Goal: Information Seeking & Learning: Find specific fact

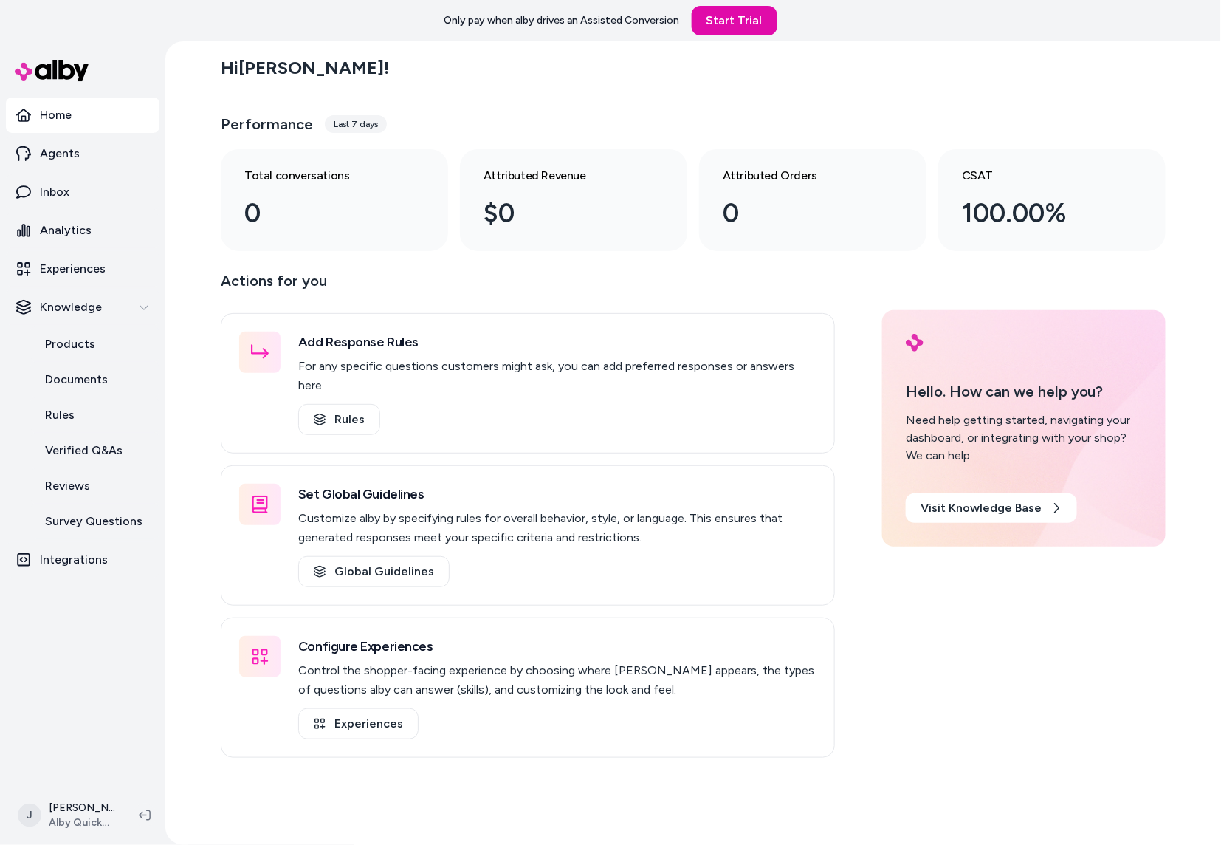
click at [200, 260] on div "Hi Jackie ! Performance Last 7 days Total conversations 0 Attributed Revenue $0…" at bounding box center [693, 442] width 1056 height 803
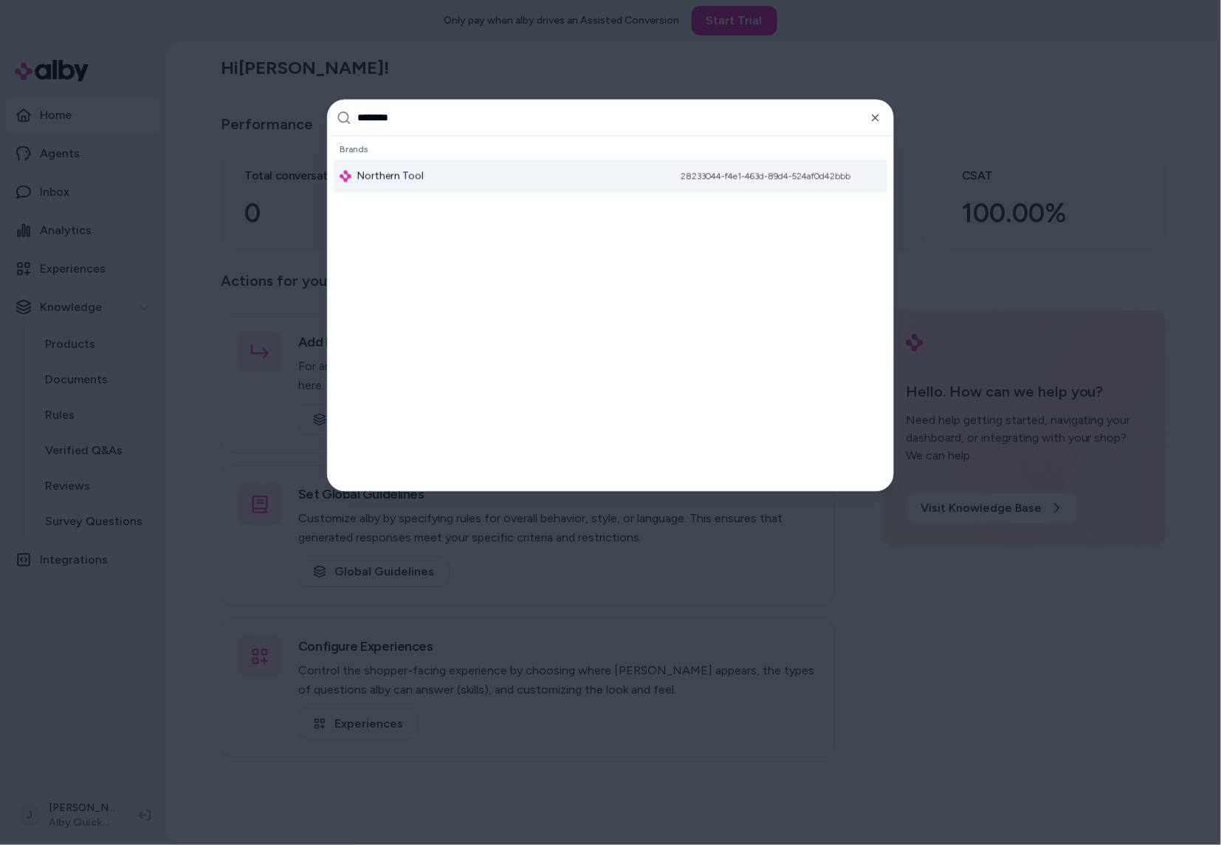
type input "********"
click at [505, 171] on div "Northern Tool 28233044-f4e1-463d-89d4-524af0d42bbb" at bounding box center [611, 176] width 554 height 32
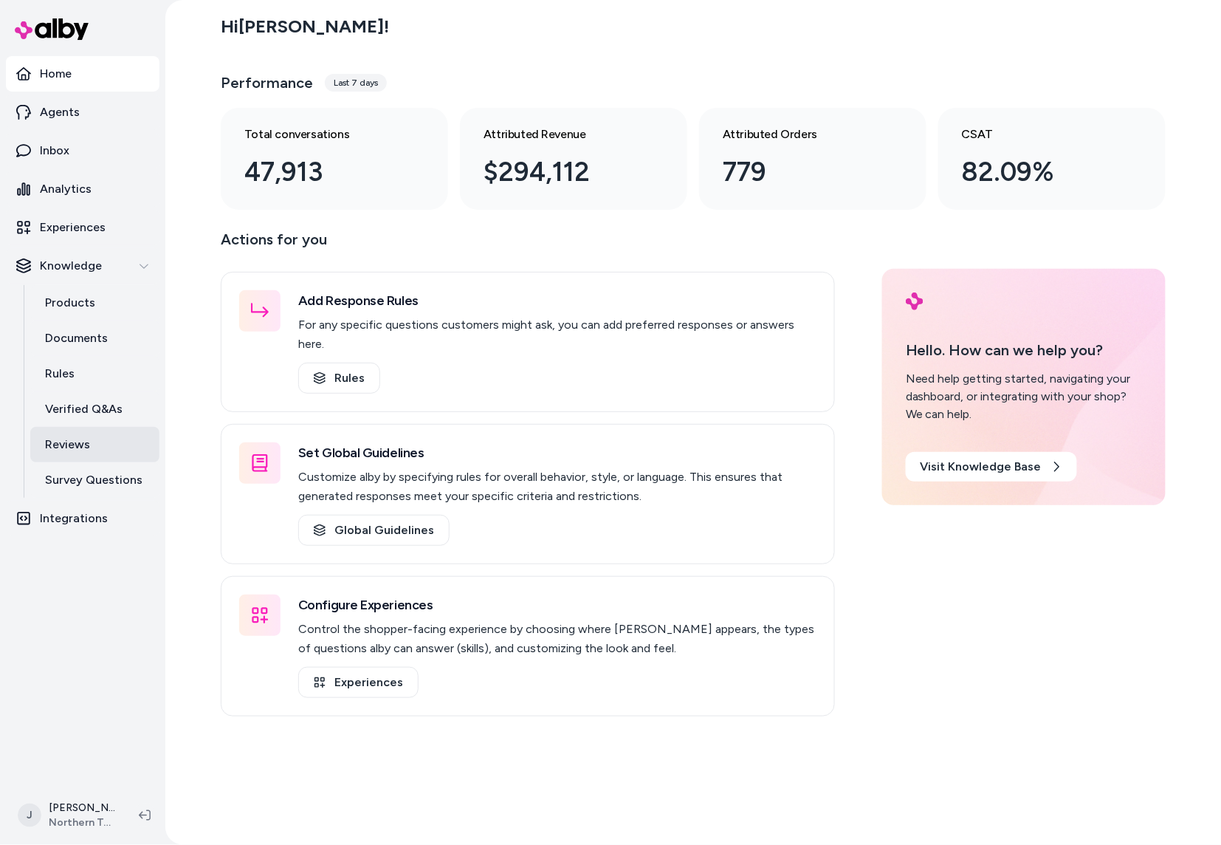
click at [83, 441] on p "Reviews" at bounding box center [67, 445] width 45 height 18
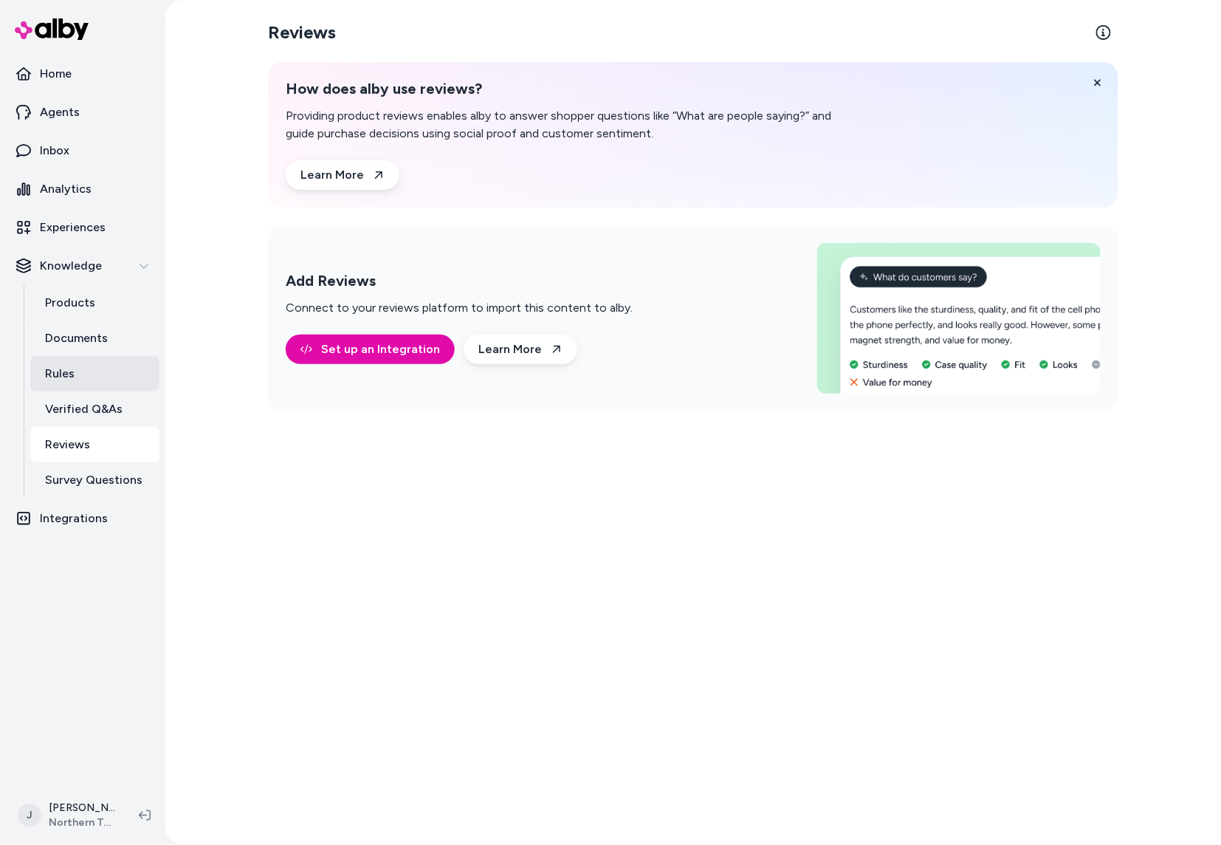
click at [83, 369] on link "Rules" at bounding box center [94, 373] width 129 height 35
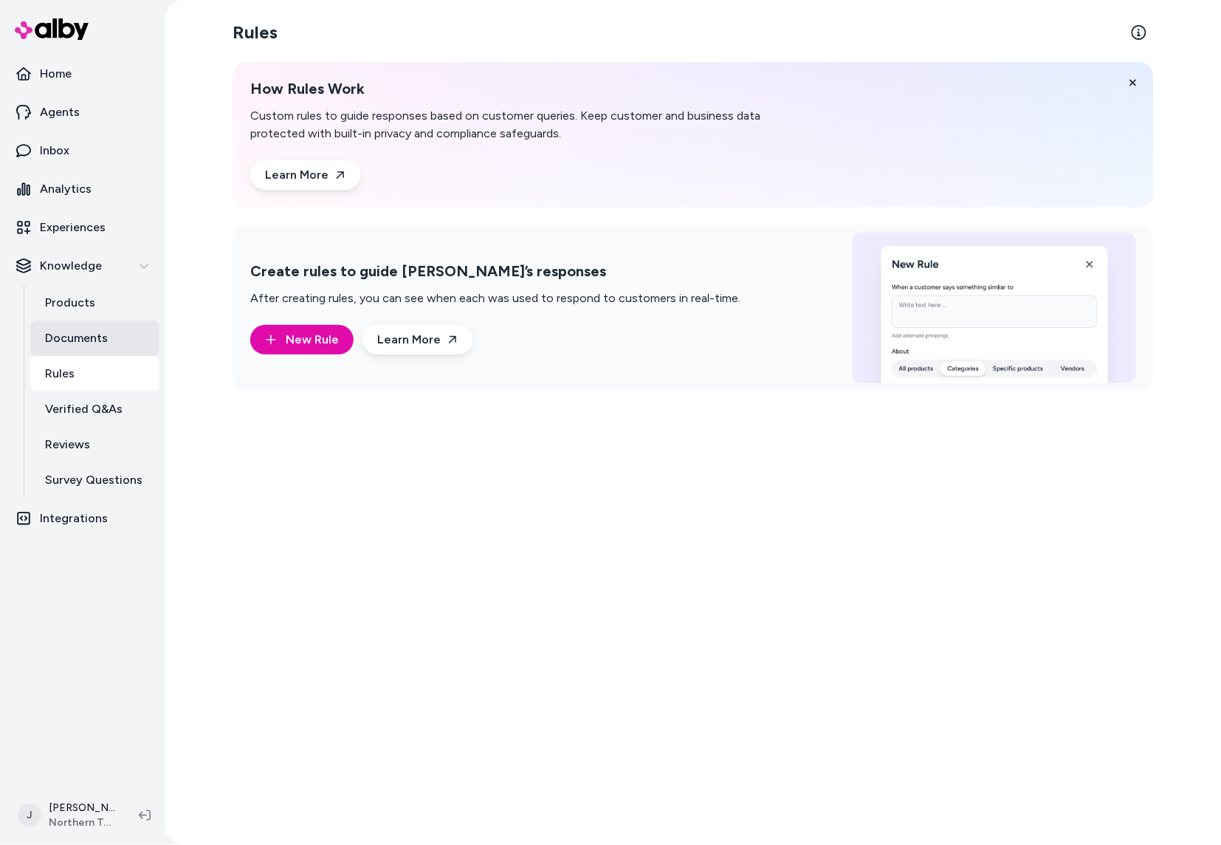
click at [82, 333] on p "Documents" at bounding box center [76, 338] width 63 height 18
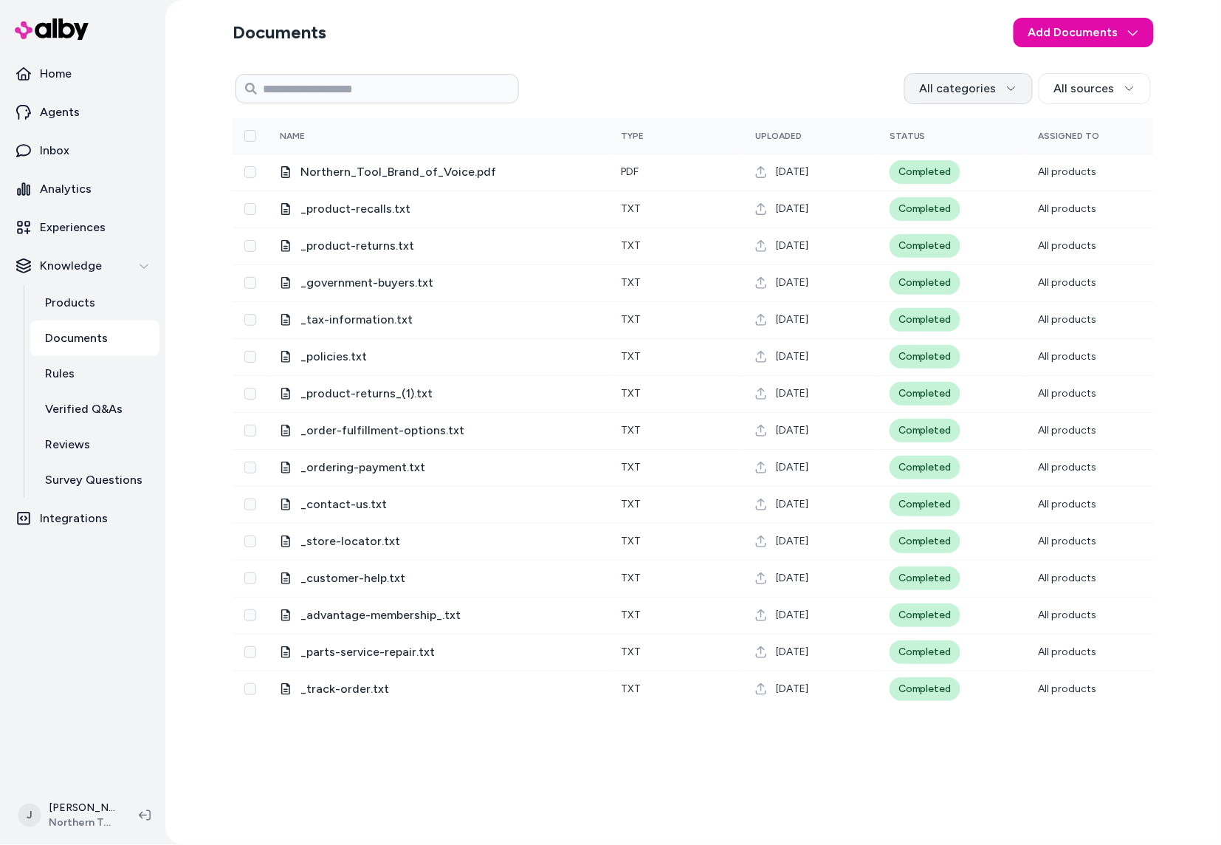
click at [958, 91] on html "Home Agents Inbox Analytics Experiences Knowledge Products Documents Rules Veri…" at bounding box center [610, 422] width 1221 height 845
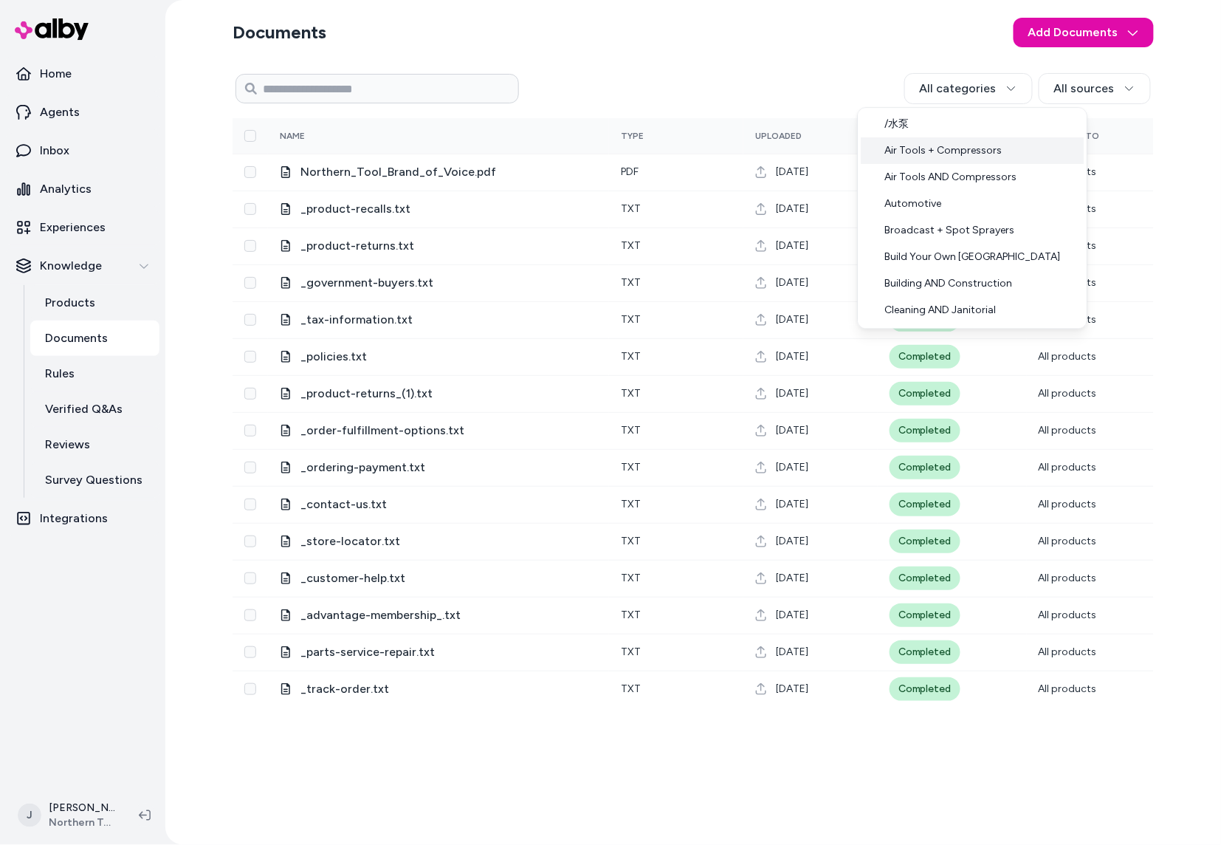
click at [937, 144] on div "Air Tools + Compressors" at bounding box center [972, 150] width 223 height 27
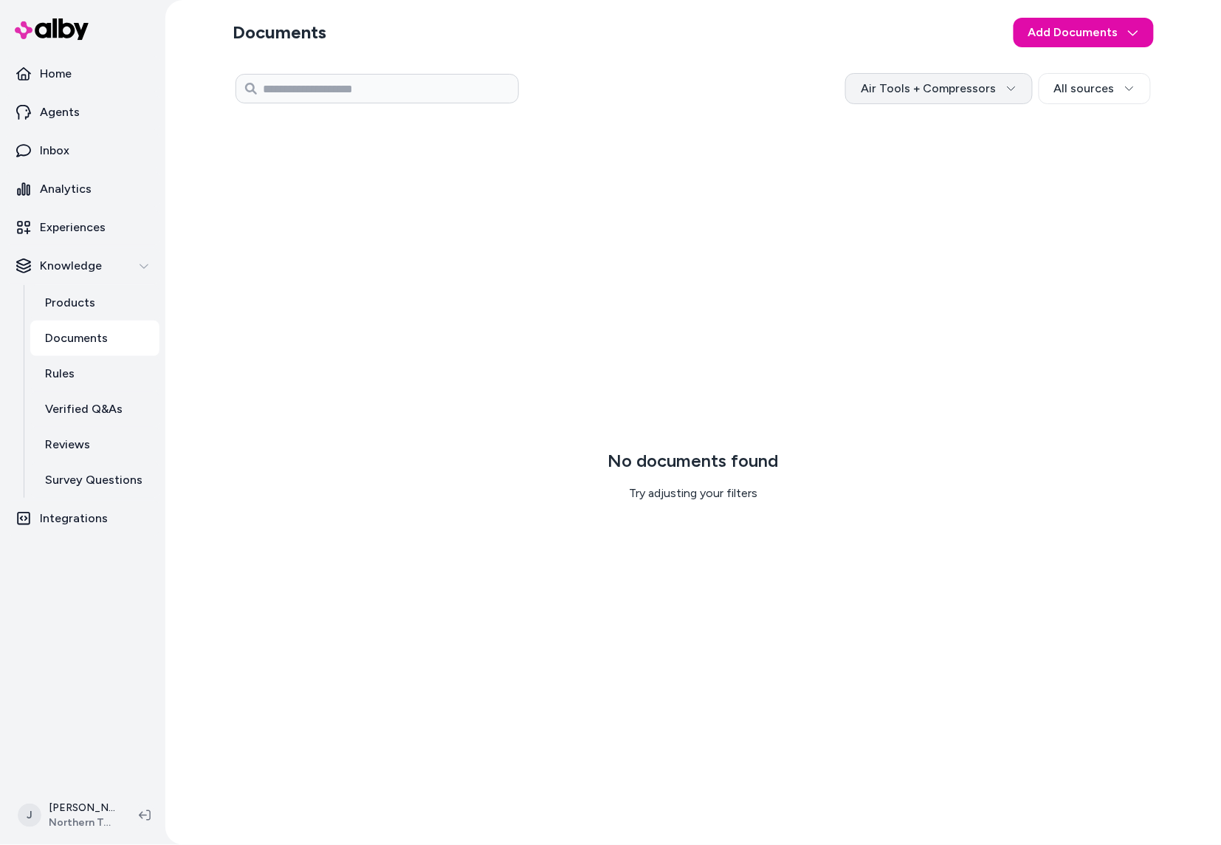
click at [975, 97] on html "Home Agents Inbox Analytics Experiences Knowledge Products Documents Rules Veri…" at bounding box center [610, 422] width 1221 height 845
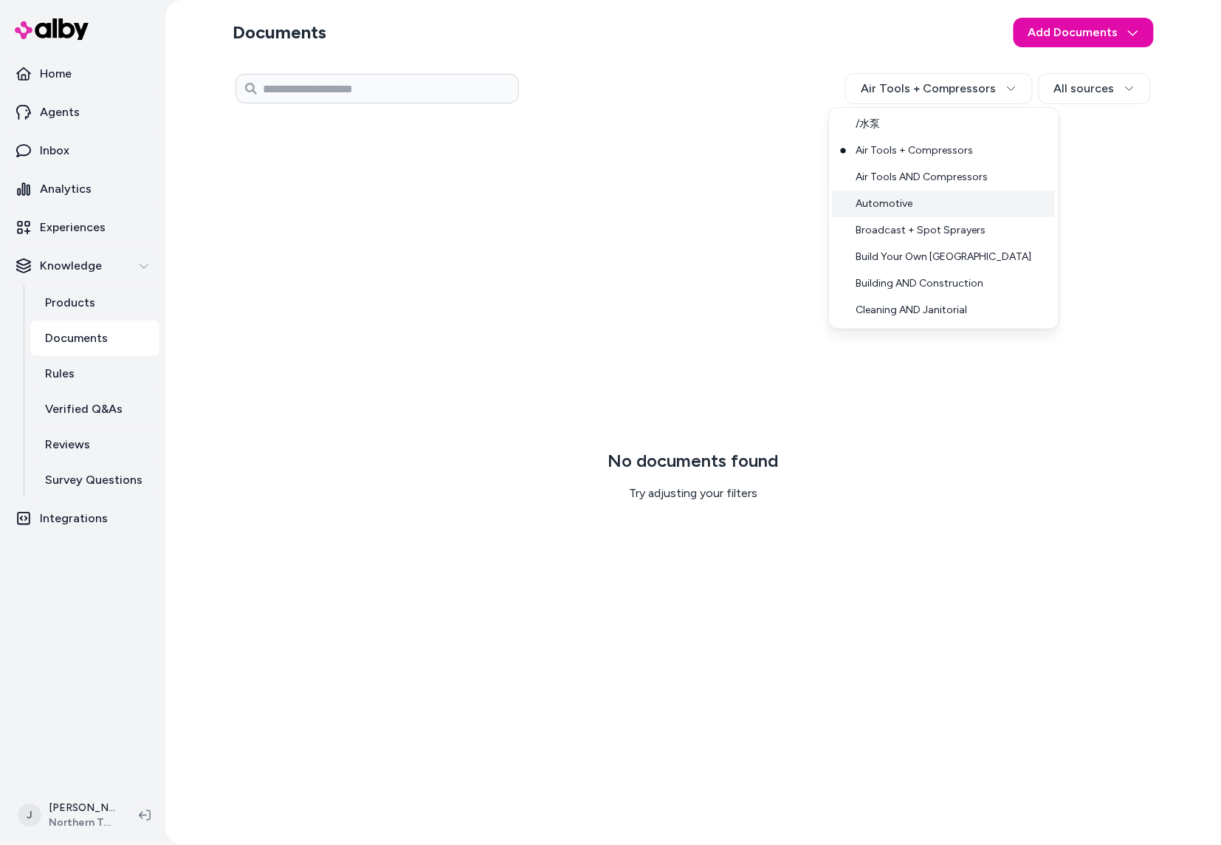
click at [923, 202] on div "Automotive" at bounding box center [944, 204] width 223 height 27
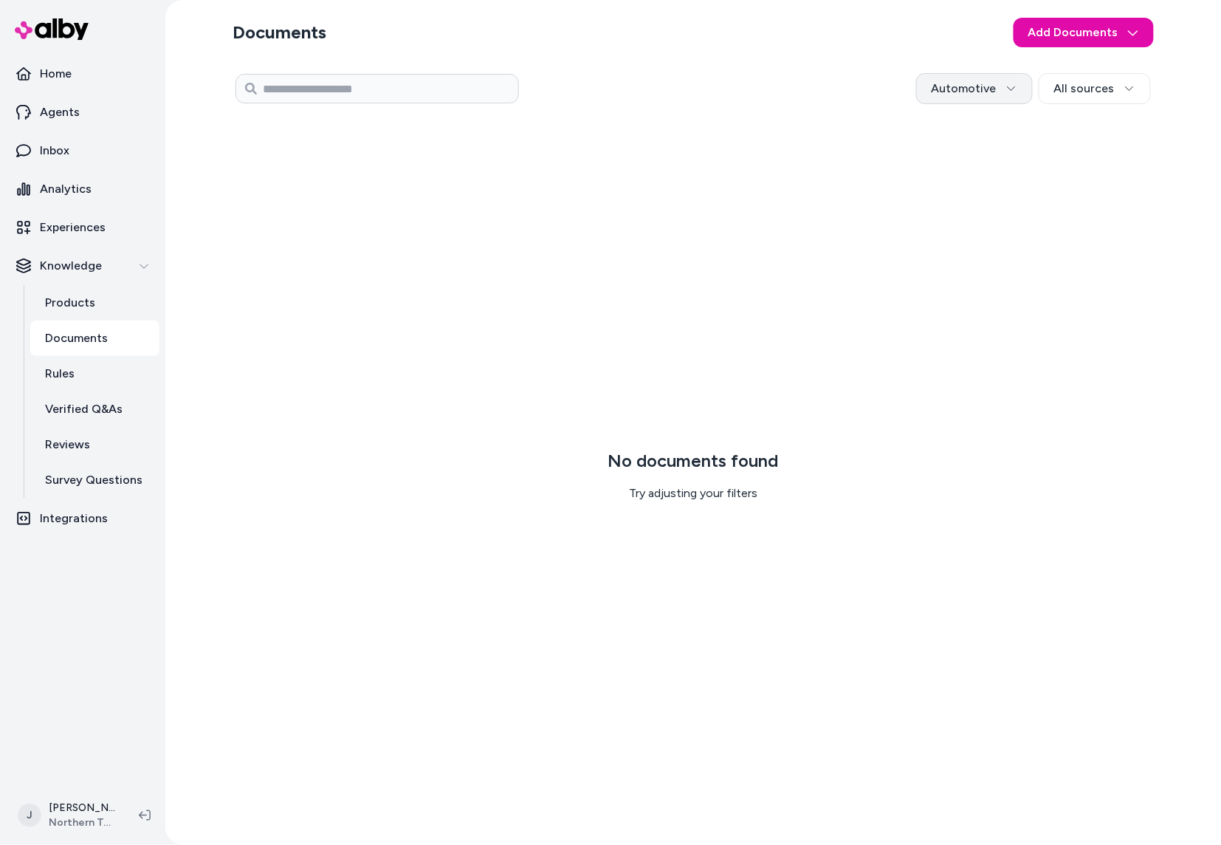
click at [984, 95] on html "Home Agents Inbox Analytics Experiences Knowledge Products Documents Rules Veri…" at bounding box center [610, 422] width 1221 height 845
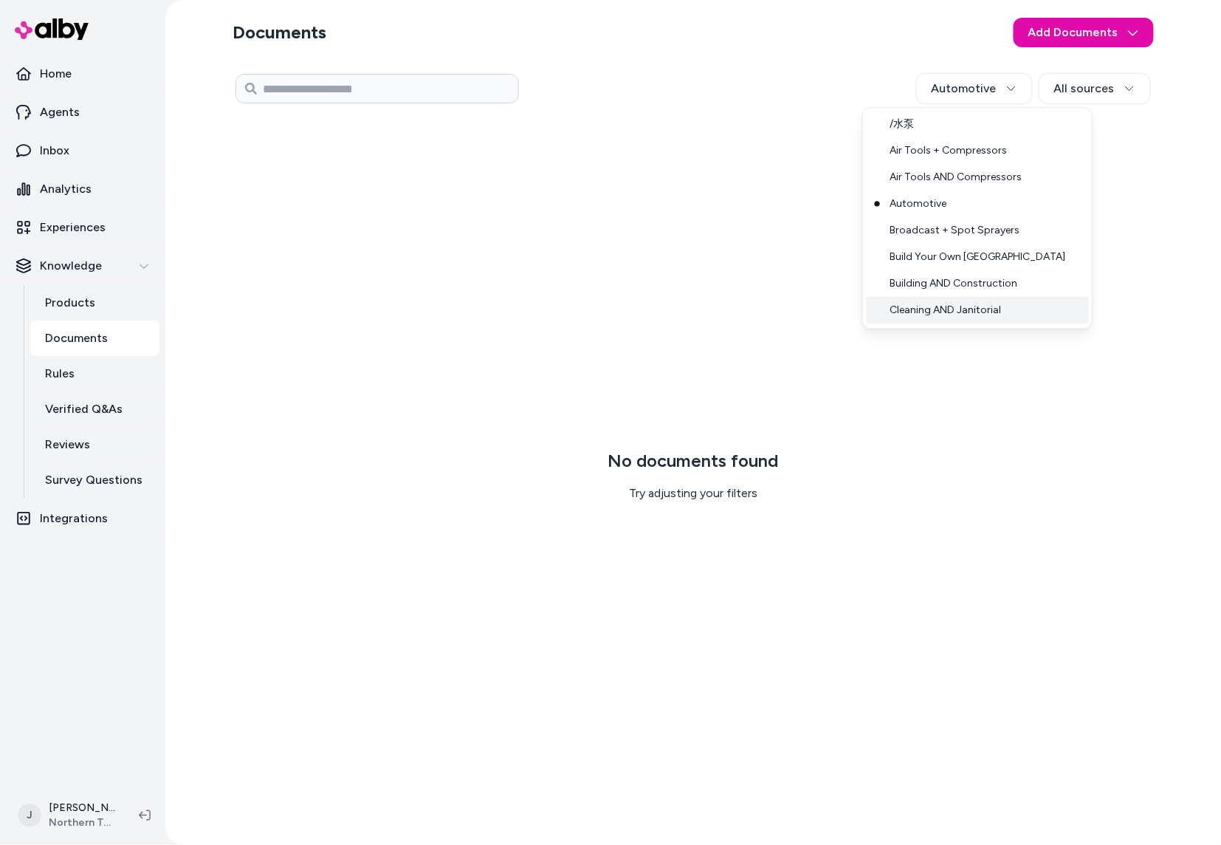
click at [973, 310] on div "Cleaning AND Janitorial" at bounding box center [977, 310] width 223 height 27
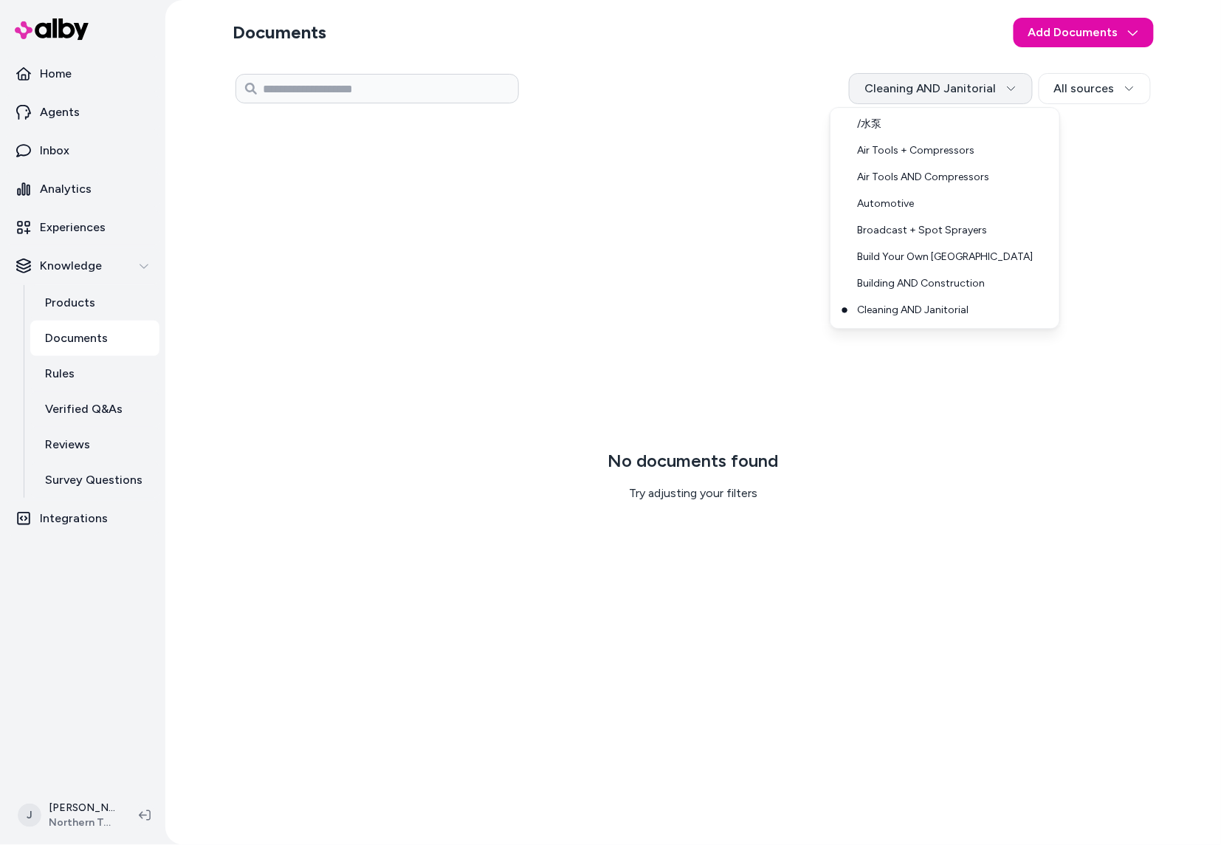
click at [961, 97] on html "Home Agents Inbox Analytics Experiences Knowledge Products Documents Rules Veri…" at bounding box center [610, 422] width 1221 height 845
click at [940, 276] on div "Building AND Construction" at bounding box center [945, 283] width 223 height 27
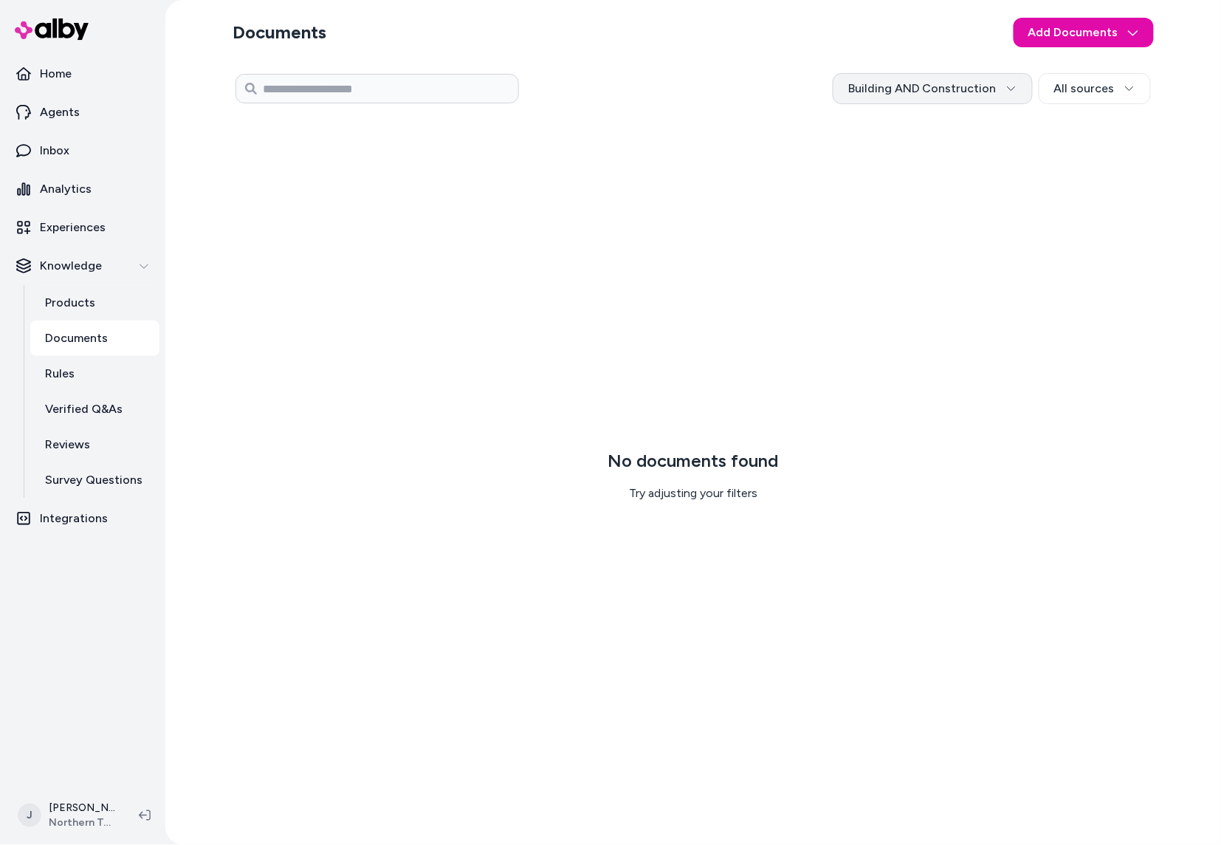
click at [930, 95] on html "Home Agents Inbox Analytics Experiences Knowledge Products Documents Rules Veri…" at bounding box center [610, 422] width 1221 height 845
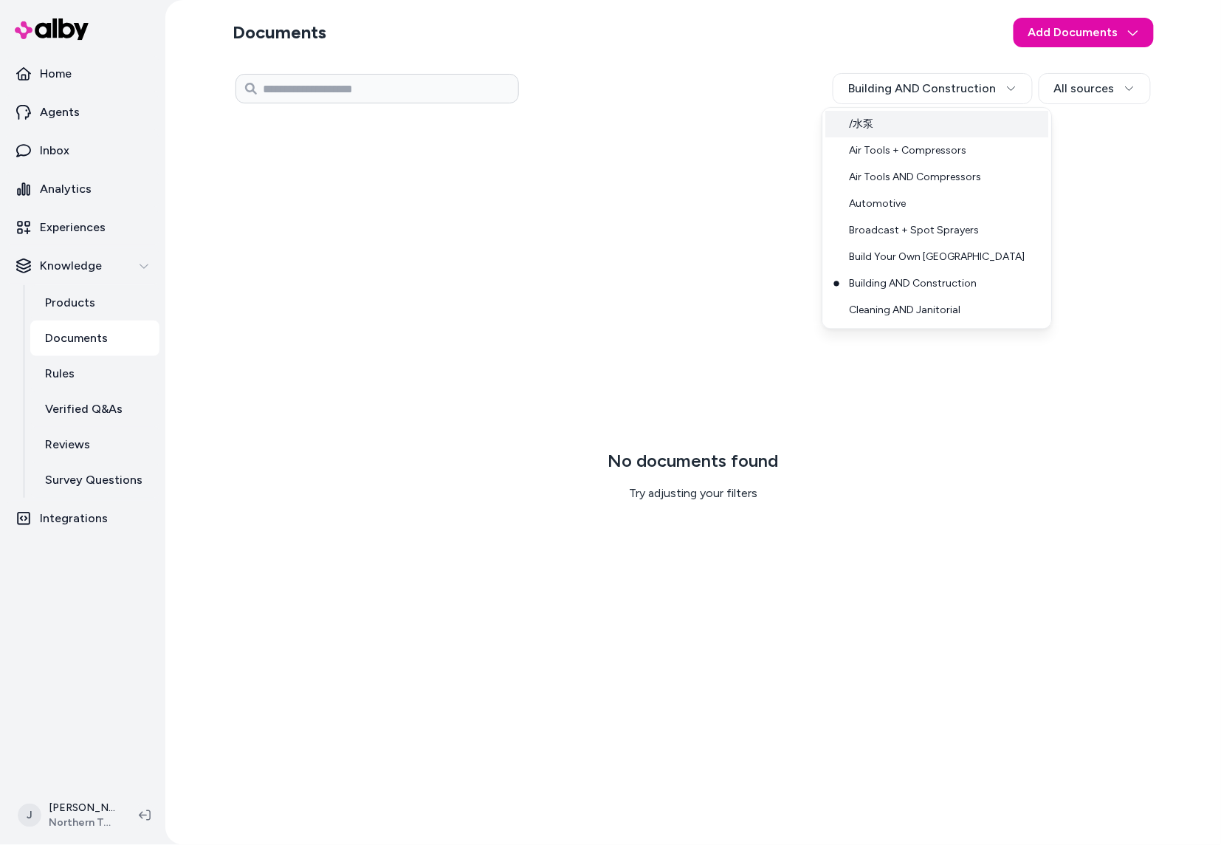
click at [919, 118] on div "/水泵" at bounding box center [937, 124] width 223 height 27
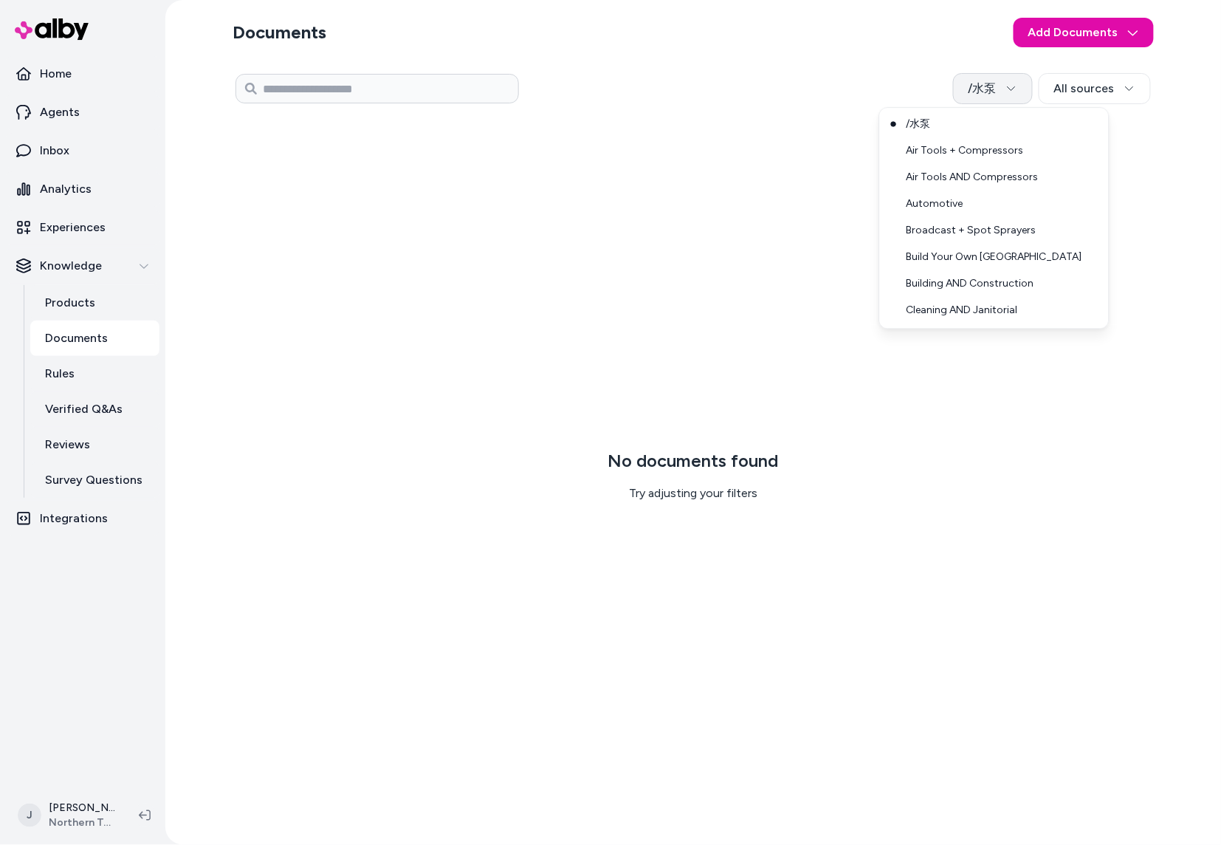
click at [1004, 93] on html "Home Agents Inbox Analytics Experiences Knowledge Products Documents Rules Veri…" at bounding box center [610, 422] width 1221 height 845
click at [1060, 92] on html "Home Agents Inbox Analytics Experiences Knowledge Products Documents Rules Veri…" at bounding box center [610, 422] width 1221 height 845
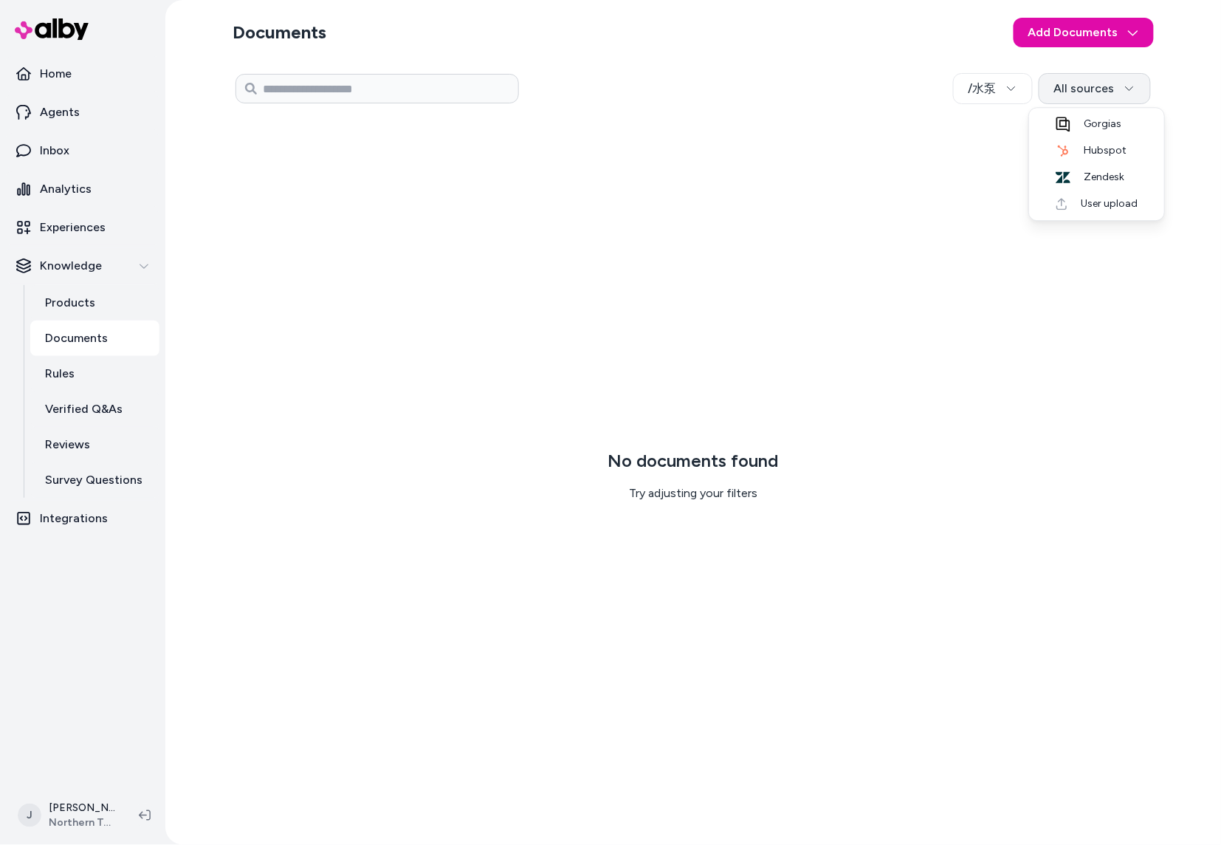
click at [1073, 88] on html "Home Agents Inbox Analytics Experiences Knowledge Products Documents Rules Veri…" at bounding box center [610, 422] width 1221 height 845
click at [983, 97] on html "Home Agents Inbox Analytics Experiences Knowledge Products Documents Rules Veri…" at bounding box center [610, 422] width 1221 height 845
click at [987, 99] on html "Home Agents Inbox Analytics Experiences Knowledge Products Documents Rules Veri…" at bounding box center [610, 422] width 1221 height 845
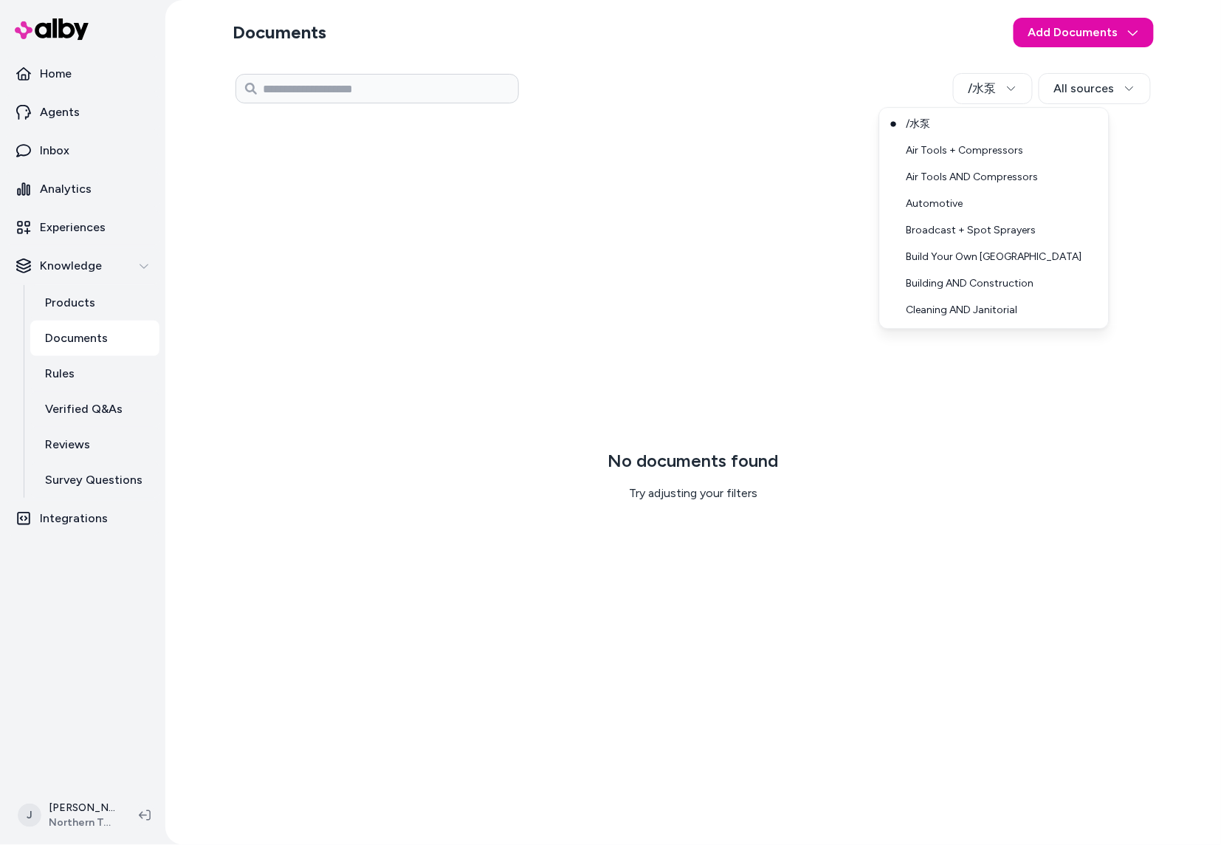
click at [1093, 92] on html "Home Agents Inbox Analytics Experiences Knowledge Products Documents Rules Veri…" at bounding box center [610, 422] width 1221 height 845
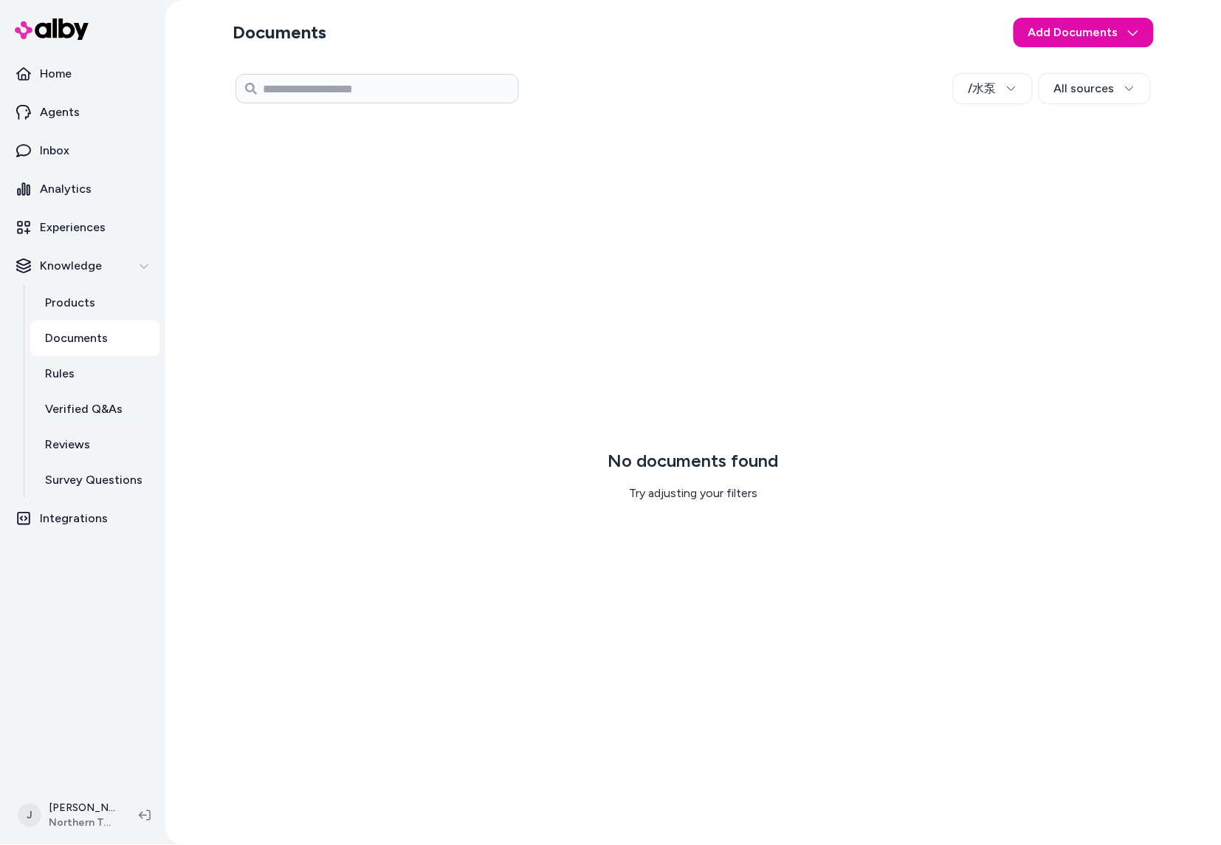
click at [1093, 92] on html "Home Agents Inbox Analytics Experiences Knowledge Products Documents Rules Veri…" at bounding box center [610, 422] width 1221 height 845
click at [1089, 204] on span "User upload" at bounding box center [1106, 203] width 64 height 15
click at [986, 97] on html "Home Agents Inbox Analytics Experiences Knowledge Products Documents Rules Veri…" at bounding box center [610, 422] width 1221 height 845
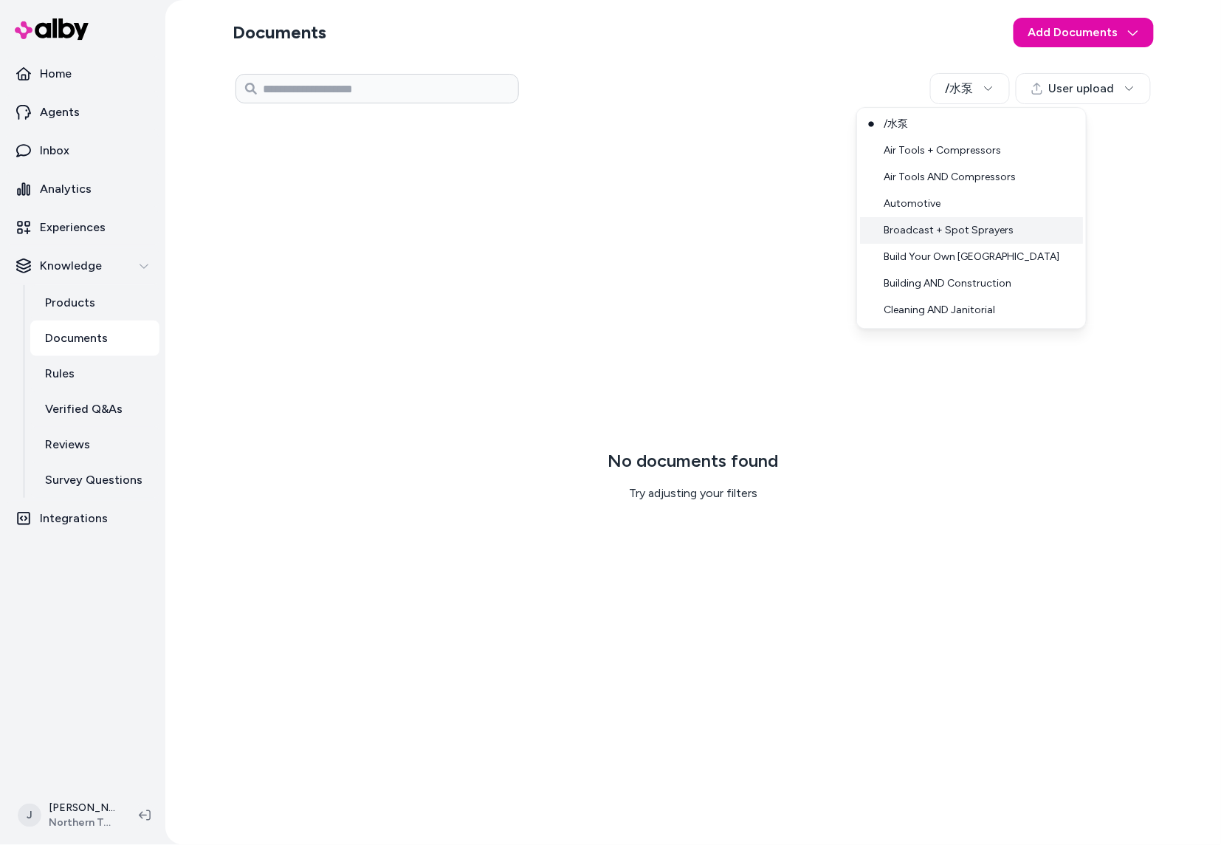
click at [957, 227] on div "Broadcast + Spot Sprayers" at bounding box center [971, 230] width 223 height 27
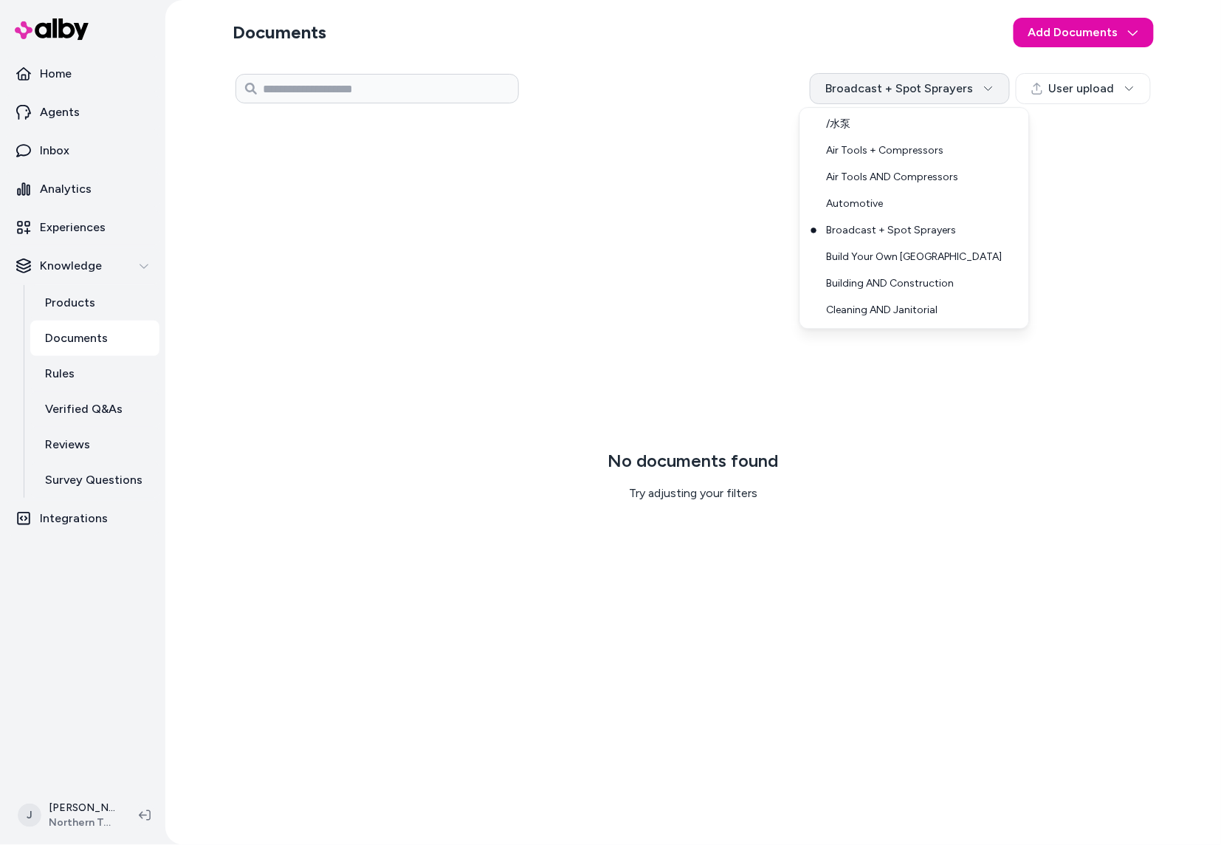
click at [956, 87] on html "Home Agents Inbox Analytics Experiences Knowledge Products Documents Rules Veri…" at bounding box center [610, 422] width 1221 height 845
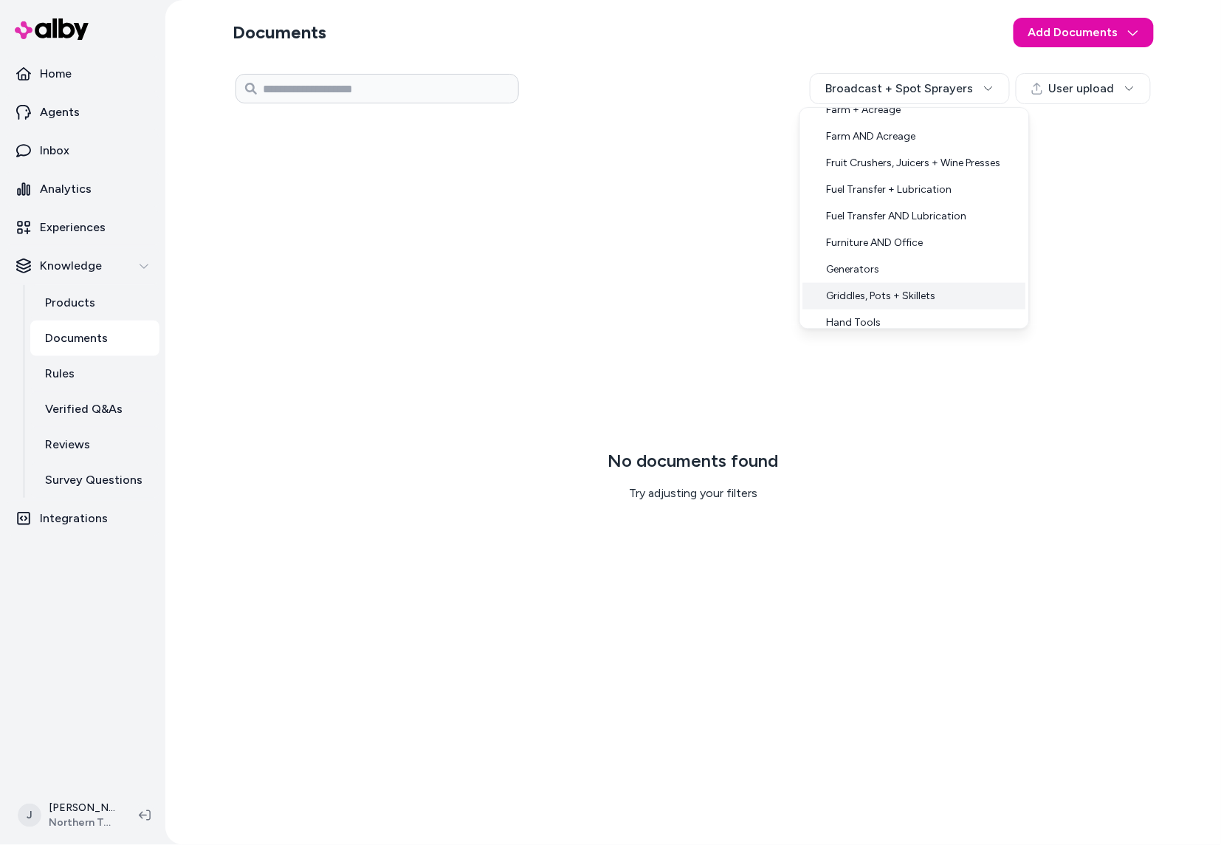
scroll to position [462, 0]
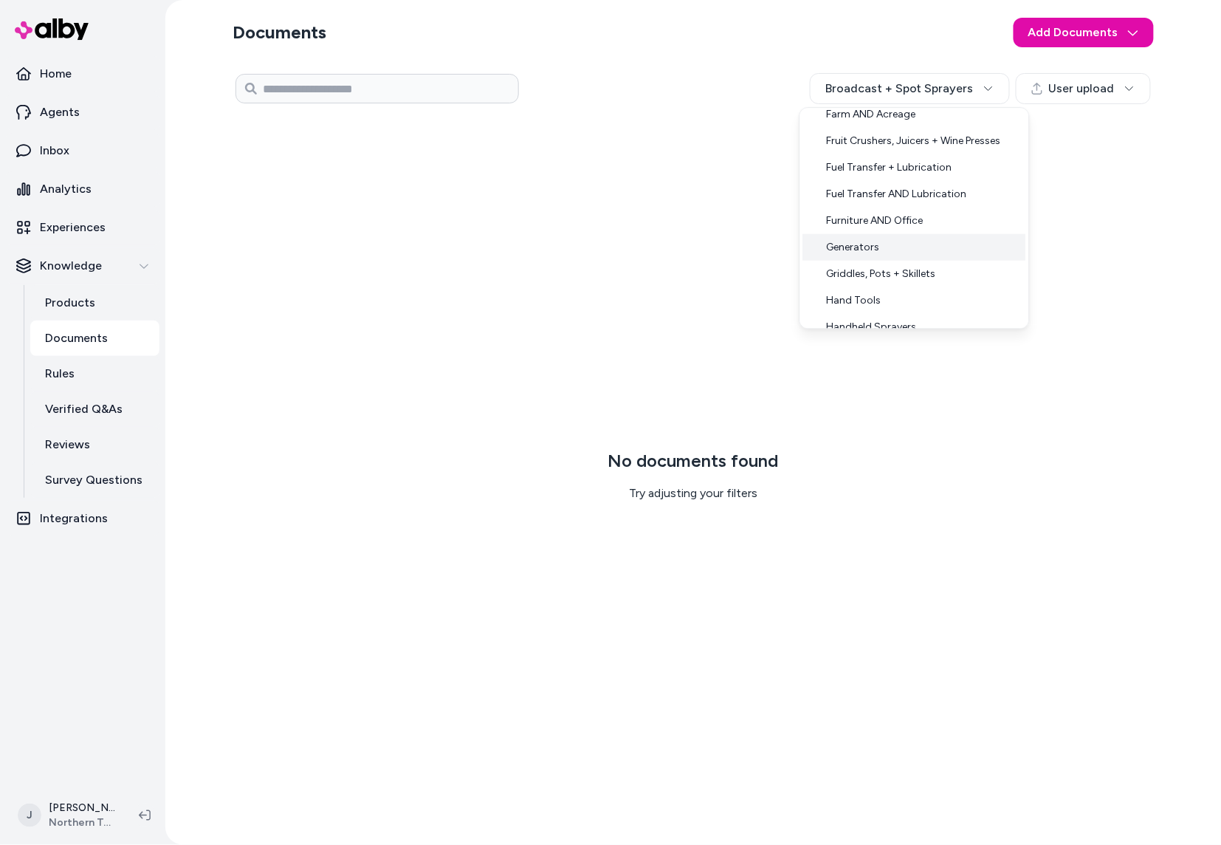
click at [899, 242] on div "Generators" at bounding box center [914, 246] width 223 height 27
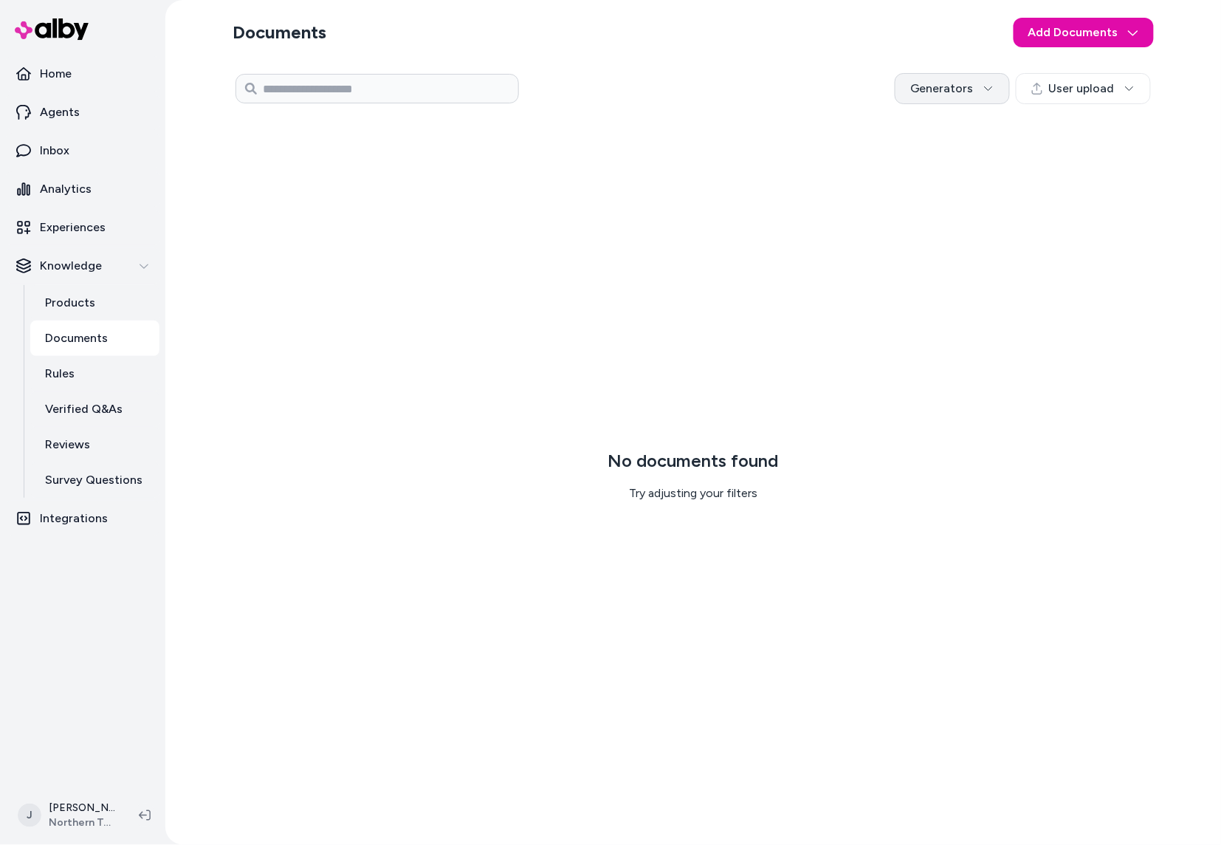
click at [970, 92] on html "Home Agents Inbox Analytics Experiences Knowledge Products Documents Rules Veri…" at bounding box center [610, 422] width 1221 height 845
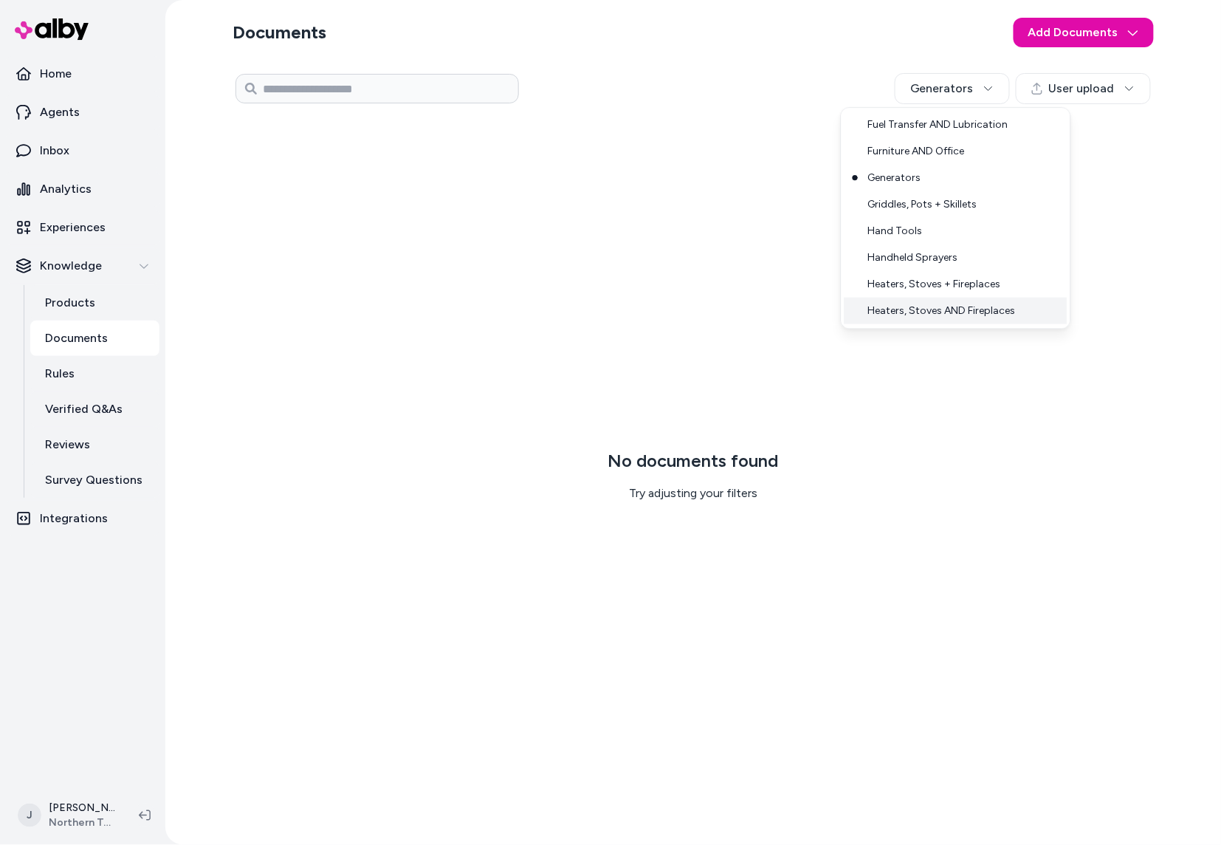
scroll to position [572, 0]
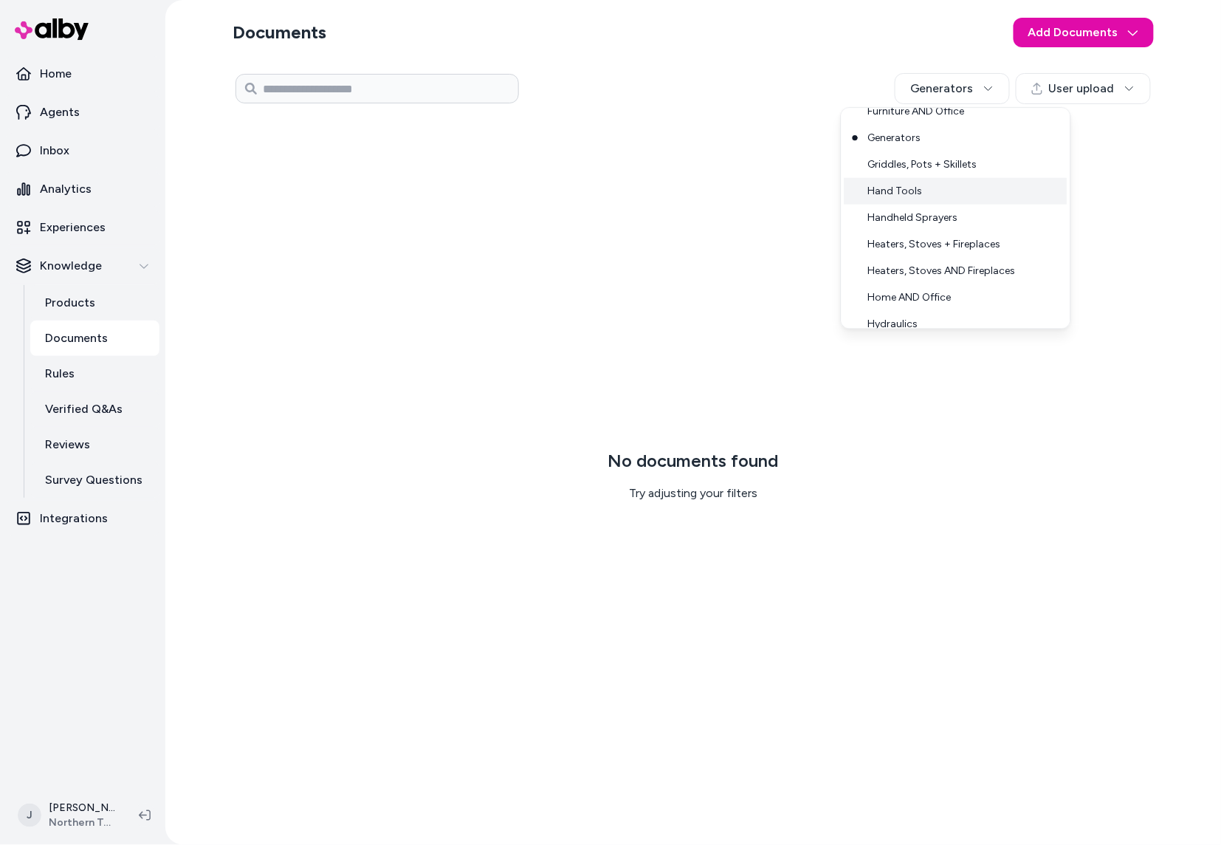
click at [903, 193] on div "Hand Tools" at bounding box center [956, 190] width 223 height 27
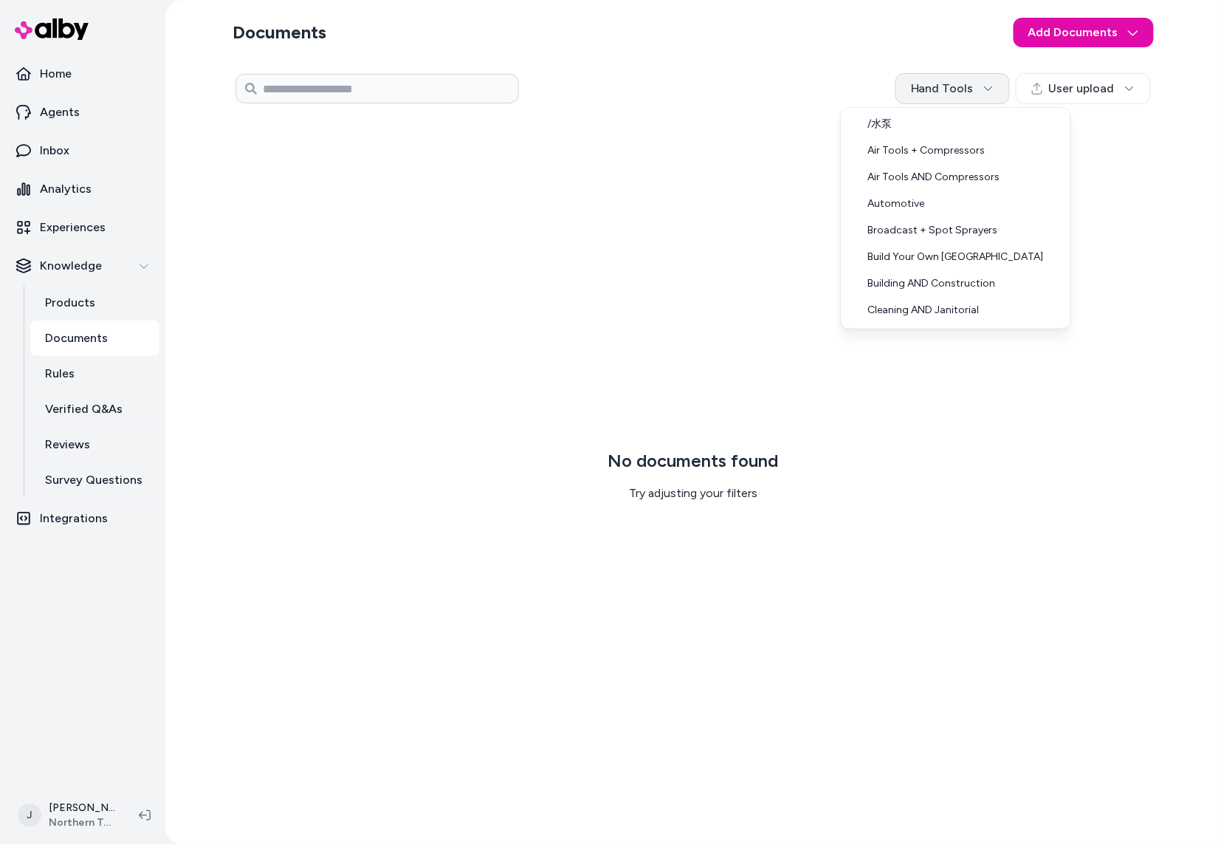
click at [930, 103] on html "Home Agents Inbox Analytics Experiences Knowledge Products Documents Rules Veri…" at bounding box center [610, 422] width 1221 height 845
click at [918, 259] on div "Fuel Transfer + Lubrication" at bounding box center [956, 253] width 223 height 27
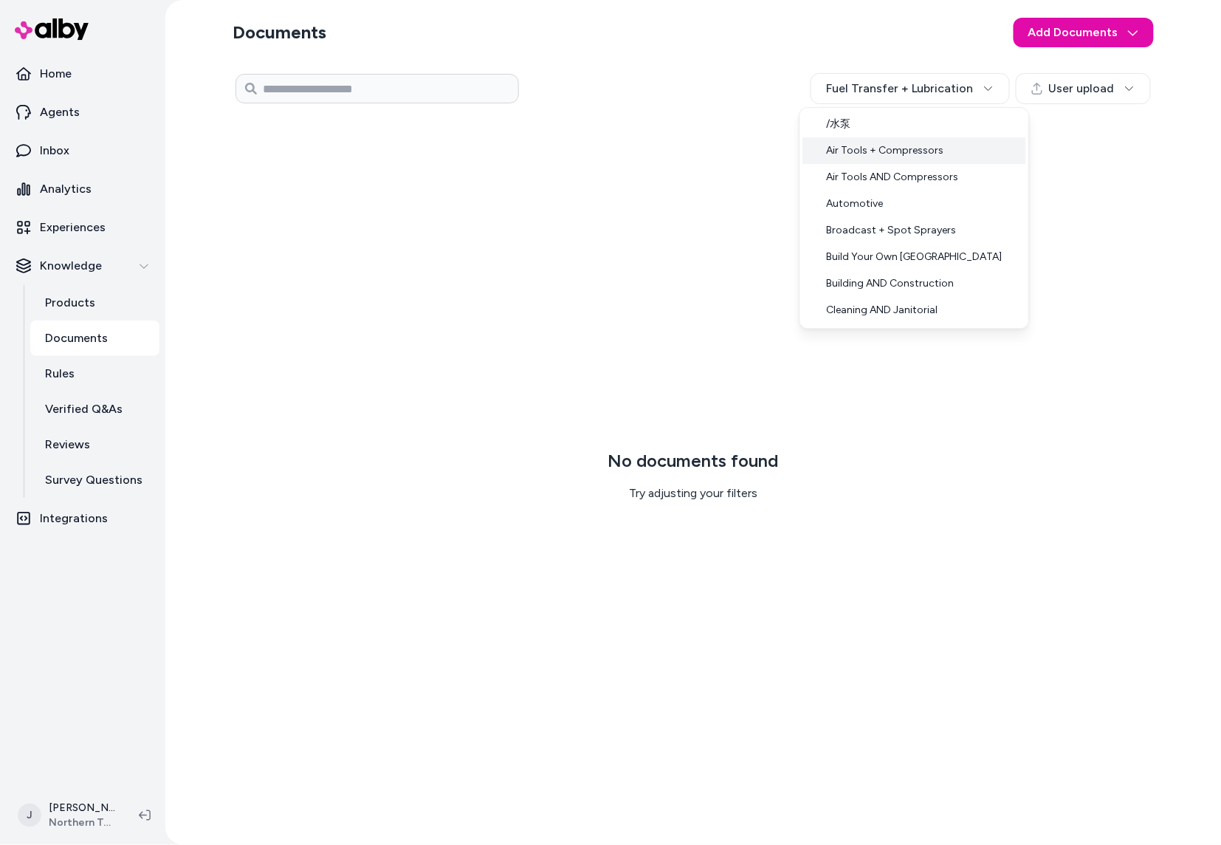
click at [942, 97] on html "Home Agents Inbox Analytics Experiences Knowledge Products Documents Rules Veri…" at bounding box center [610, 422] width 1221 height 845
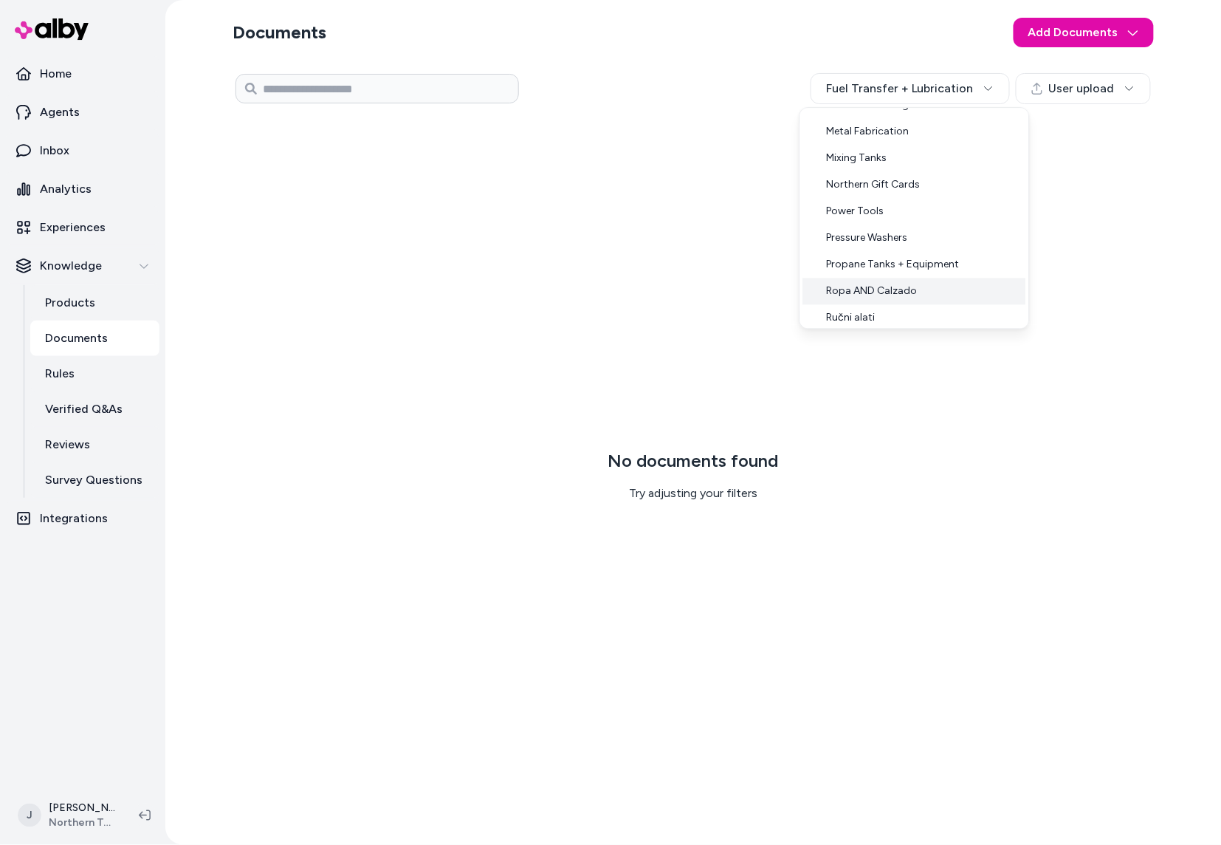
scroll to position [943, 0]
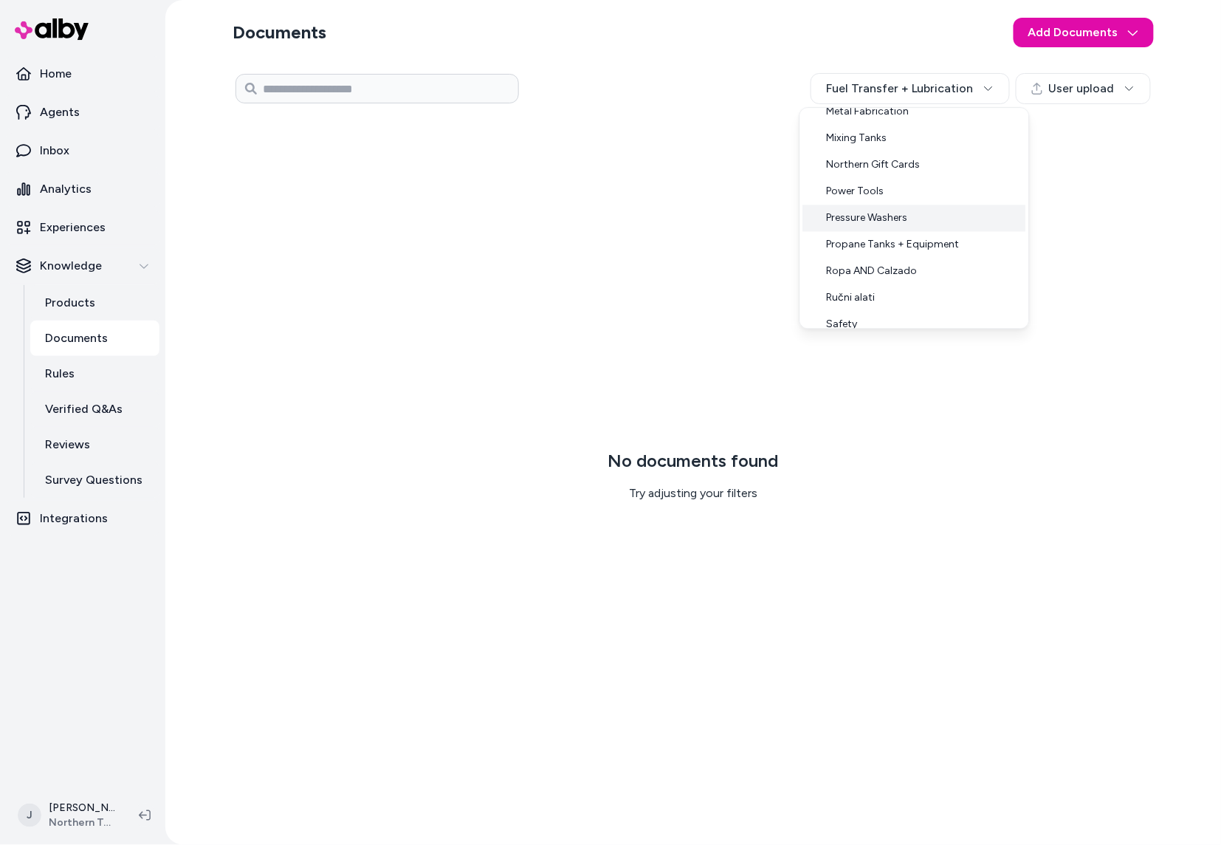
click at [880, 209] on div "Pressure Washers" at bounding box center [914, 218] width 223 height 27
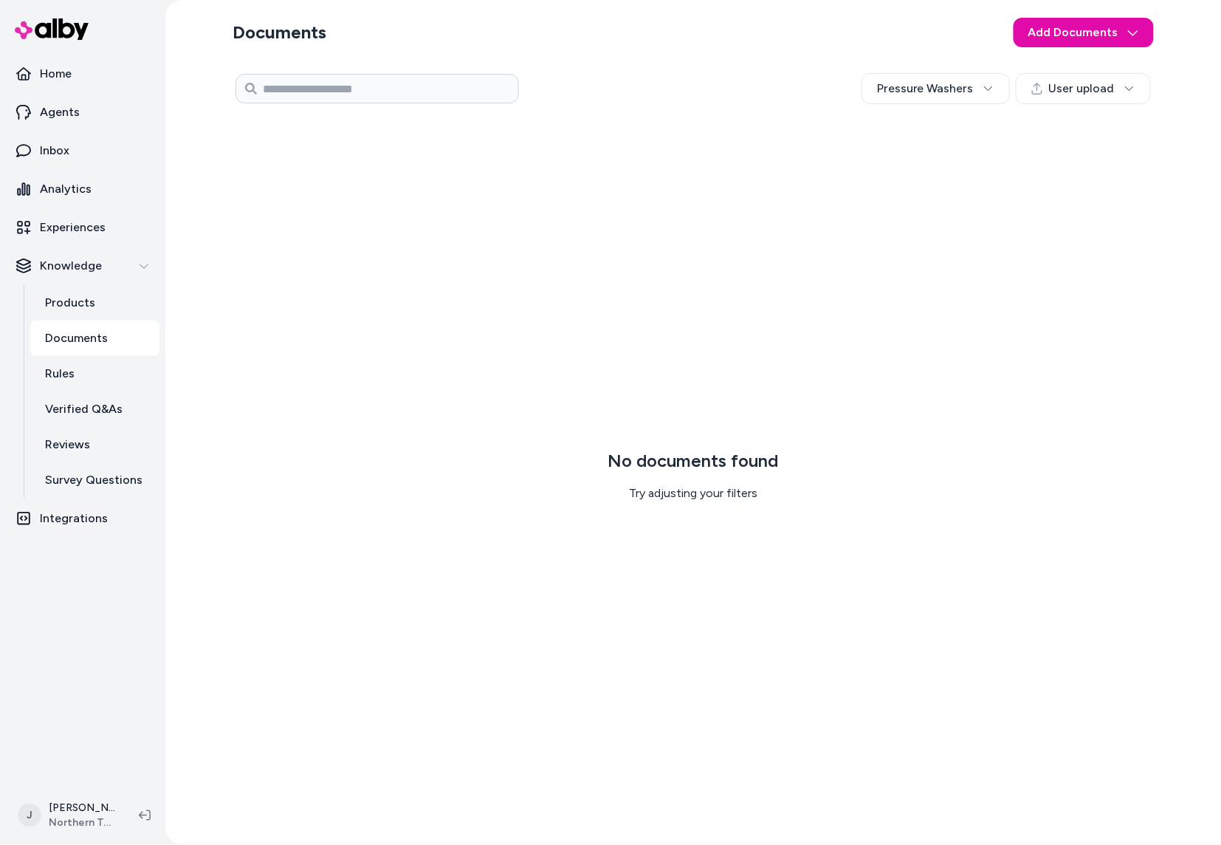
click at [77, 344] on p "Documents" at bounding box center [76, 338] width 63 height 18
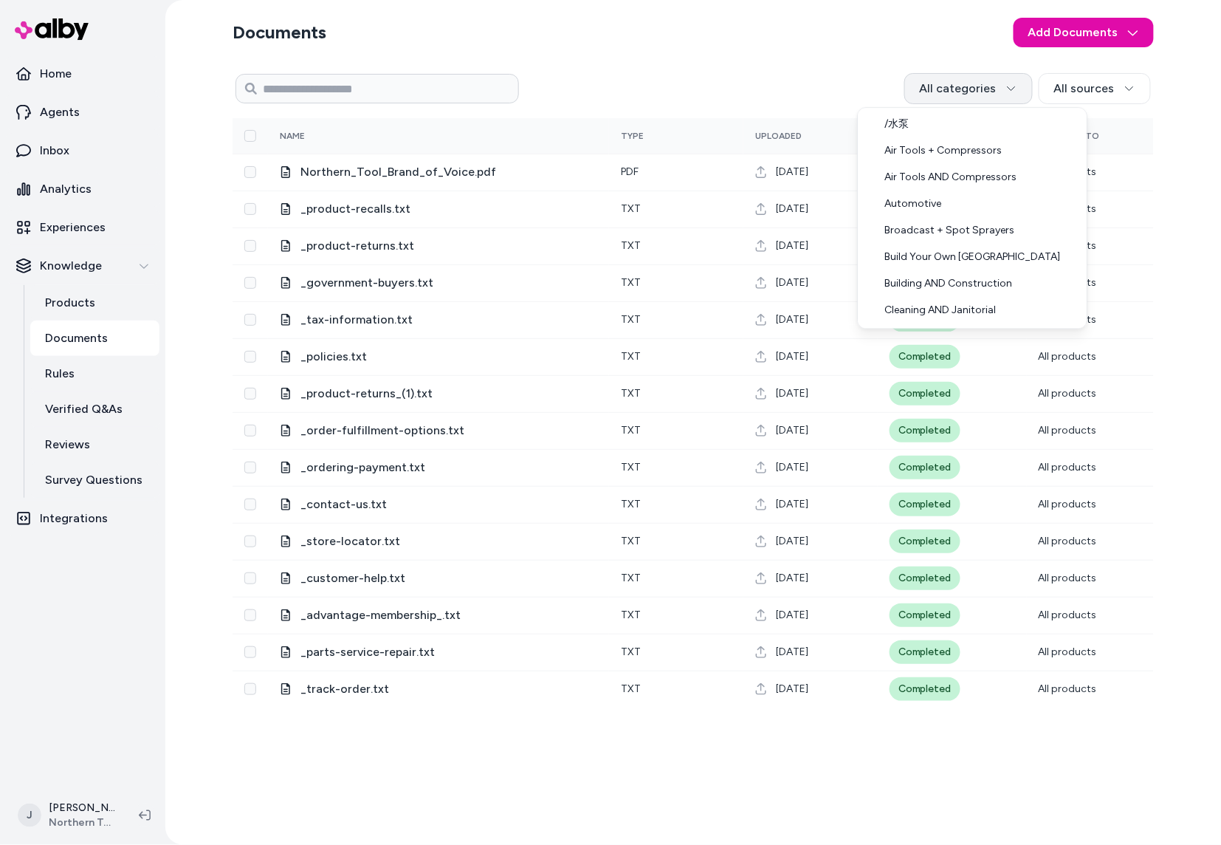
click at [969, 85] on html "Home Agents Inbox Analytics Experiences Knowledge Products Documents Rules Veri…" at bounding box center [610, 422] width 1221 height 845
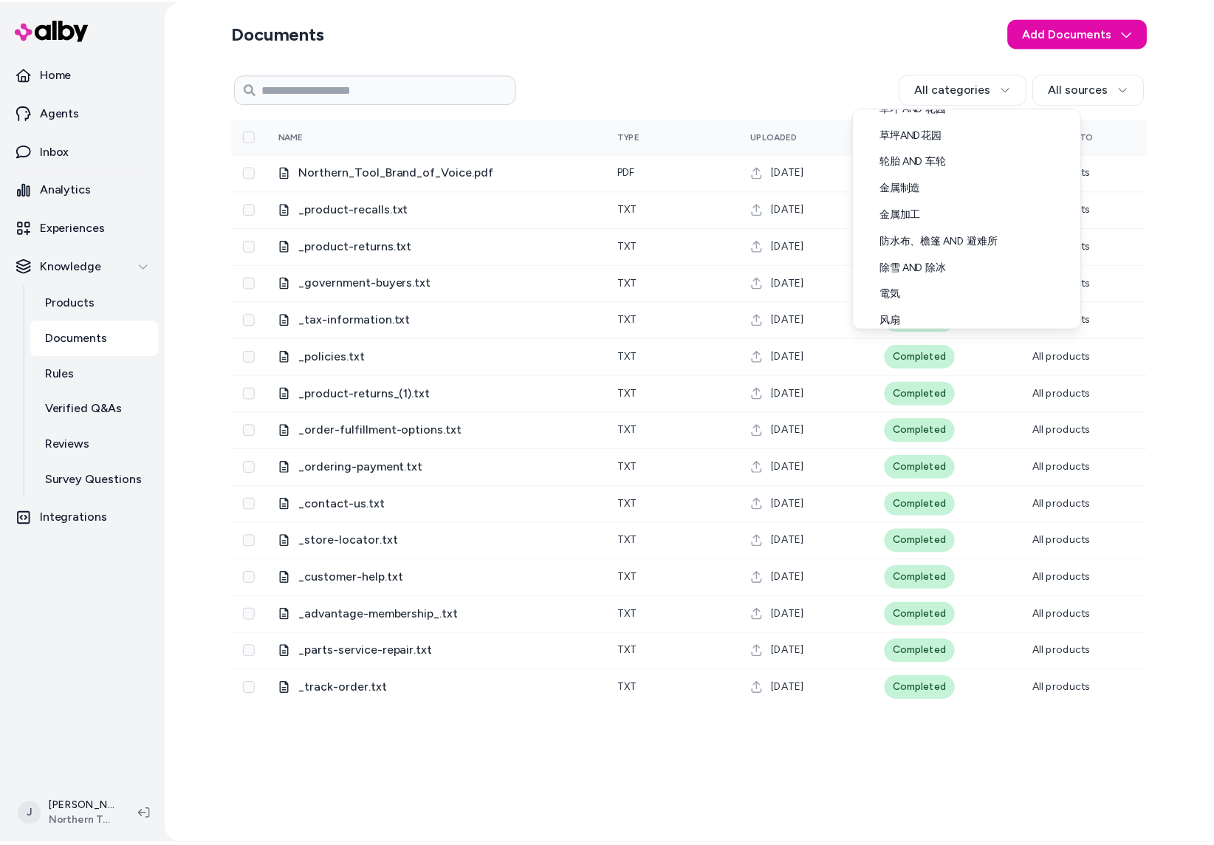
scroll to position [2817, 0]
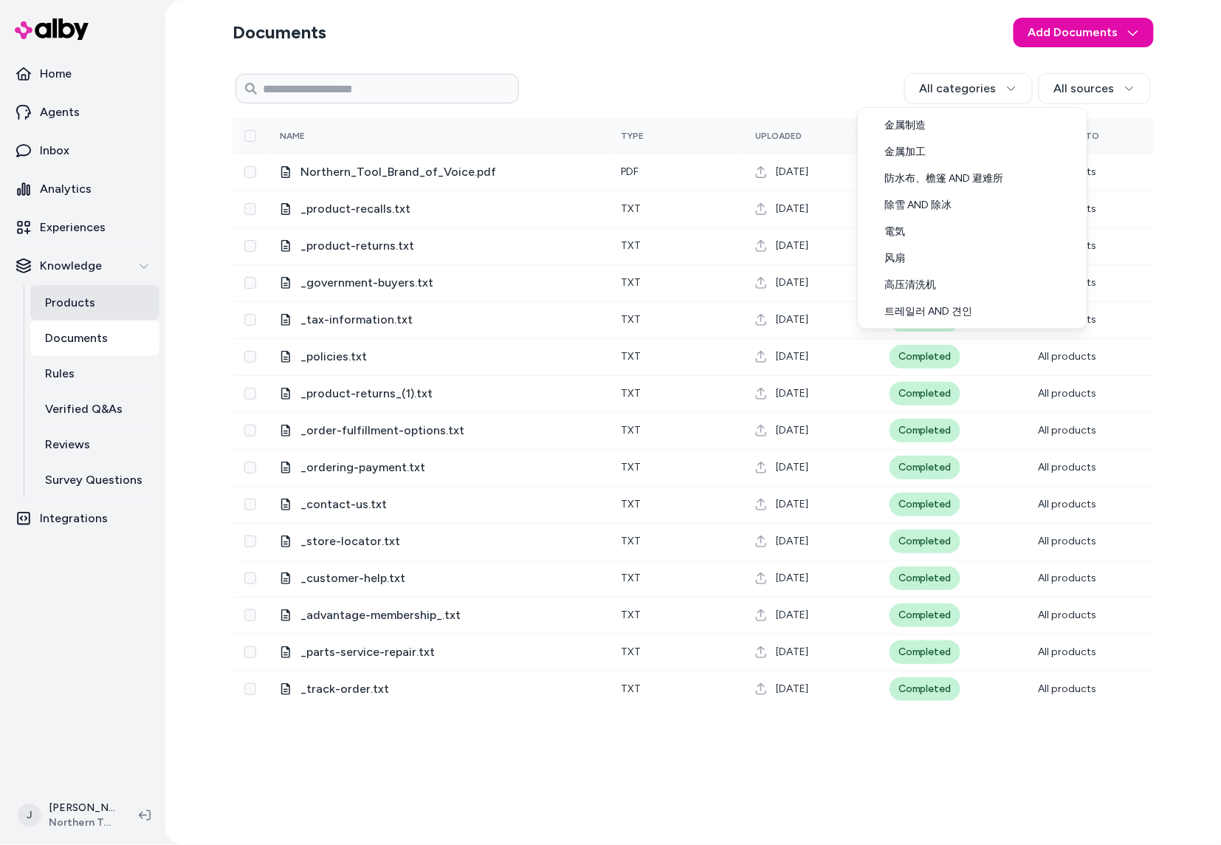
click at [69, 298] on html "Home Agents Inbox Analytics Experiences Knowledge Products Documents Rules Veri…" at bounding box center [610, 422] width 1221 height 845
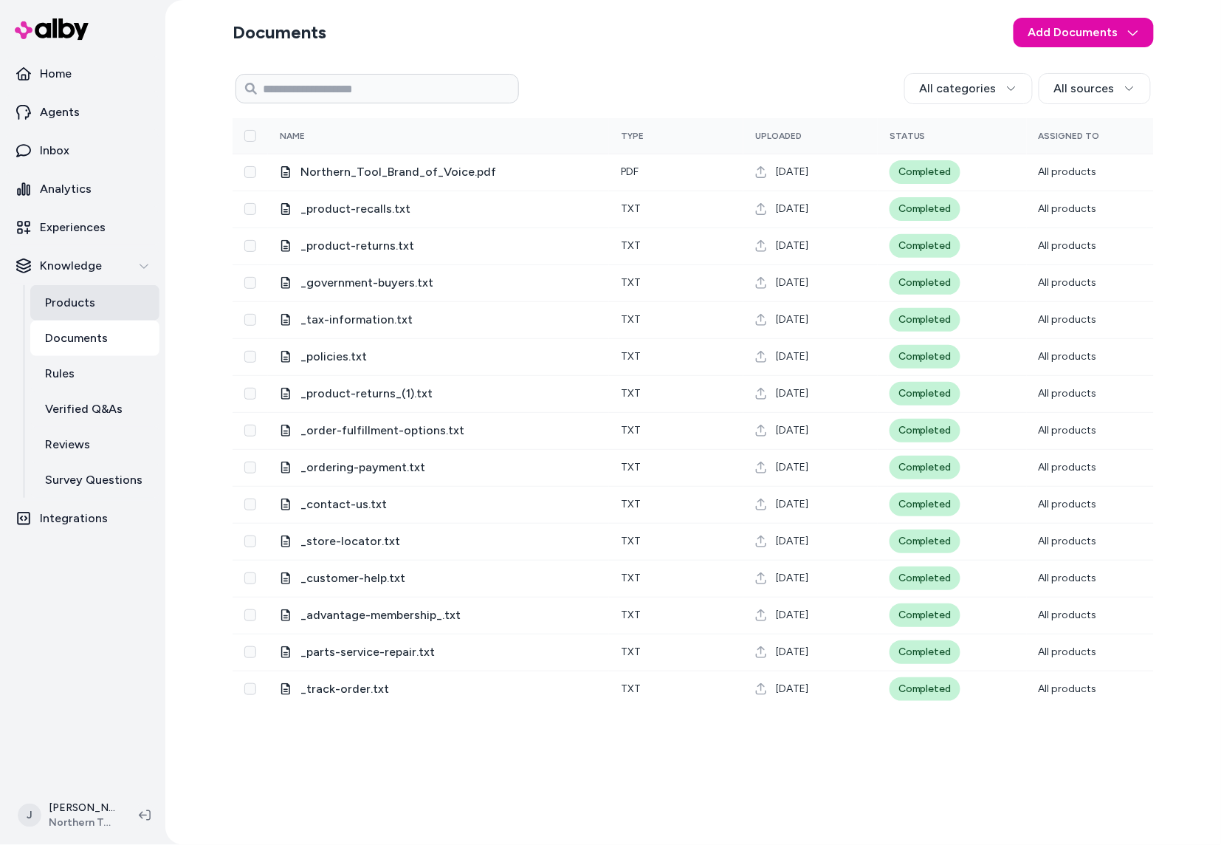
click at [69, 302] on p "Products" at bounding box center [70, 303] width 50 height 18
click at [66, 146] on p "Inbox" at bounding box center [55, 151] width 30 height 18
drag, startPoint x: 58, startPoint y: 352, endPoint x: 56, endPoint y: 370, distance: 18.6
click at [59, 353] on link "Documents" at bounding box center [94, 338] width 129 height 35
click at [56, 370] on p "Rules" at bounding box center [60, 374] width 30 height 18
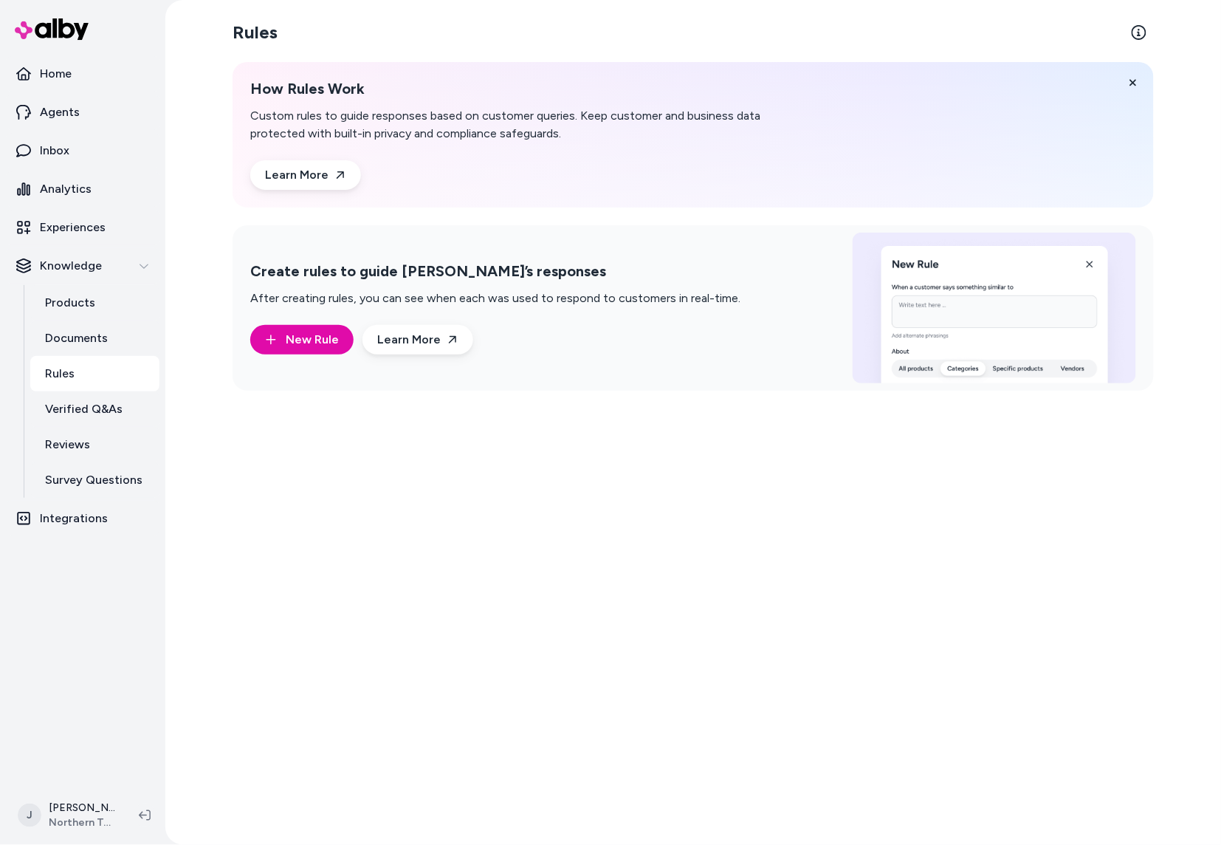
click at [99, 390] on link "Rules" at bounding box center [94, 373] width 129 height 35
click at [75, 103] on p "Agents" at bounding box center [60, 112] width 40 height 18
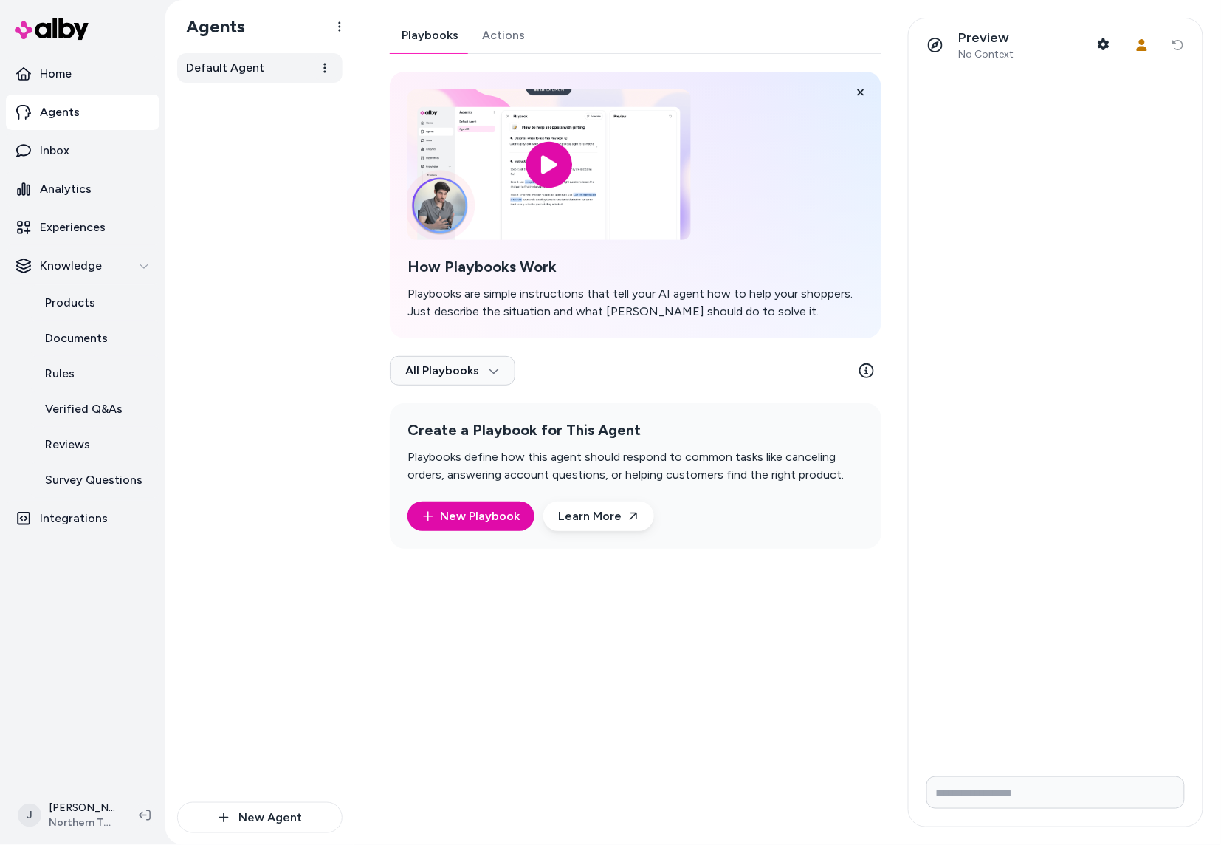
click at [237, 72] on span "Default Agent" at bounding box center [225, 68] width 78 height 18
click at [501, 32] on link "Actions" at bounding box center [503, 35] width 66 height 35
click at [423, 44] on link "Playbooks" at bounding box center [430, 35] width 80 height 35
drag, startPoint x: 64, startPoint y: 369, endPoint x: 69, endPoint y: 597, distance: 227.5
click at [64, 369] on p "Rules" at bounding box center [60, 374] width 30 height 18
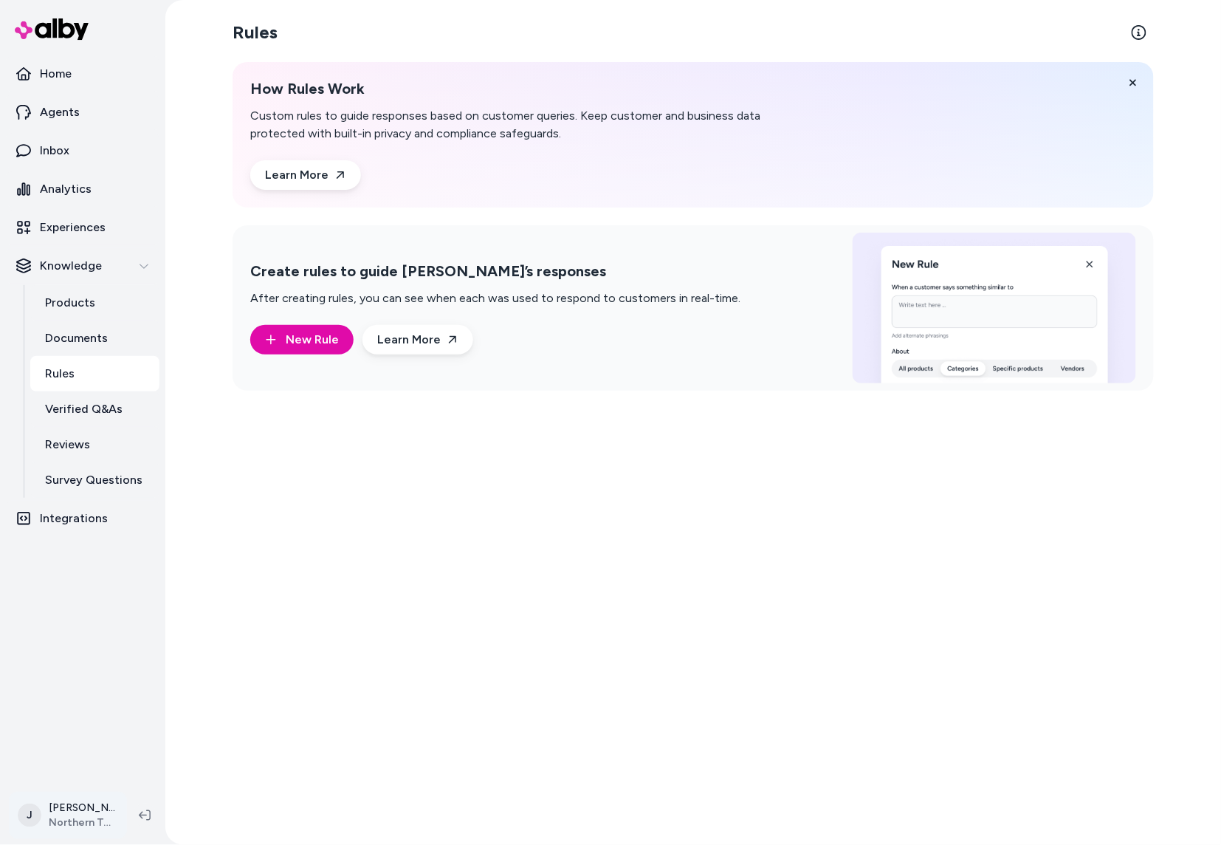
click at [83, 812] on html "Home Agents Inbox Analytics Experiences Knowledge Products Documents Rules Veri…" at bounding box center [610, 422] width 1221 height 845
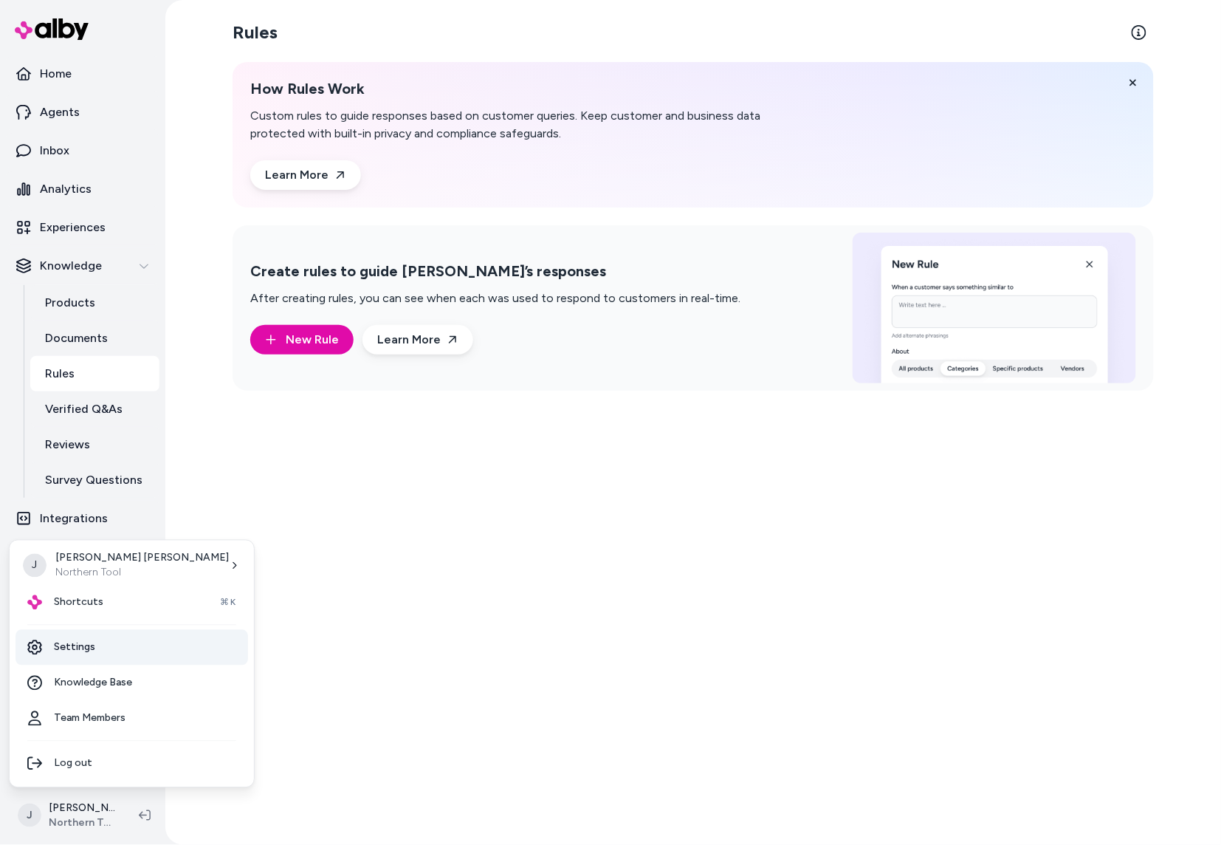
click at [93, 655] on link "Settings" at bounding box center [132, 647] width 233 height 35
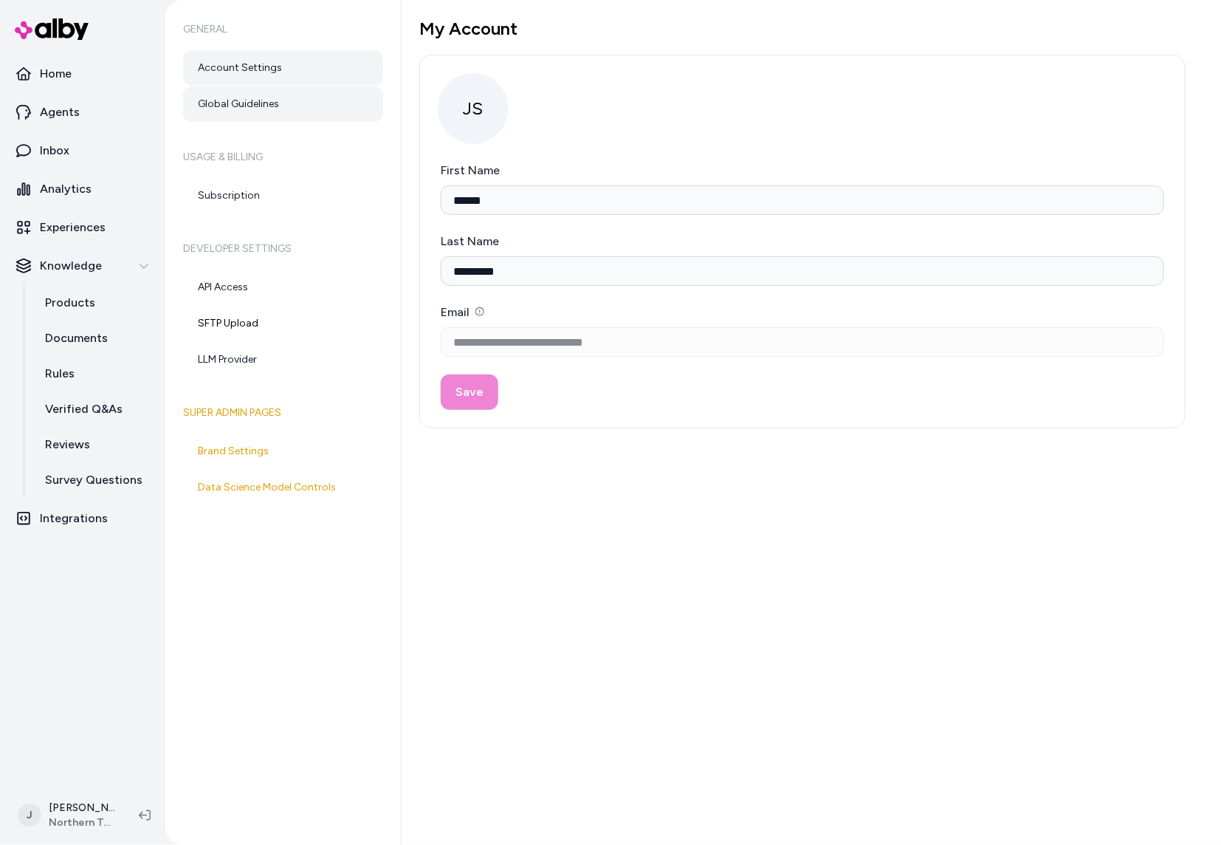
click at [261, 99] on link "Global Guidelines" at bounding box center [283, 103] width 200 height 35
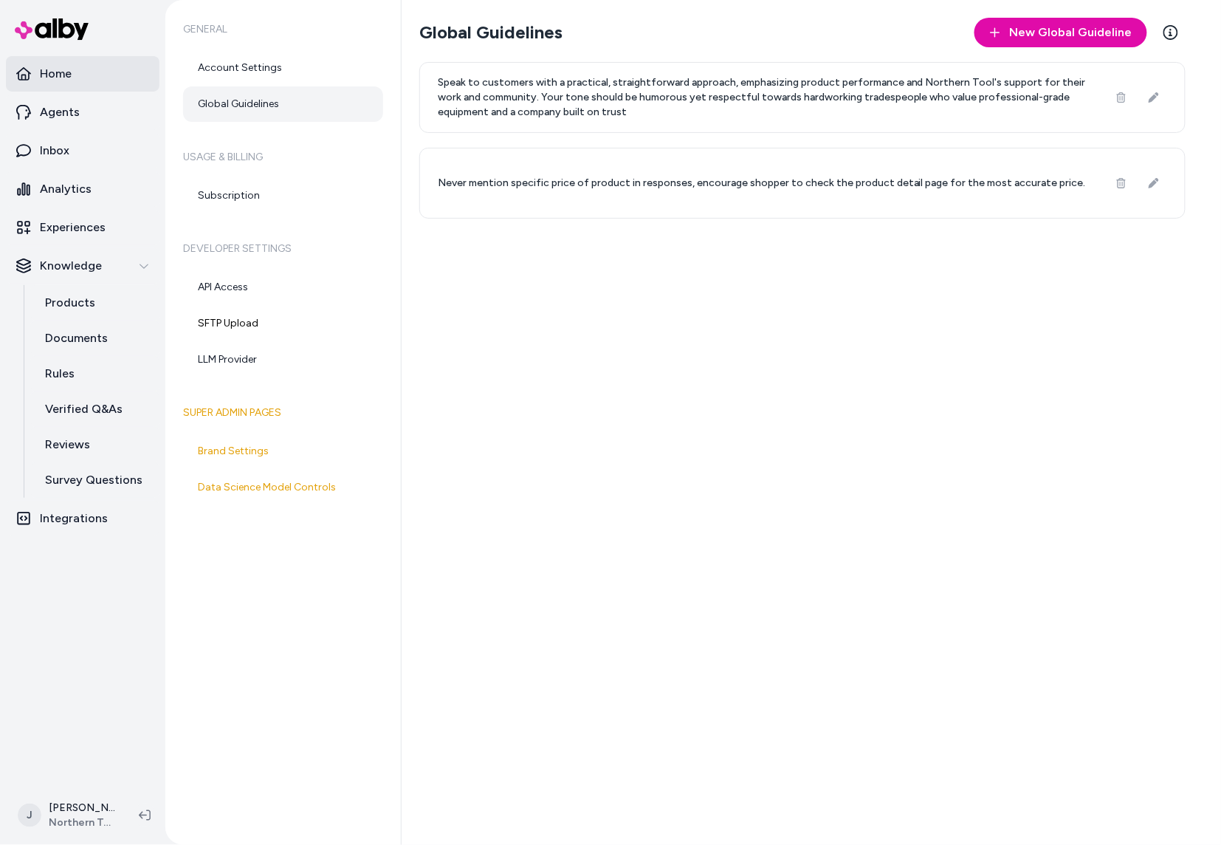
click at [81, 80] on link "Home" at bounding box center [83, 73] width 154 height 35
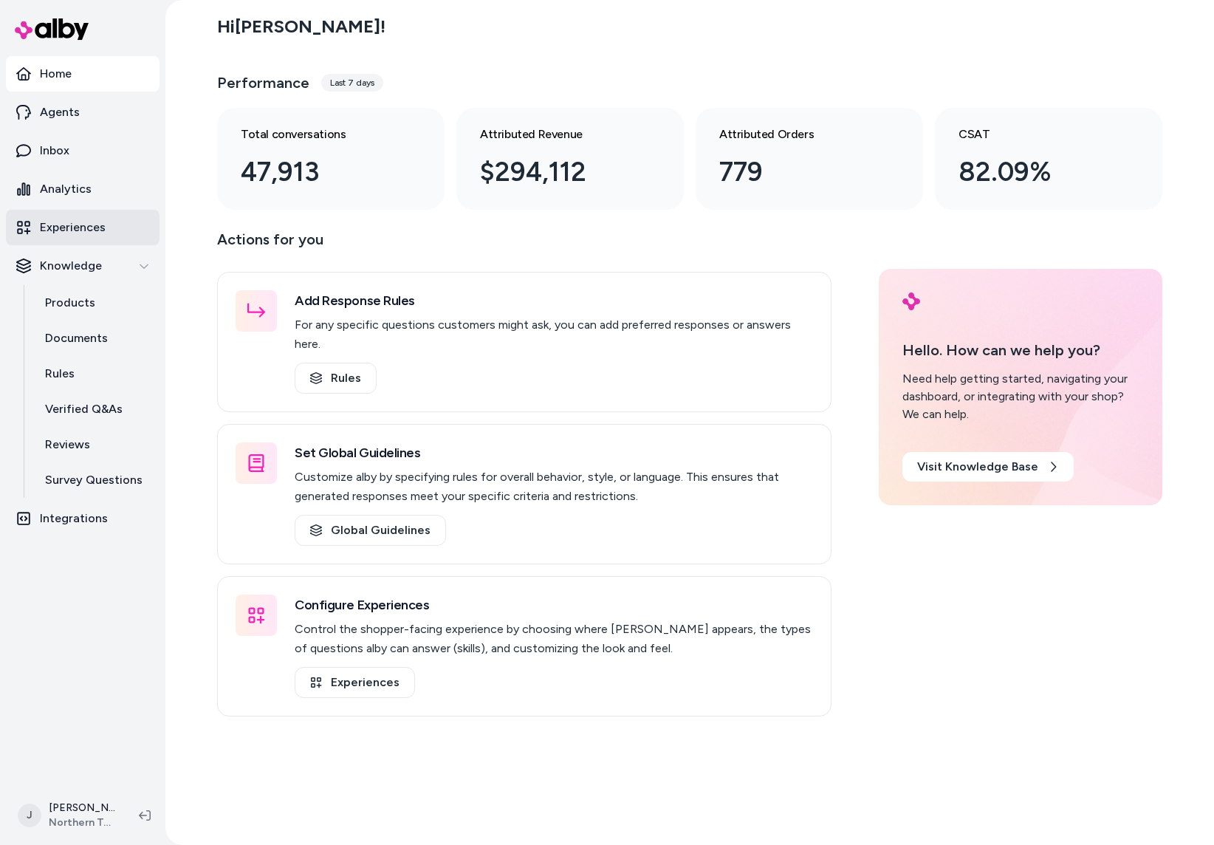
click at [89, 221] on p "Experiences" at bounding box center [73, 228] width 66 height 18
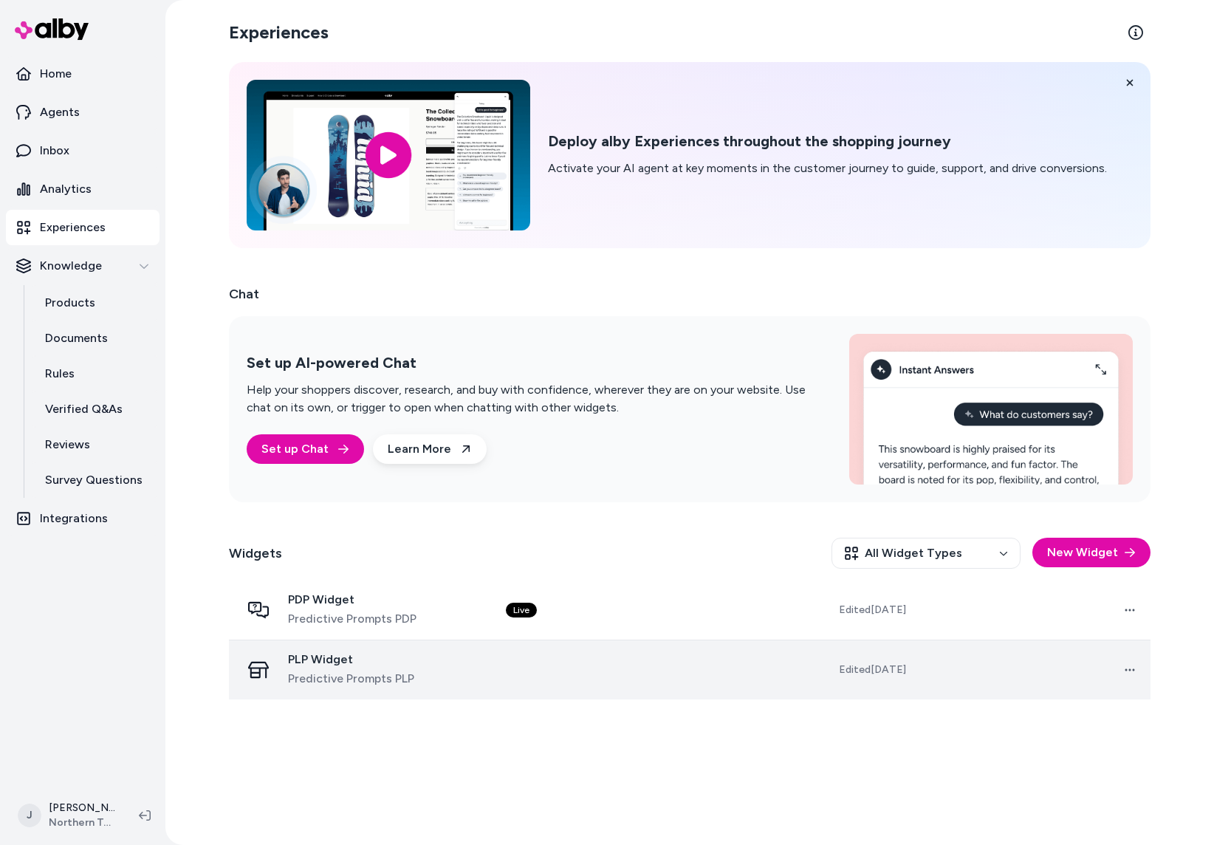
click at [493, 660] on td "PLP Widget Predictive Prompts PLP" at bounding box center [361, 670] width 265 height 60
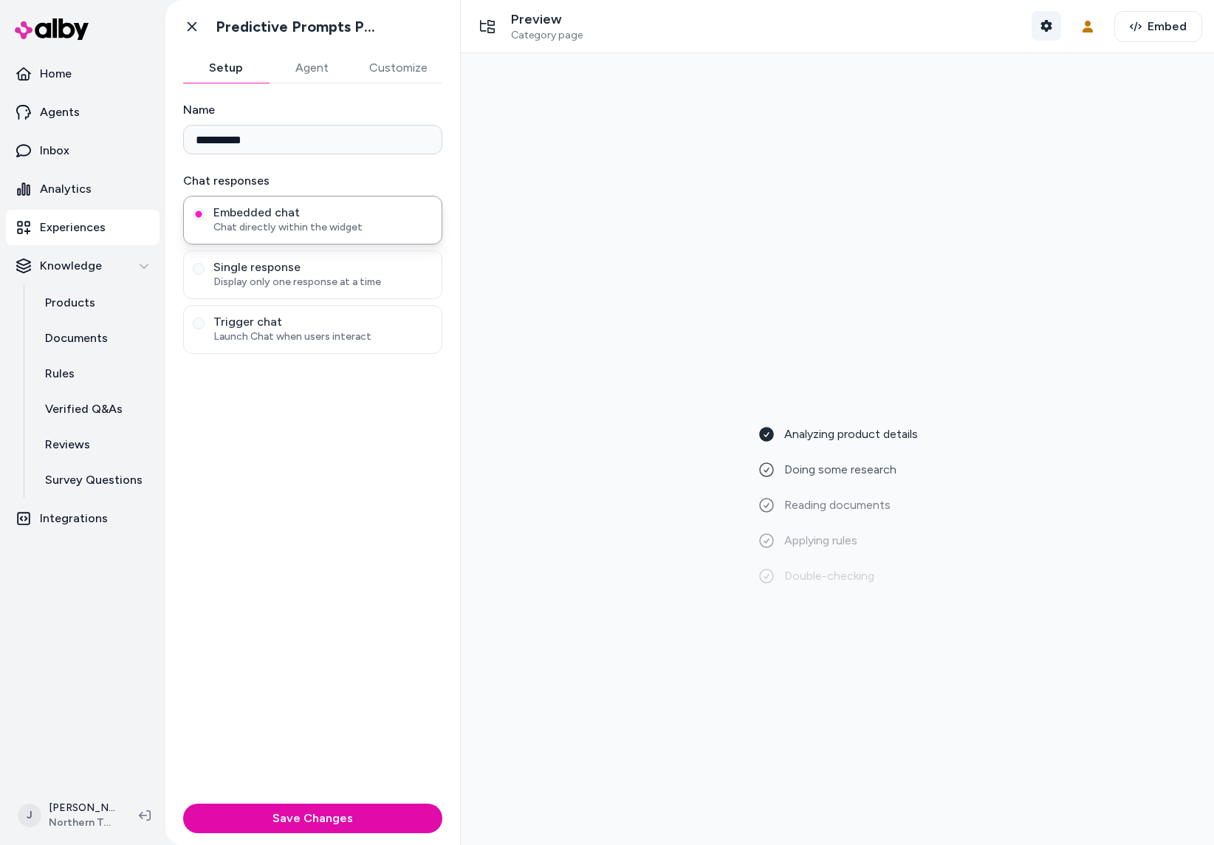
click at [1054, 19] on button "Shopper Context" at bounding box center [1047, 26] width 30 height 30
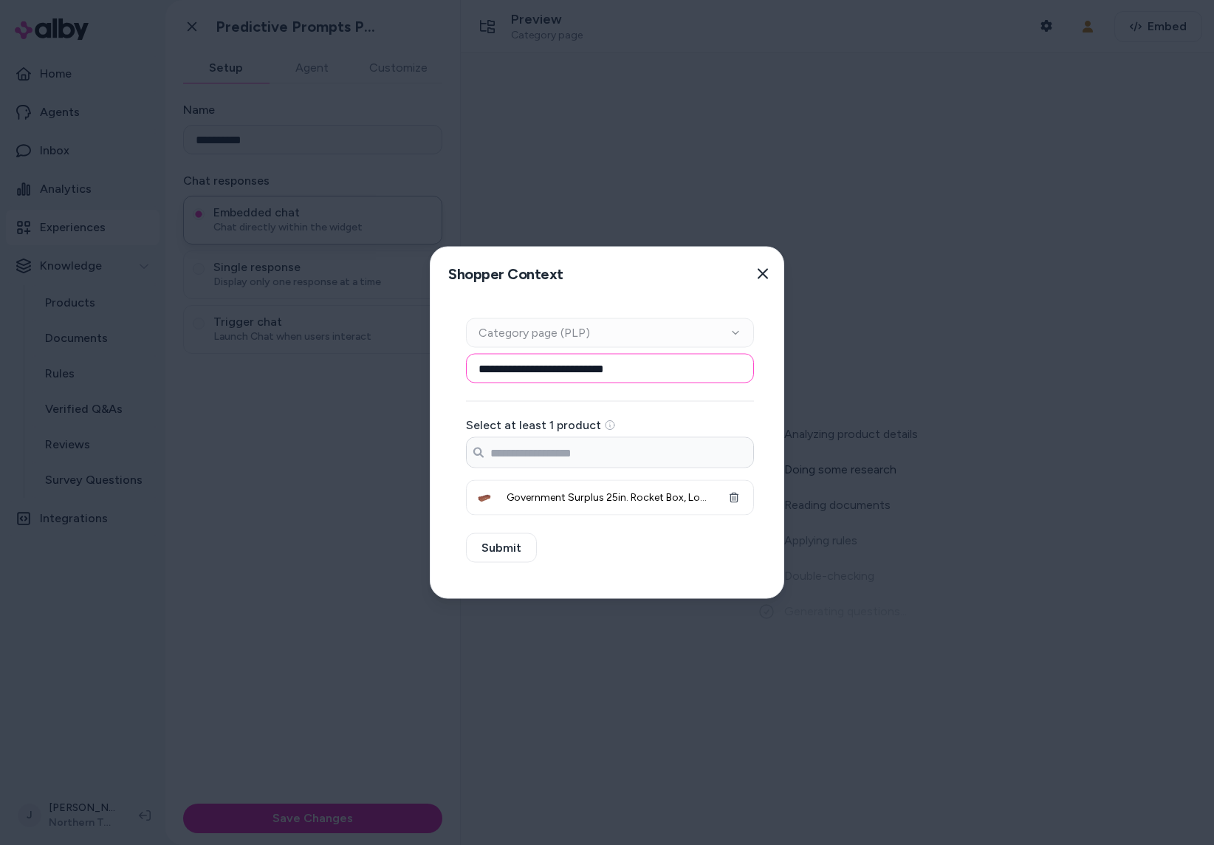
click at [681, 369] on input "**********" at bounding box center [610, 369] width 288 height 30
drag, startPoint x: 495, startPoint y: 362, endPoint x: 391, endPoint y: 362, distance: 104.1
click at [391, 362] on body "**********" at bounding box center [607, 422] width 1214 height 845
paste input
type input "**********"
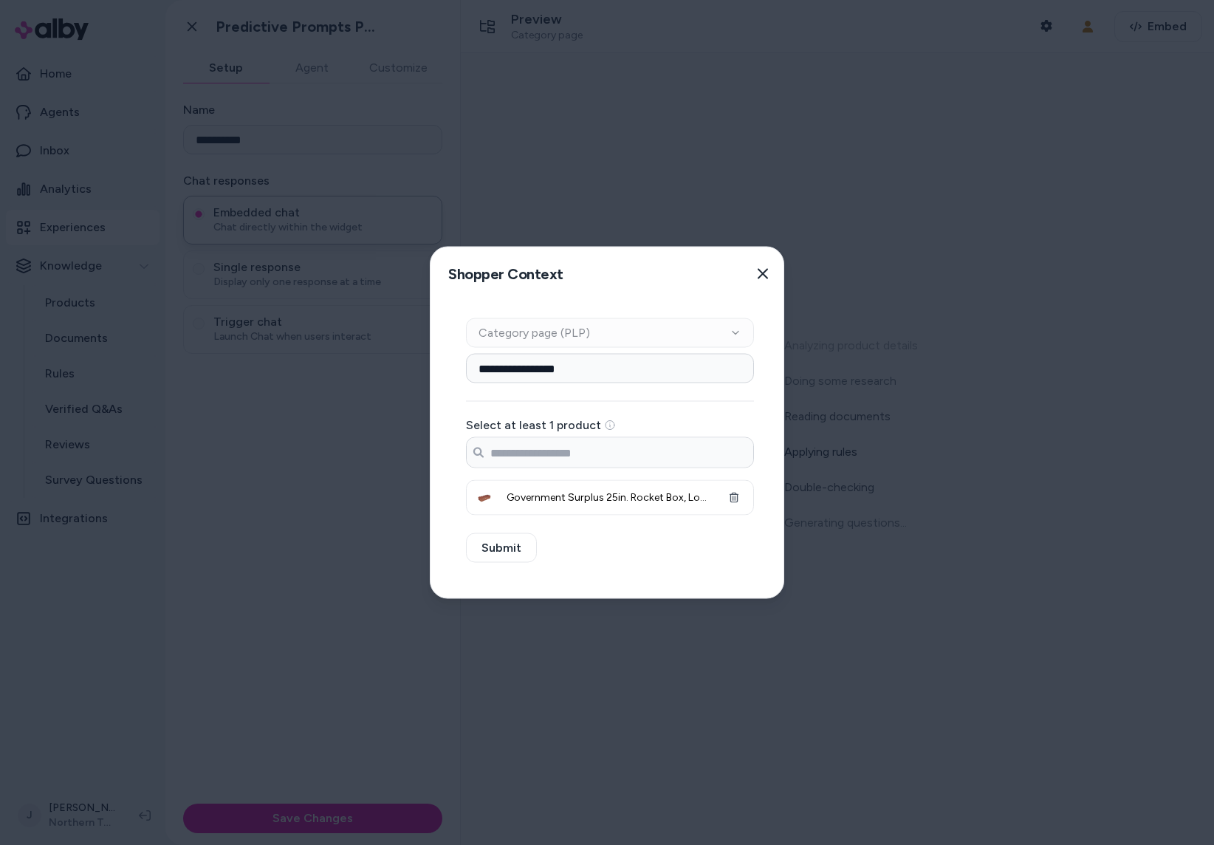
drag, startPoint x: 601, startPoint y: 558, endPoint x: 679, endPoint y: 515, distance: 89.2
click at [616, 551] on div "**********" at bounding box center [610, 450] width 359 height 298
click at [737, 498] on icon "button" at bounding box center [734, 498] width 9 height 10
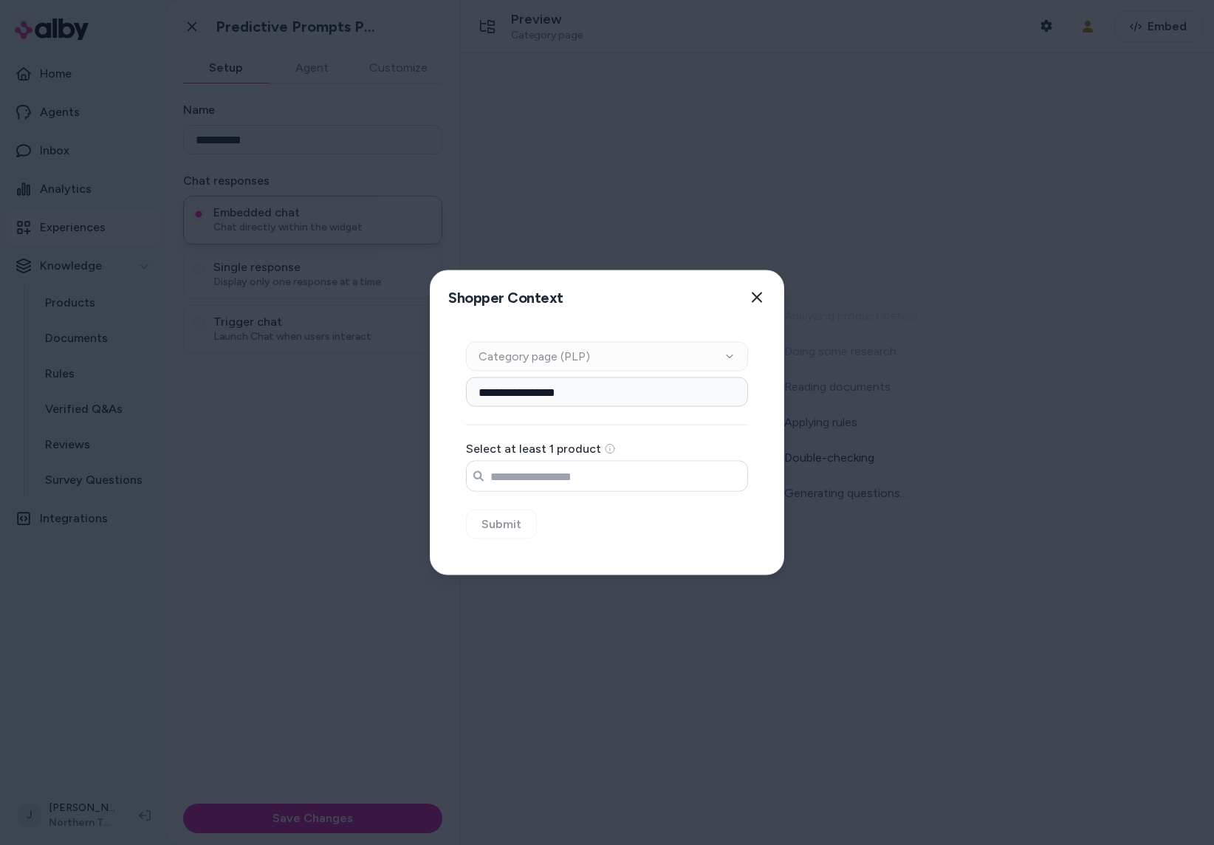
click at [559, 476] on input "Search products..." at bounding box center [607, 477] width 281 height 30
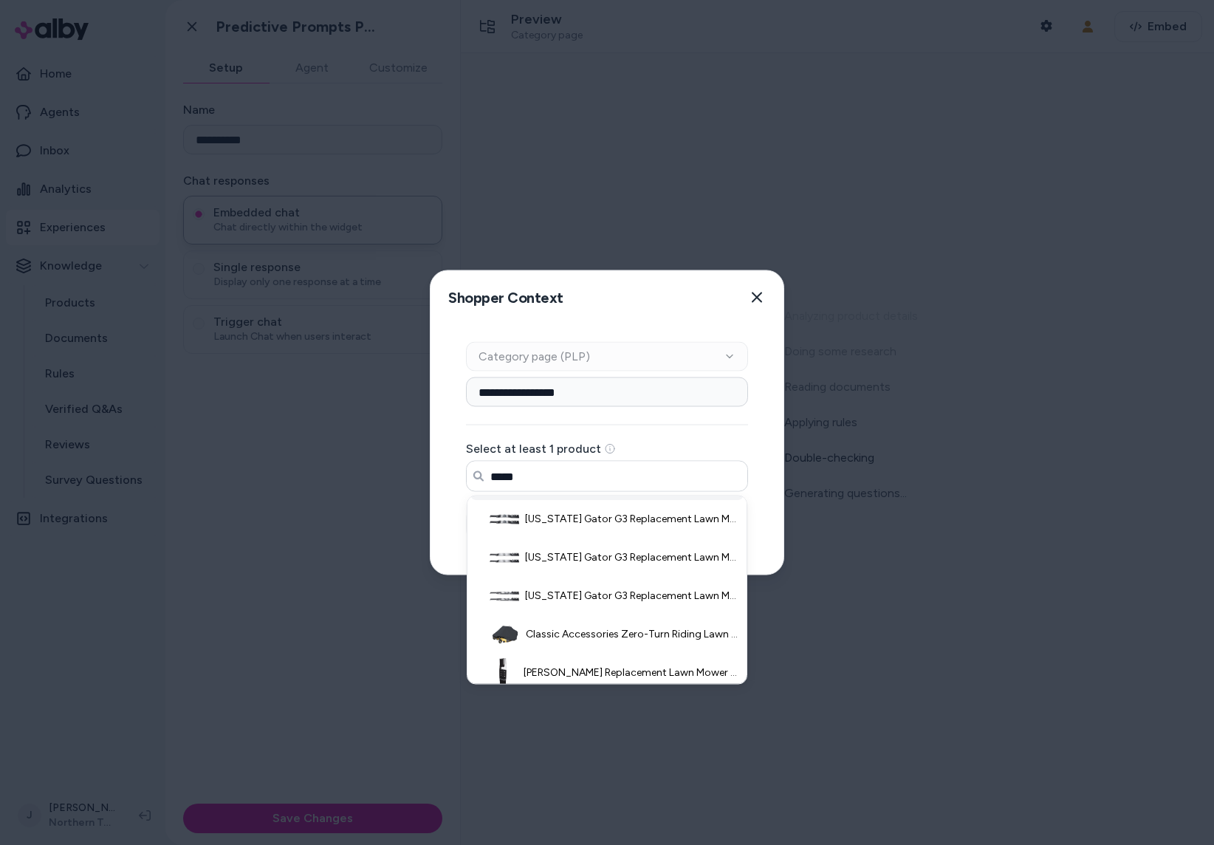
scroll to position [586, 0]
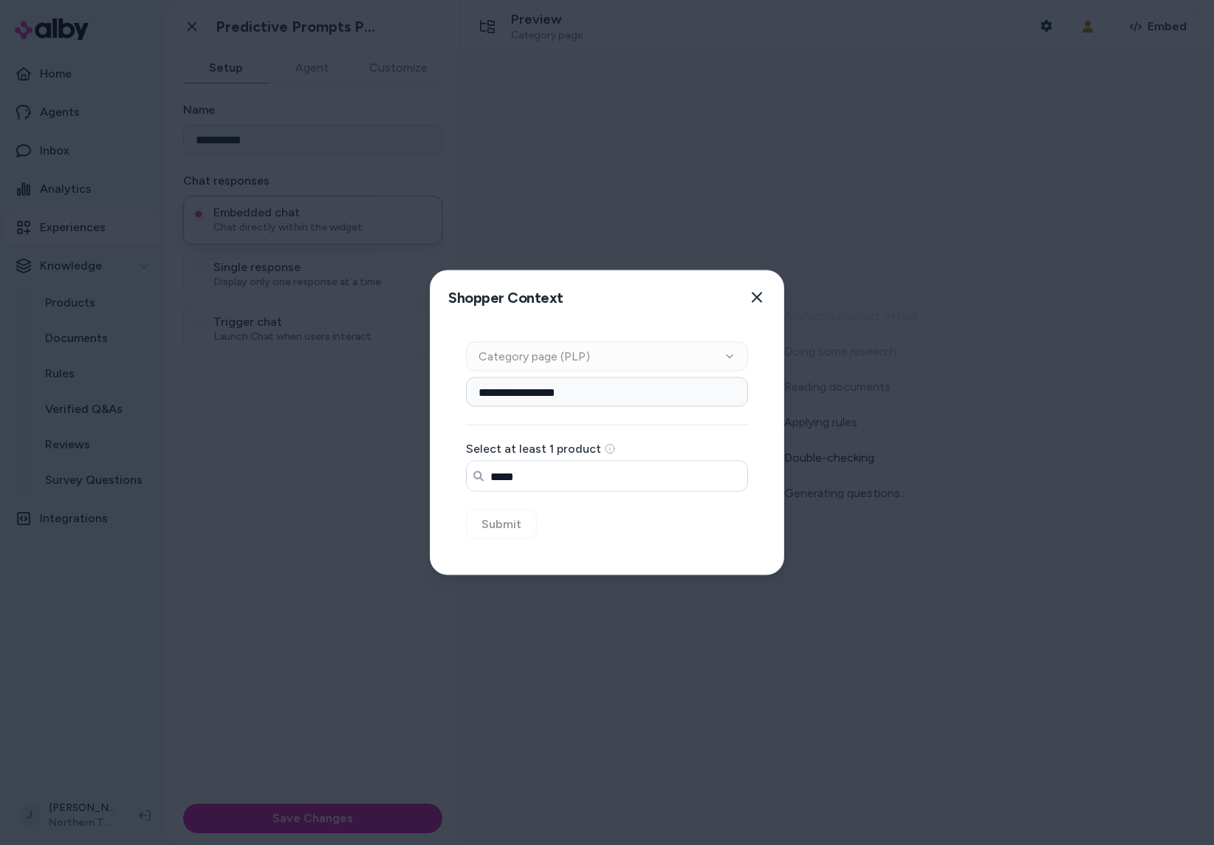
drag, startPoint x: 575, startPoint y: 482, endPoint x: 566, endPoint y: 479, distance: 9.1
click at [574, 481] on input "*****" at bounding box center [607, 477] width 281 height 30
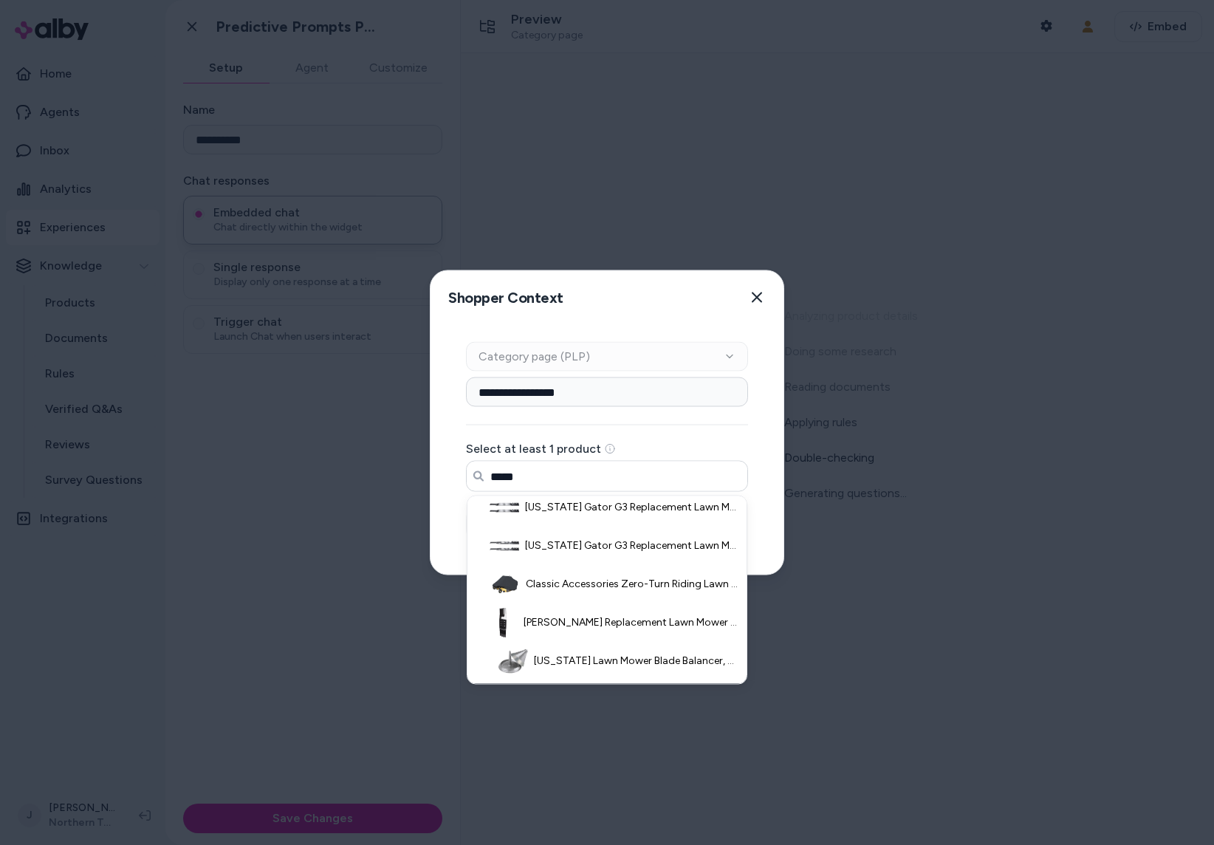
drag, startPoint x: 393, startPoint y: 461, endPoint x: 360, endPoint y: 453, distance: 34.2
click at [380, 461] on body "**********" at bounding box center [607, 422] width 1214 height 845
click at [619, 474] on input "**********" at bounding box center [607, 477] width 281 height 30
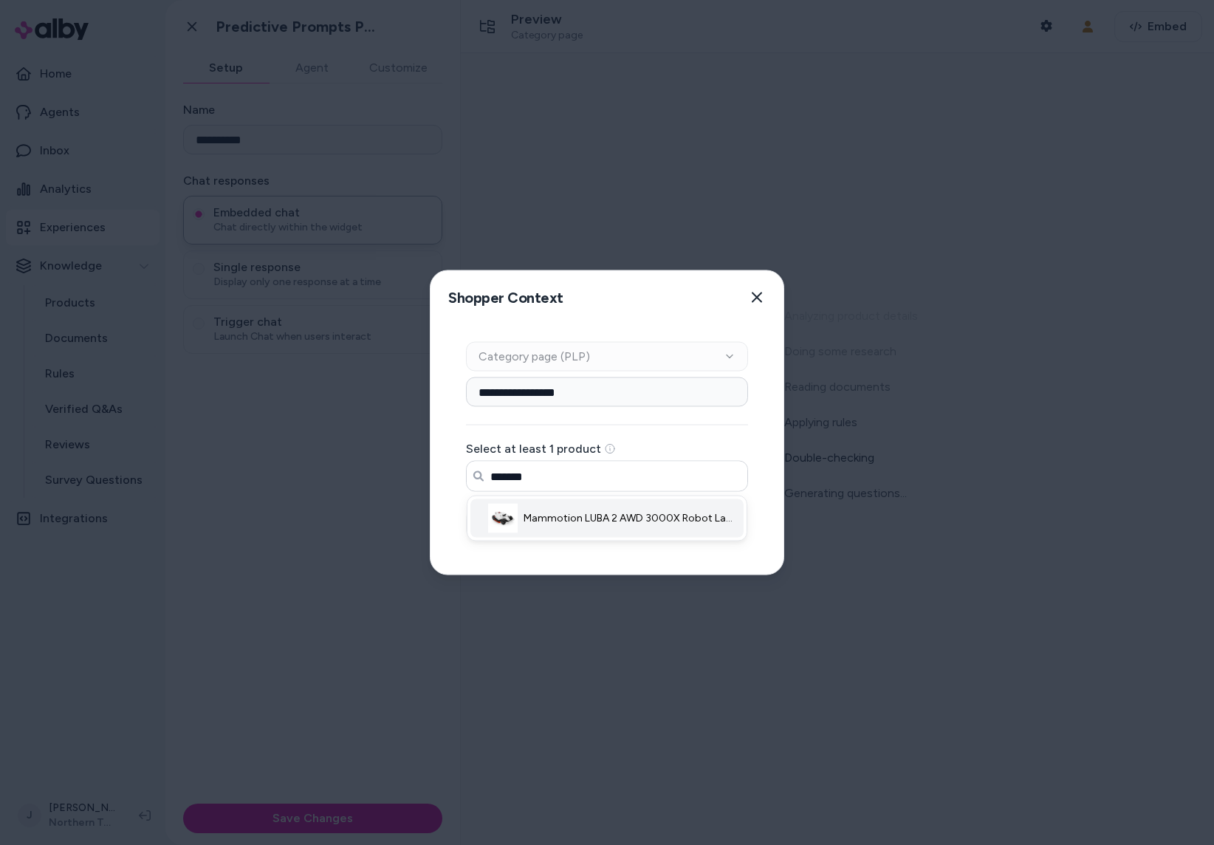
click at [648, 515] on span "Mammotion LUBA 2 AWD 3000X Robot Lawn Mower, All-Wheel-Drive for 80% Slope, Per…" at bounding box center [632, 518] width 216 height 15
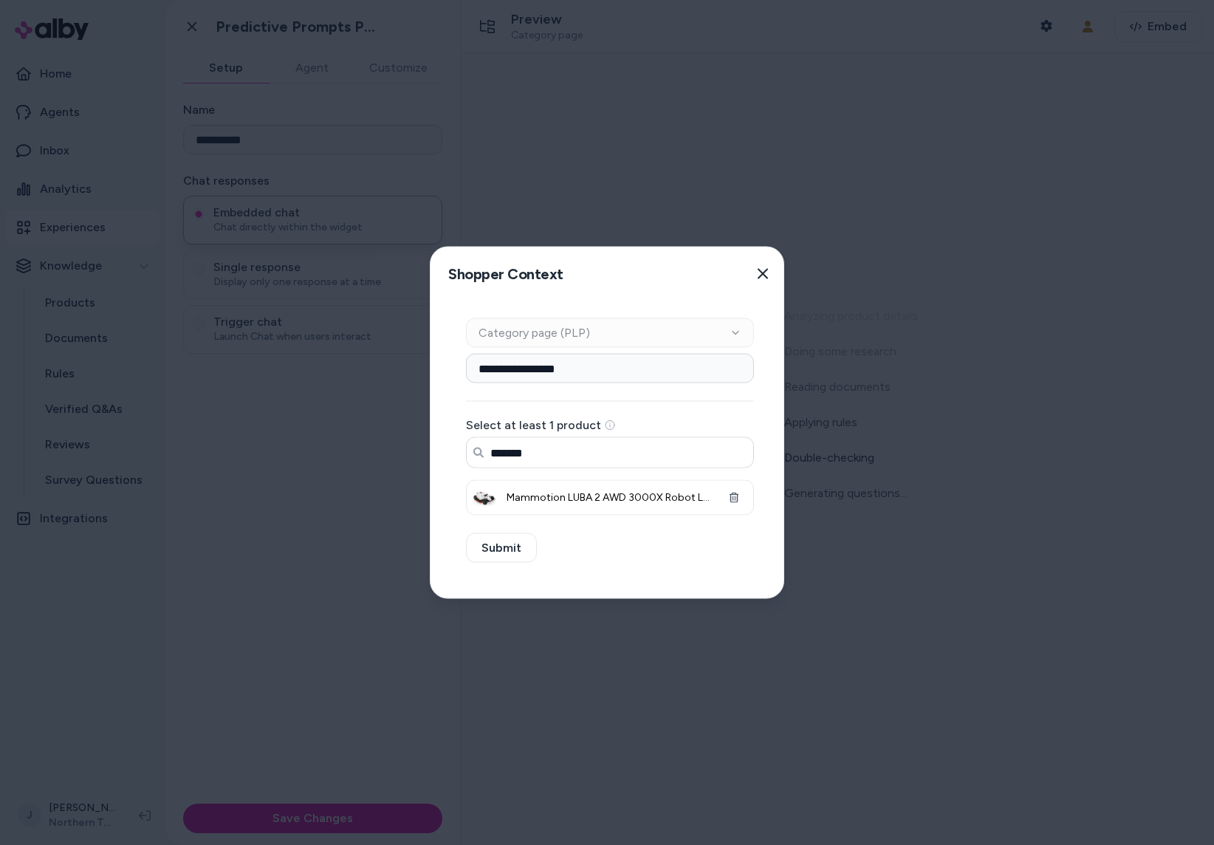
drag, startPoint x: 501, startPoint y: 453, endPoint x: 383, endPoint y: 450, distance: 117.5
click at [383, 450] on body "**********" at bounding box center [607, 422] width 1214 height 845
click at [577, 448] on input "******" at bounding box center [610, 453] width 287 height 30
click at [577, 485] on li "Troy-Bilt Compact Rear Engine Riding Lawn Mower, 10.5 HP, 344cc Briggs & Stratt…" at bounding box center [609, 495] width 279 height 38
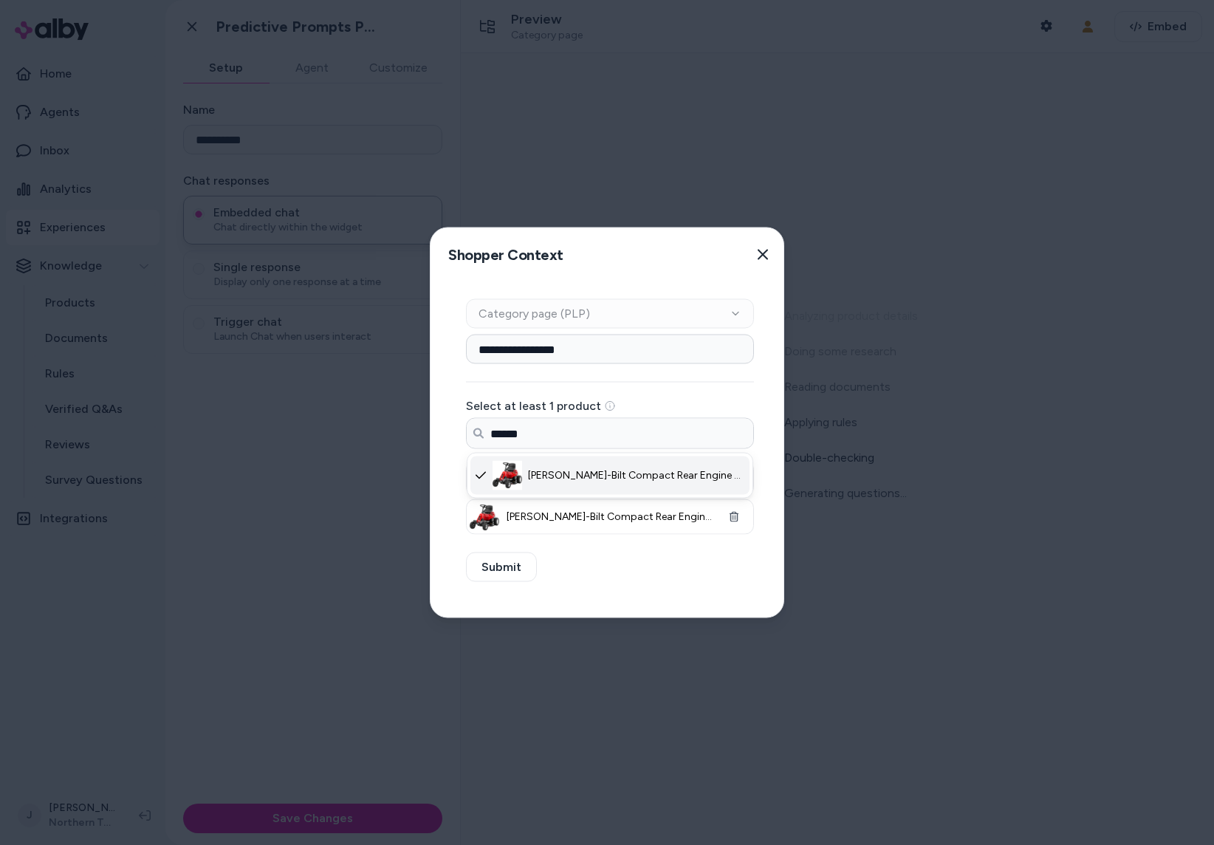
click at [570, 497] on ul "Troy-Bilt Compact Rear Engine Riding Lawn Mower, 10.5 HP, 344cc Briggs & Stratt…" at bounding box center [610, 476] width 287 height 46
click at [647, 443] on input "******" at bounding box center [610, 434] width 287 height 30
drag, startPoint x: 470, startPoint y: 437, endPoint x: 458, endPoint y: 436, distance: 12.6
click at [459, 436] on div "**********" at bounding box center [610, 449] width 359 height 336
click at [578, 475] on span "Milwaukee M18 FUEL Self-Propelled Dual Battery Cordless Lawn Mower Kit, 21in. D…" at bounding box center [634, 475] width 222 height 15
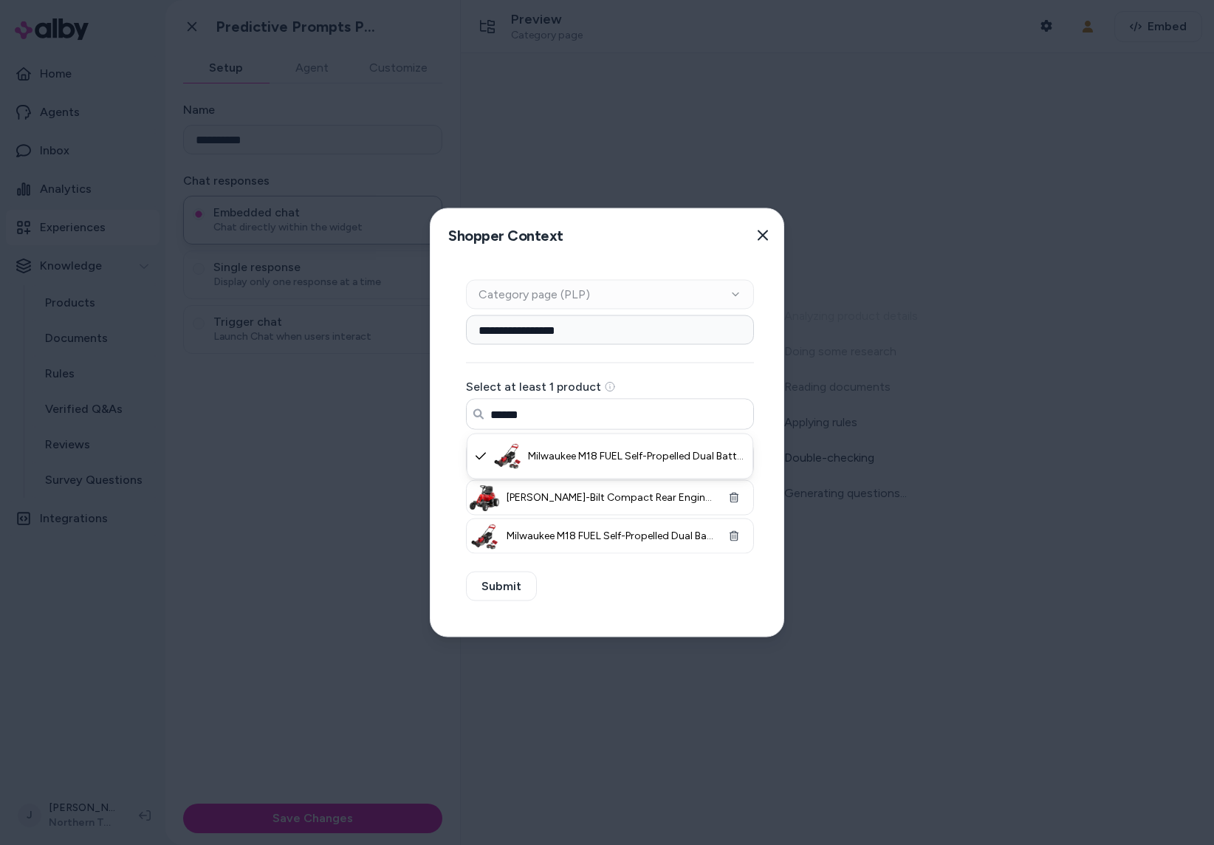
type input "******"
click at [623, 617] on div "**********" at bounding box center [610, 449] width 359 height 374
click at [500, 583] on button "Submit" at bounding box center [501, 587] width 71 height 30
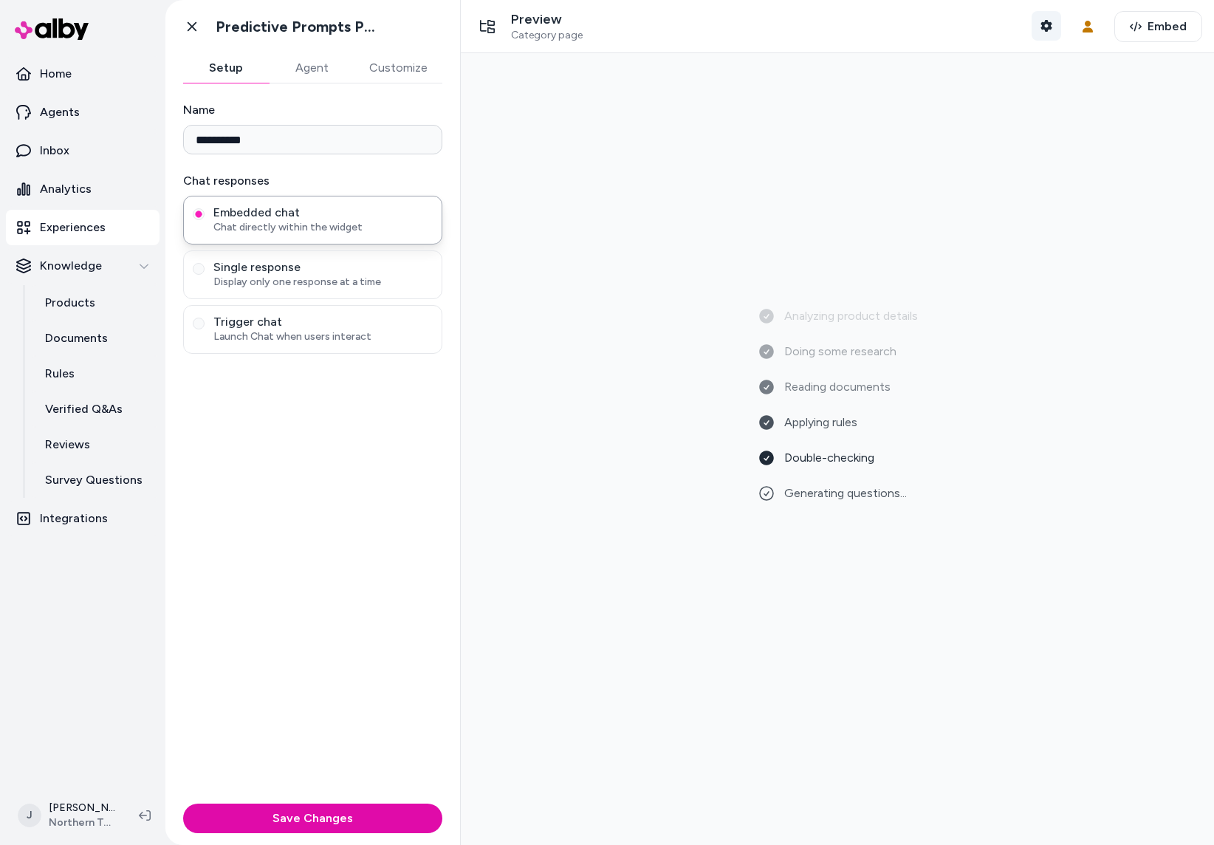
click at [1048, 21] on icon "button" at bounding box center [1046, 26] width 11 height 12
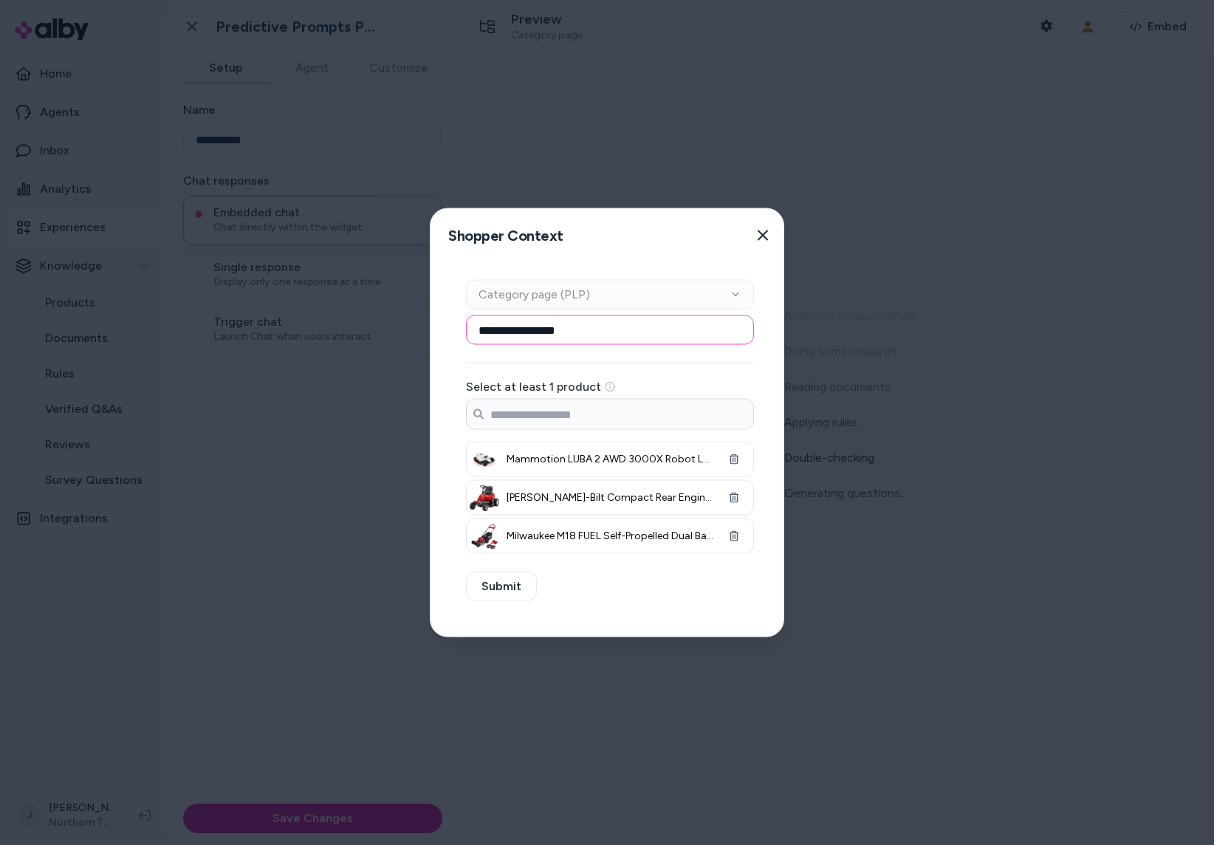
click at [606, 331] on input "**********" at bounding box center [610, 330] width 288 height 30
paste input "**********"
type input "**********"
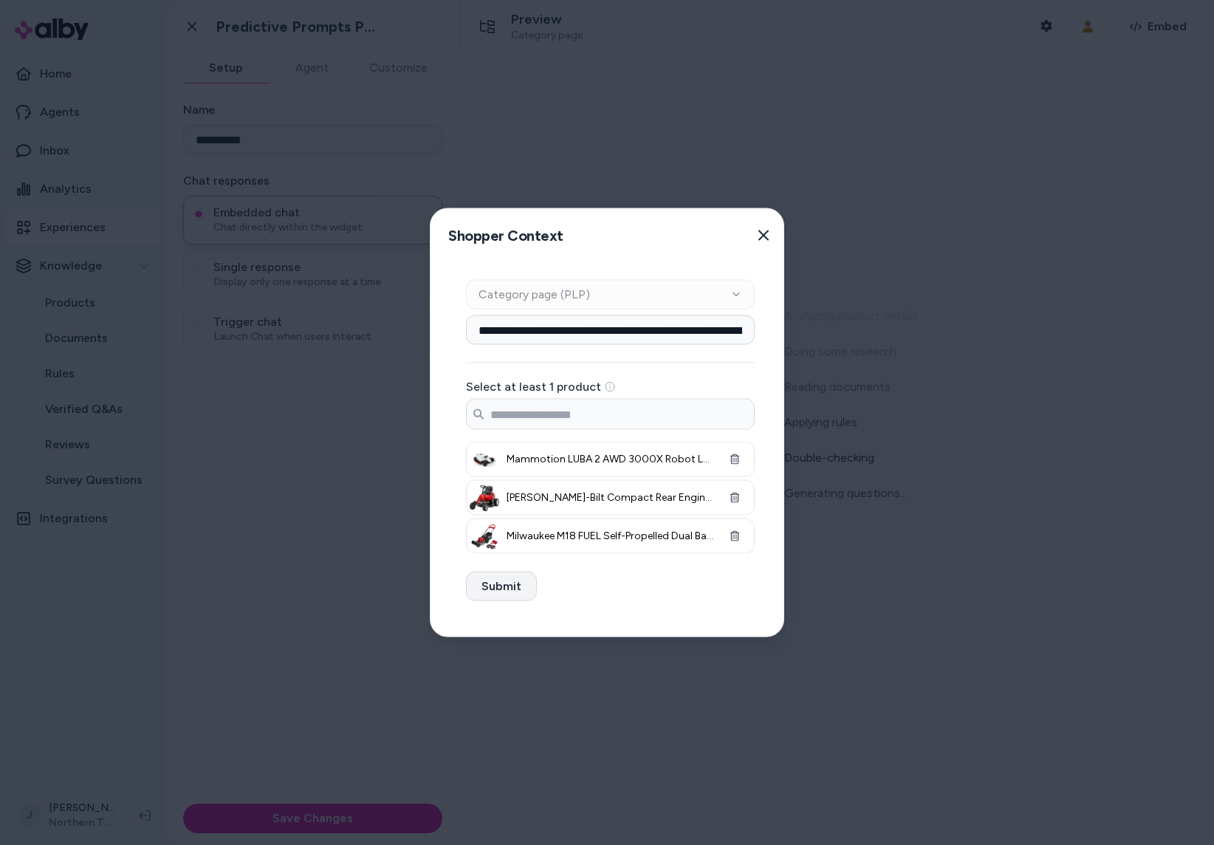
click at [498, 589] on button "Submit" at bounding box center [501, 587] width 71 height 30
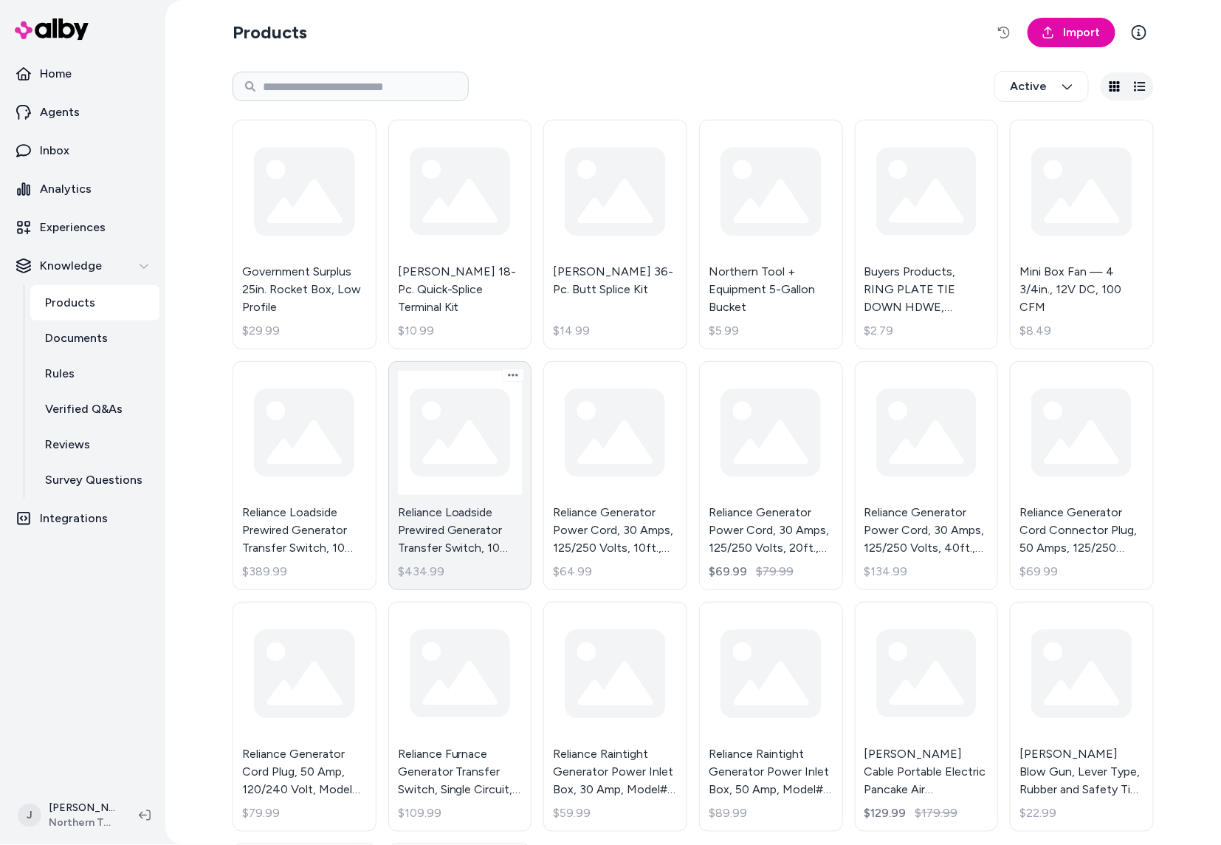
click at [479, 469] on link "Reliance Loadside Prewired Generator Transfer Switch, 10 Circuits, 125/250 Volt…" at bounding box center [460, 476] width 144 height 230
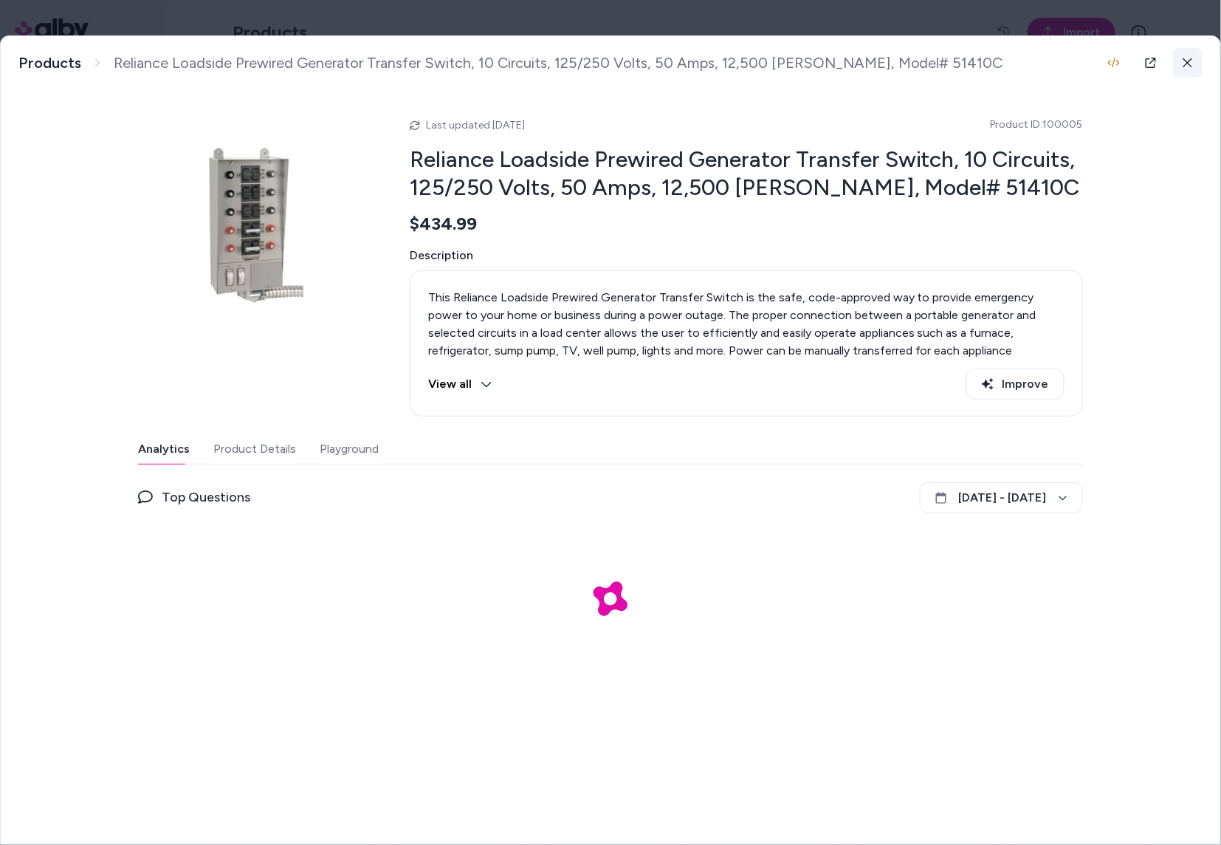
click at [1201, 65] on button at bounding box center [1188, 63] width 30 height 30
click at [1185, 66] on html "Home Agents Inbox Analytics Experiences Knowledge Products Documents Rules Veri…" at bounding box center [610, 422] width 1221 height 845
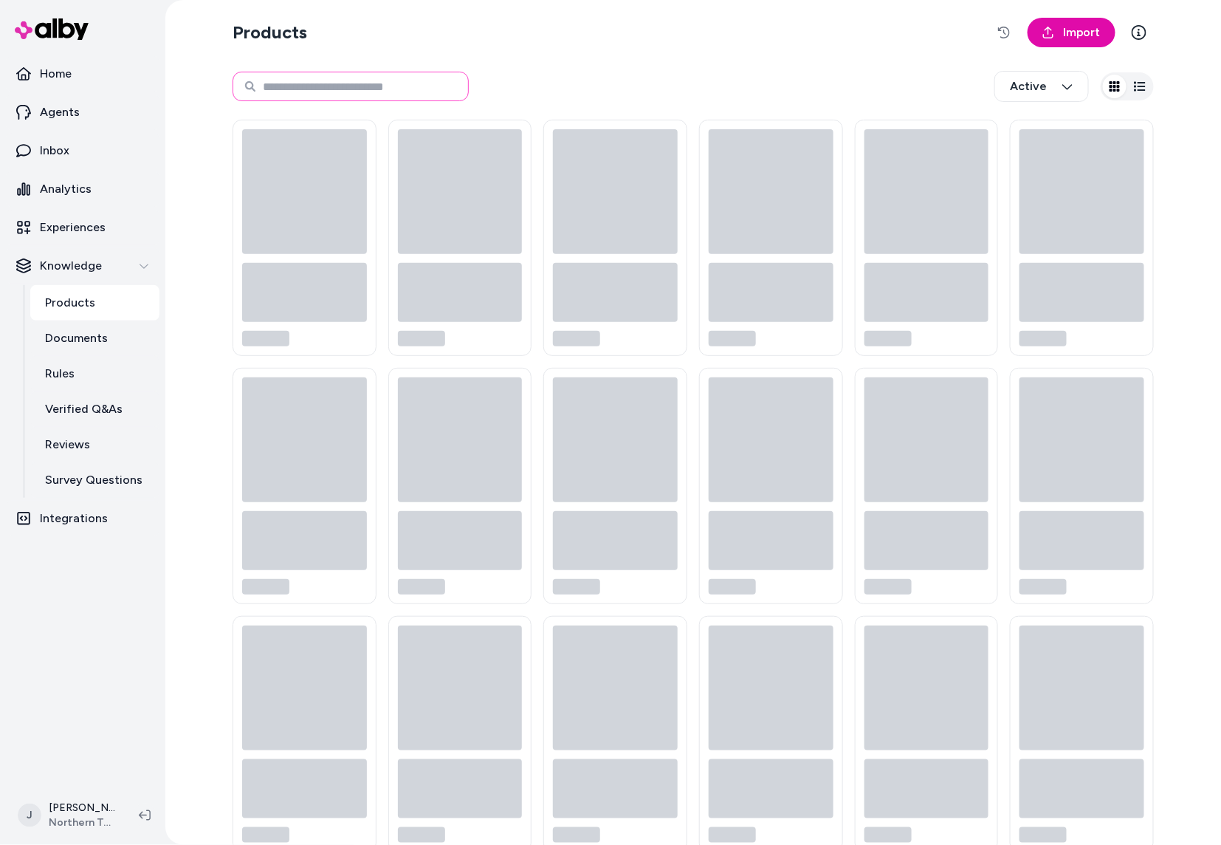
drag, startPoint x: 378, startPoint y: 80, endPoint x: 366, endPoint y: 84, distance: 12.4
click at [374, 82] on input at bounding box center [351, 87] width 236 height 30
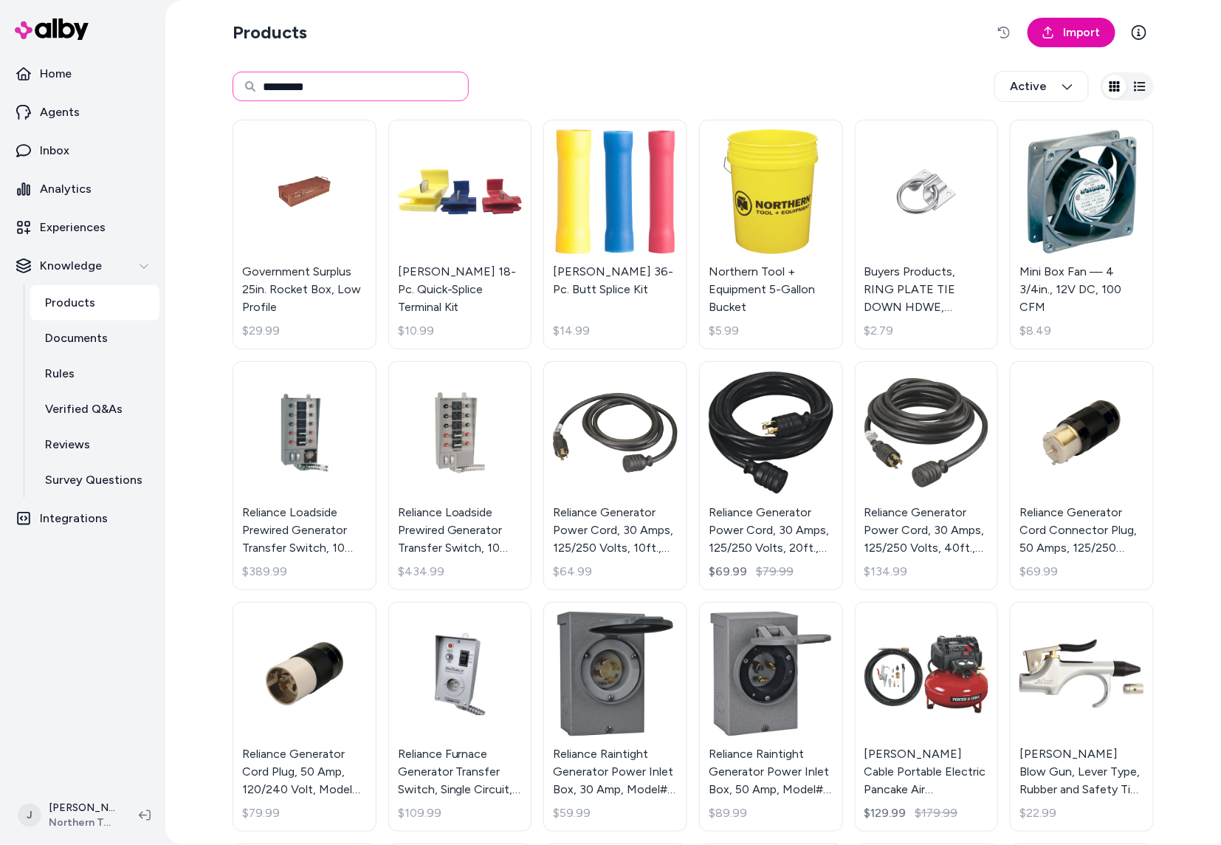
type input "*********"
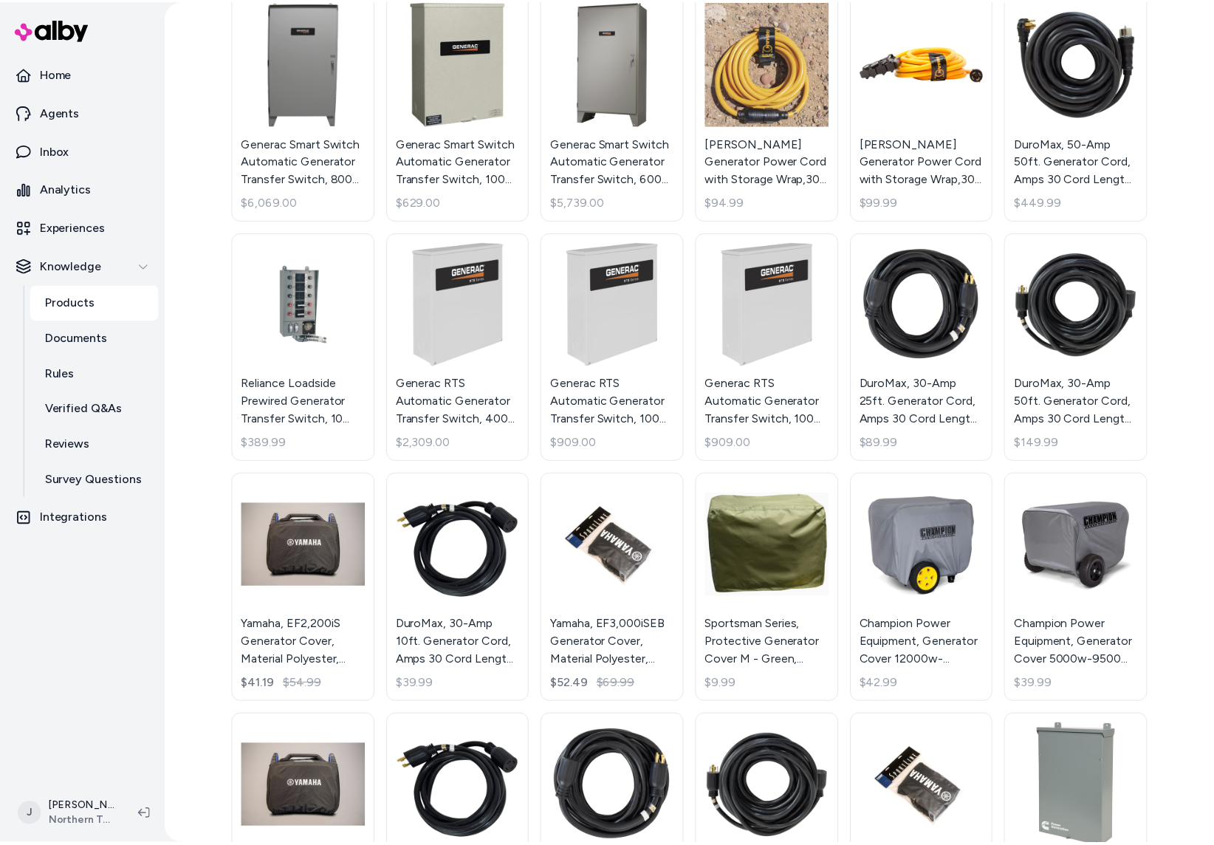
scroll to position [6669, 0]
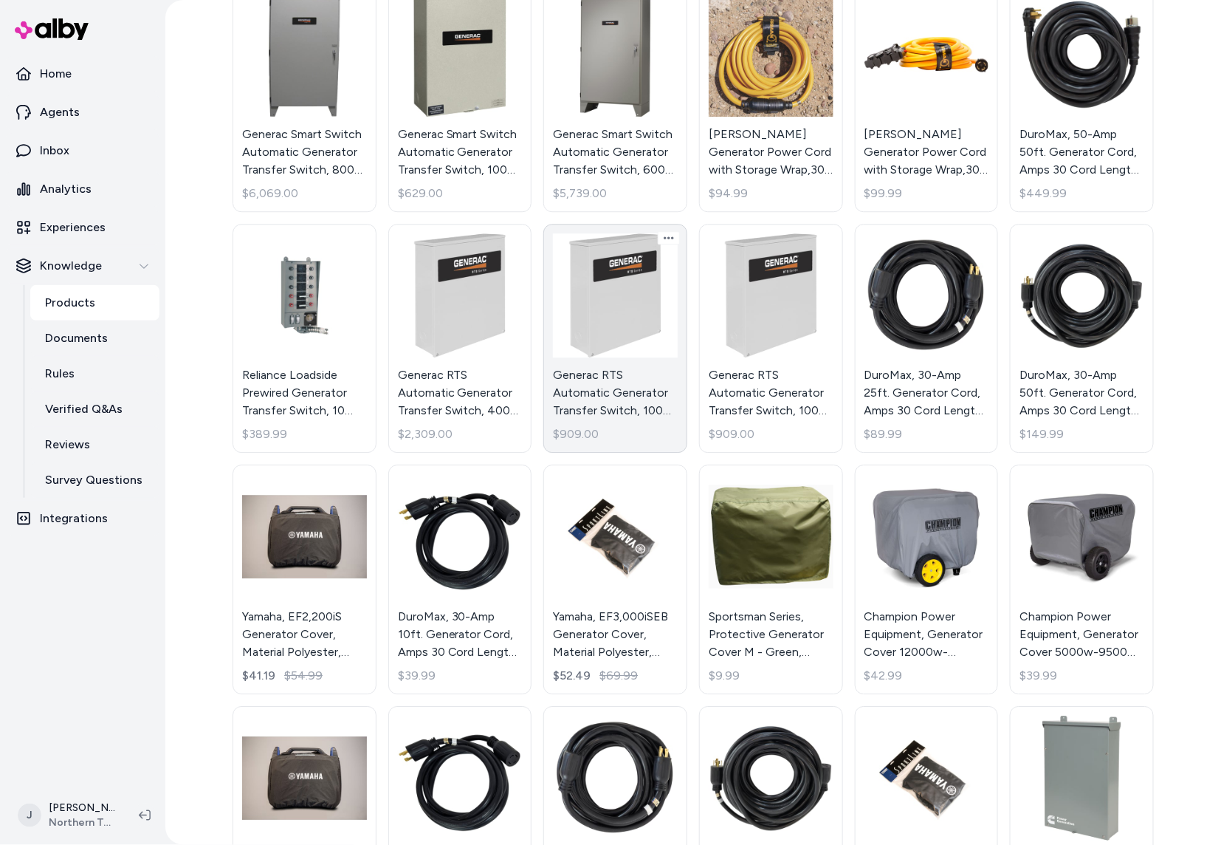
click at [626, 320] on link "Generac RTS Automatic Generator Transfer Switch, 100 Amp, 120/240 Volts, 3 Phas…" at bounding box center [616, 339] width 144 height 230
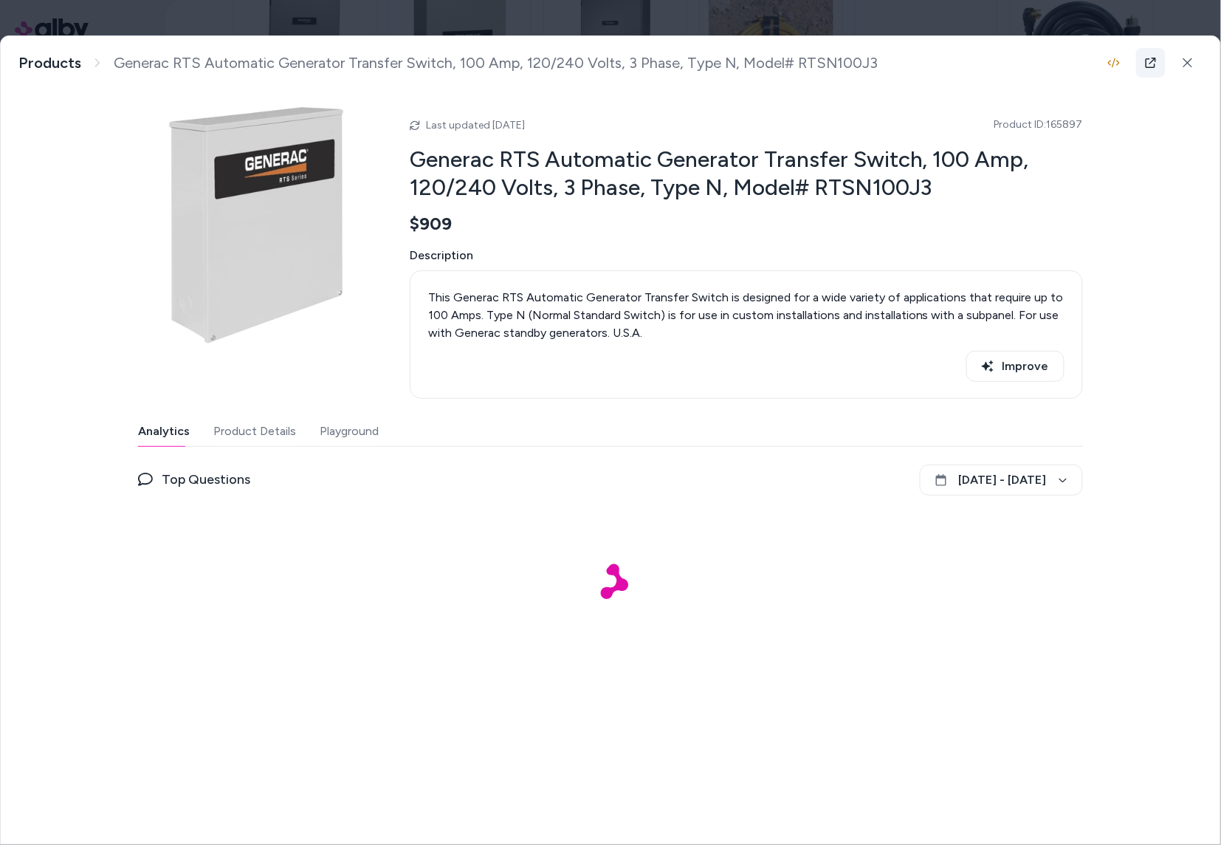
click at [1154, 60] on icon at bounding box center [1151, 63] width 10 height 10
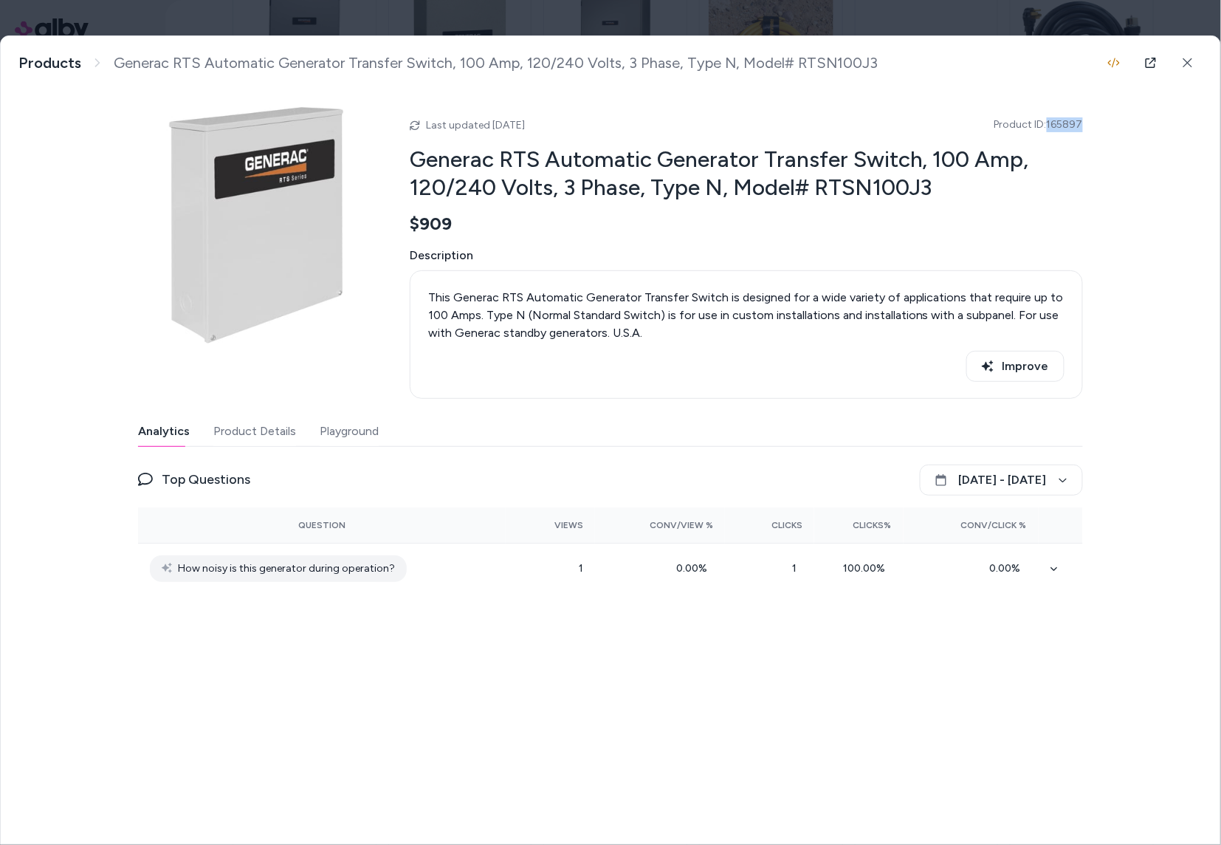
drag, startPoint x: 1089, startPoint y: 128, endPoint x: 1051, endPoint y: 127, distance: 37.7
click at [1051, 127] on div "Generac RTS Automatic Generator Transfer Switch, 100 Amp, 120/240 Volts, 3 Phas…" at bounding box center [611, 357] width 1220 height 642
copy span "165897"
drag, startPoint x: 1192, startPoint y: 55, endPoint x: 729, endPoint y: 95, distance: 464.8
click at [1188, 55] on button at bounding box center [1188, 63] width 30 height 30
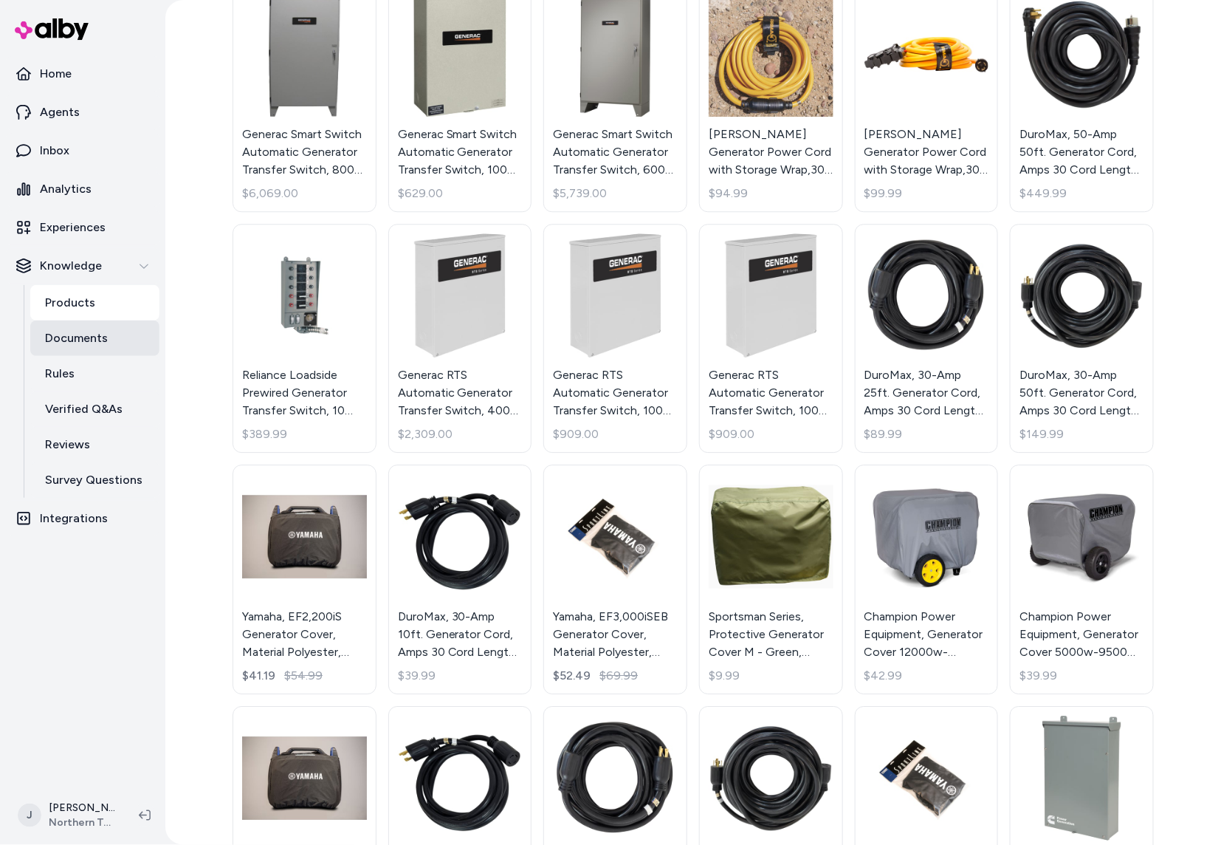
click at [112, 335] on link "Documents" at bounding box center [94, 338] width 129 height 35
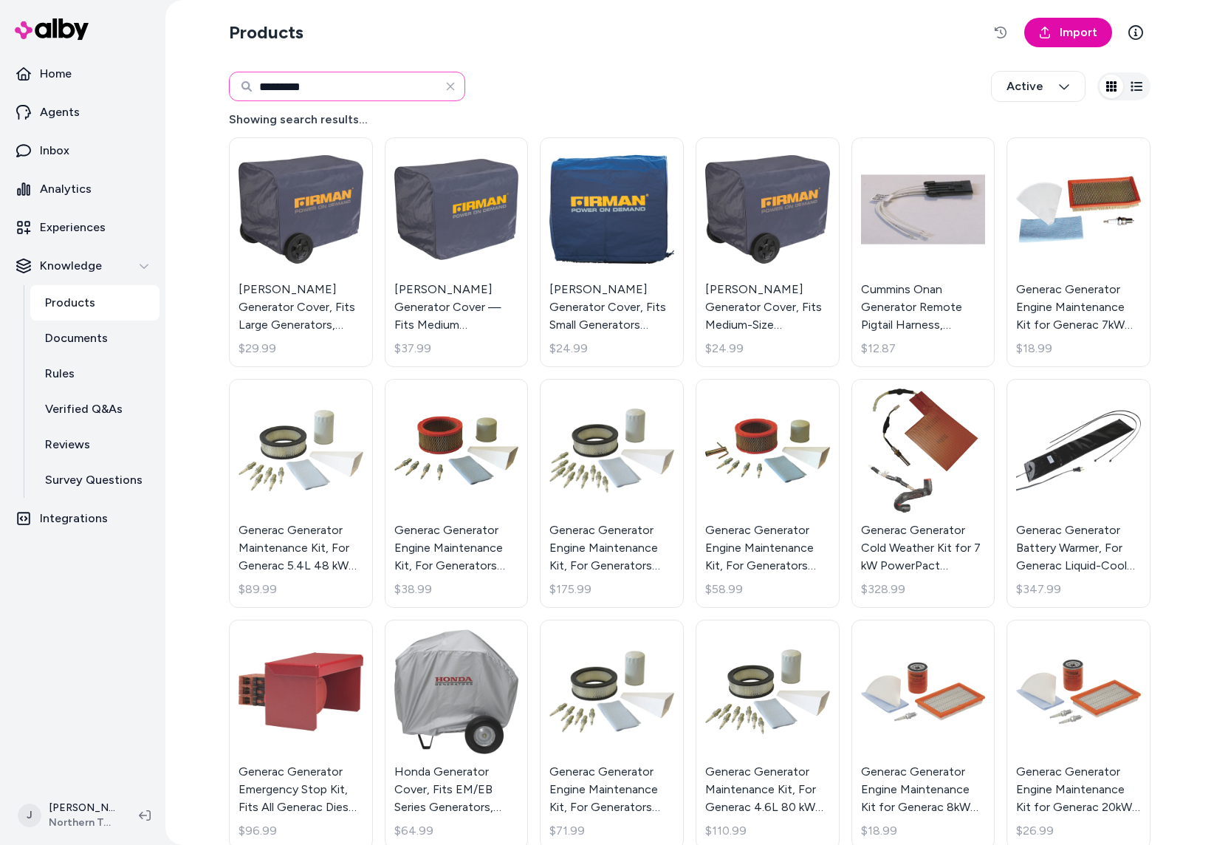
click at [345, 83] on input "*********" at bounding box center [347, 87] width 236 height 30
type input "******"
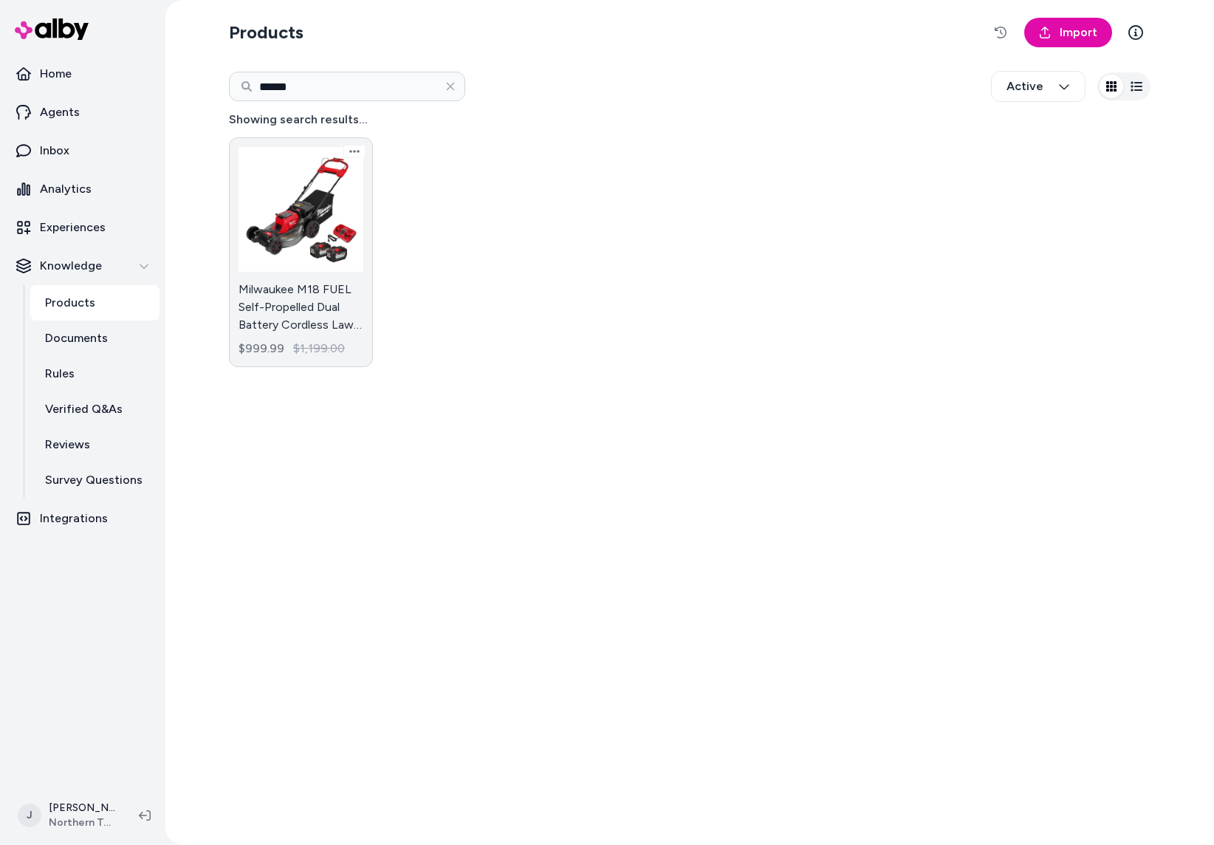
click at [312, 250] on link "Milwaukee M18 FUEL Self-Propelled Dual Battery Cordless Lawn Mower Kit, 21in. D…" at bounding box center [301, 252] width 144 height 230
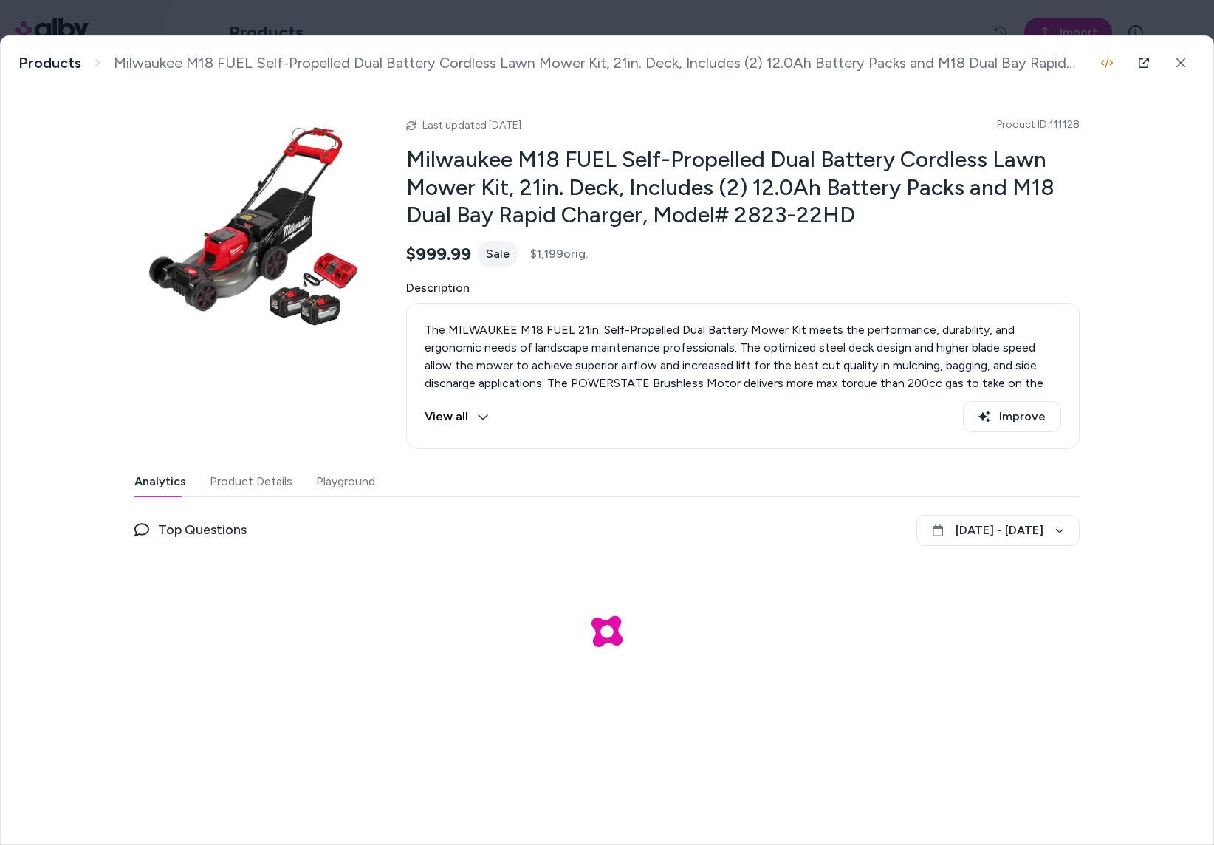
click at [279, 487] on button "Product Details" at bounding box center [251, 482] width 83 height 30
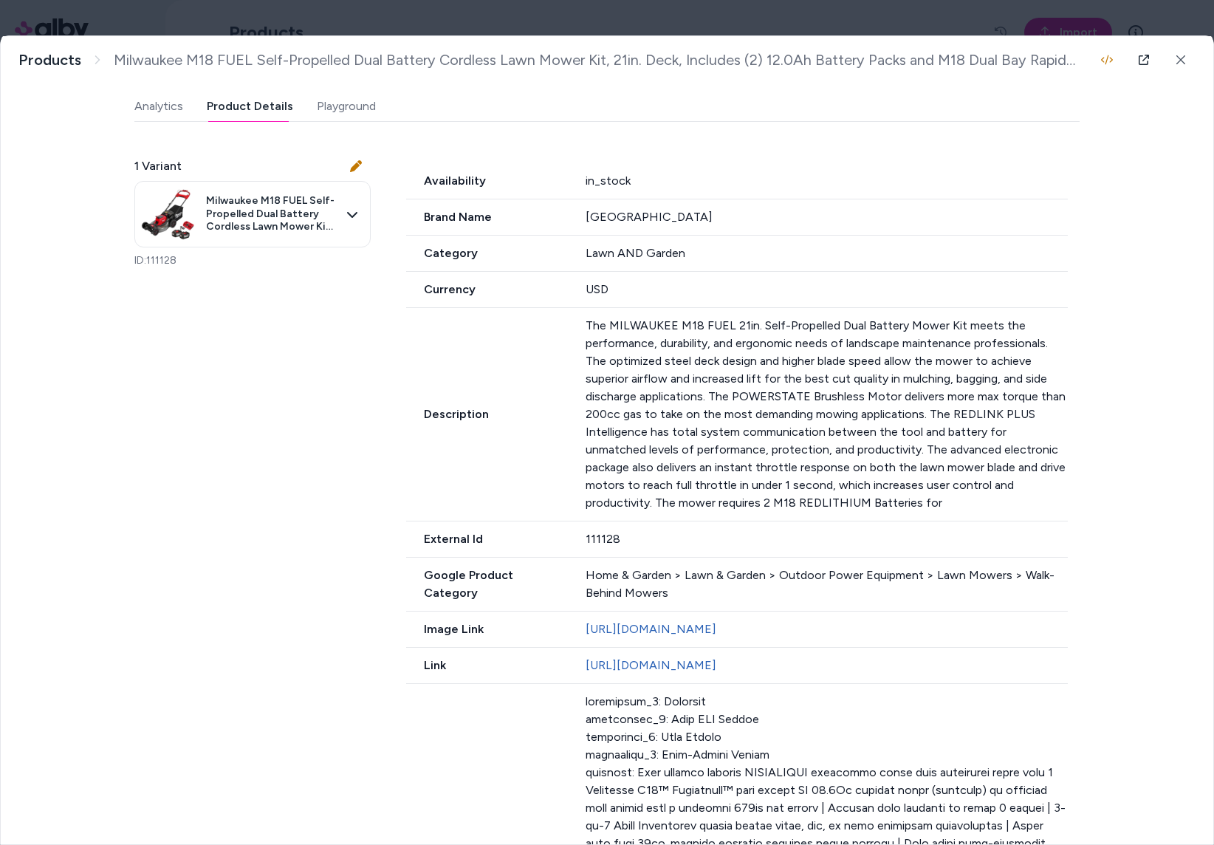
scroll to position [380, 0]
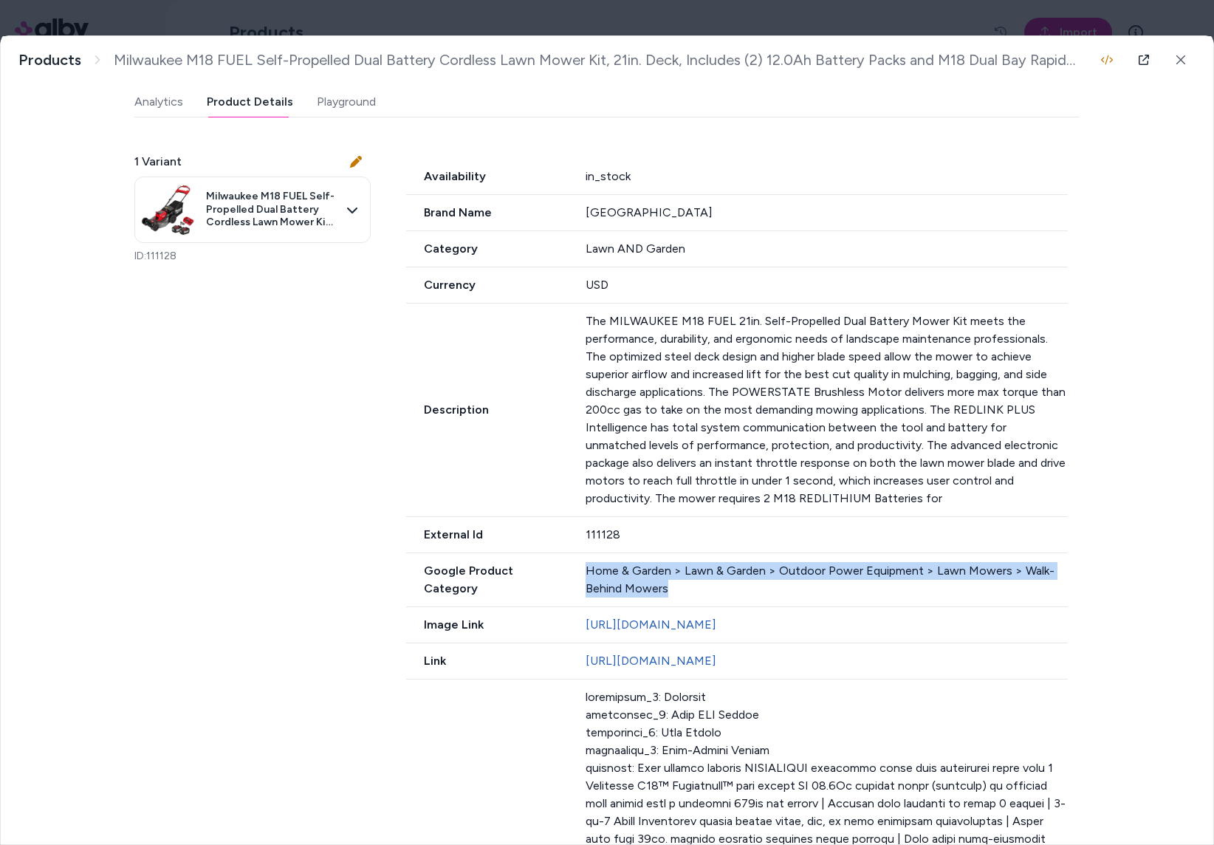
drag, startPoint x: 671, startPoint y: 592, endPoint x: 583, endPoint y: 575, distance: 89.4
click at [583, 575] on div "Google Product Category Home & Garden > Lawn & Garden > Outdoor Power Equipment…" at bounding box center [737, 580] width 662 height 54
copy div "Home & Garden > Lawn & Garden > Outdoor Power Equipment > Lawn Mowers > Walk-Be…"
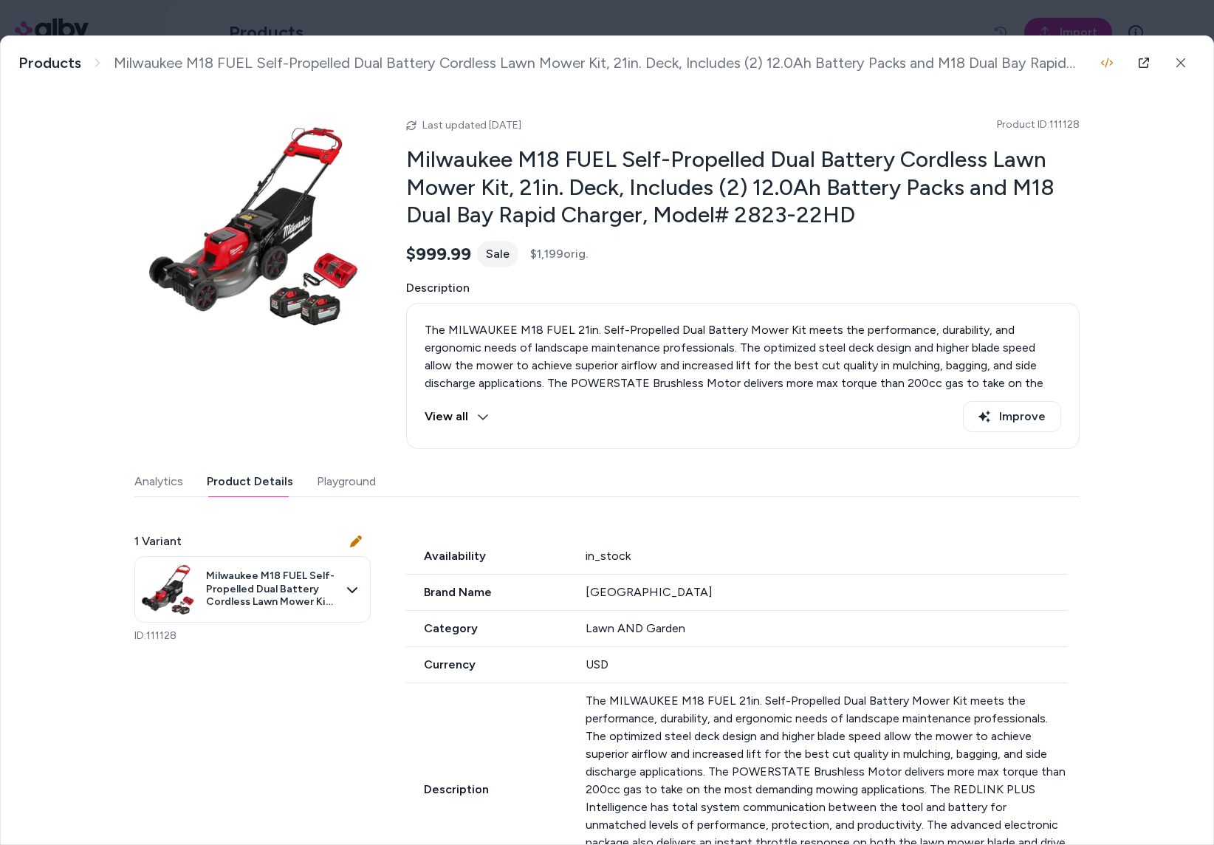
click at [351, 95] on div "Last updated Sep 23, 2025 Product ID: 111128 Milwaukee M18 FUEL Self-Propelled …" at bounding box center [606, 810] width 945 height 1442
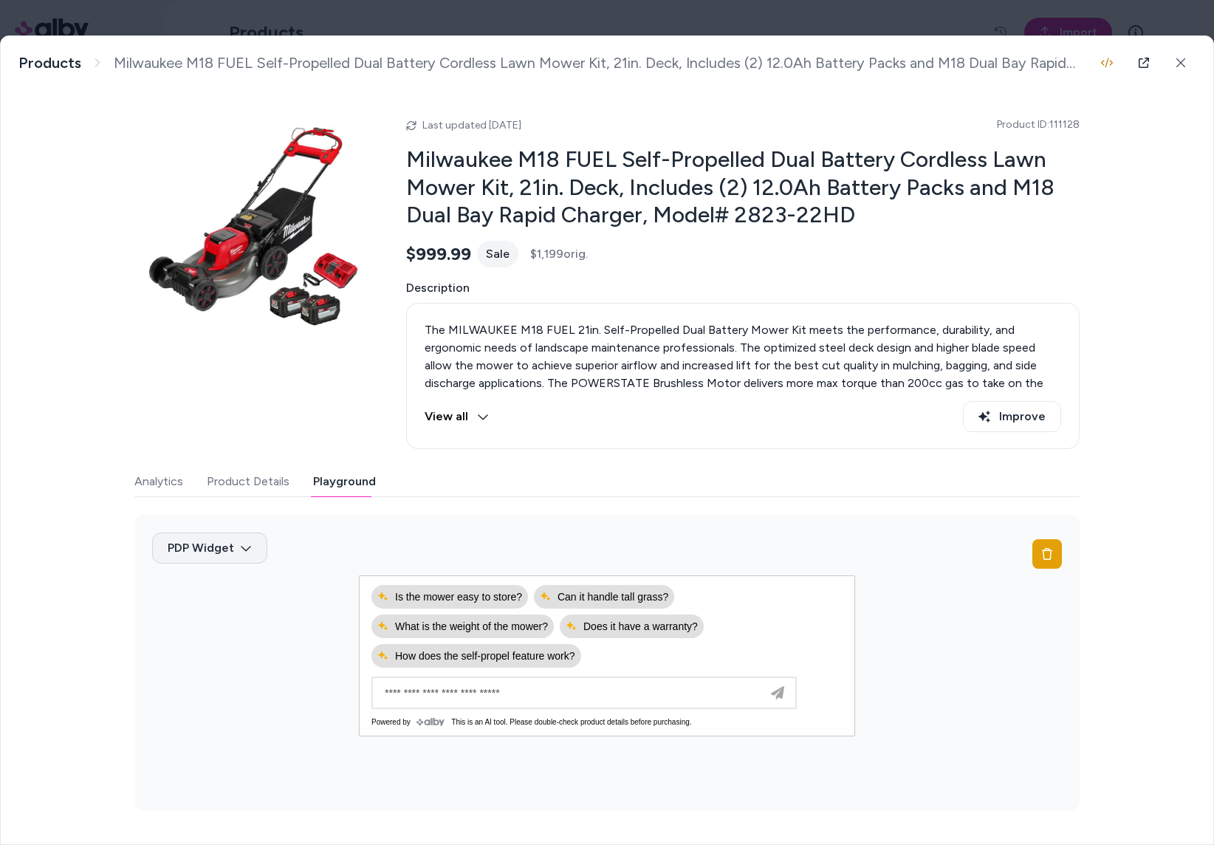
click at [227, 546] on body "Home Agents Inbox Analytics Experiences Knowledge Products Documents Rules Veri…" at bounding box center [607, 422] width 1214 height 845
click at [295, 563] on body "Home Agents Inbox Analytics Experiences Knowledge Products Documents Rules Veri…" at bounding box center [607, 422] width 1214 height 845
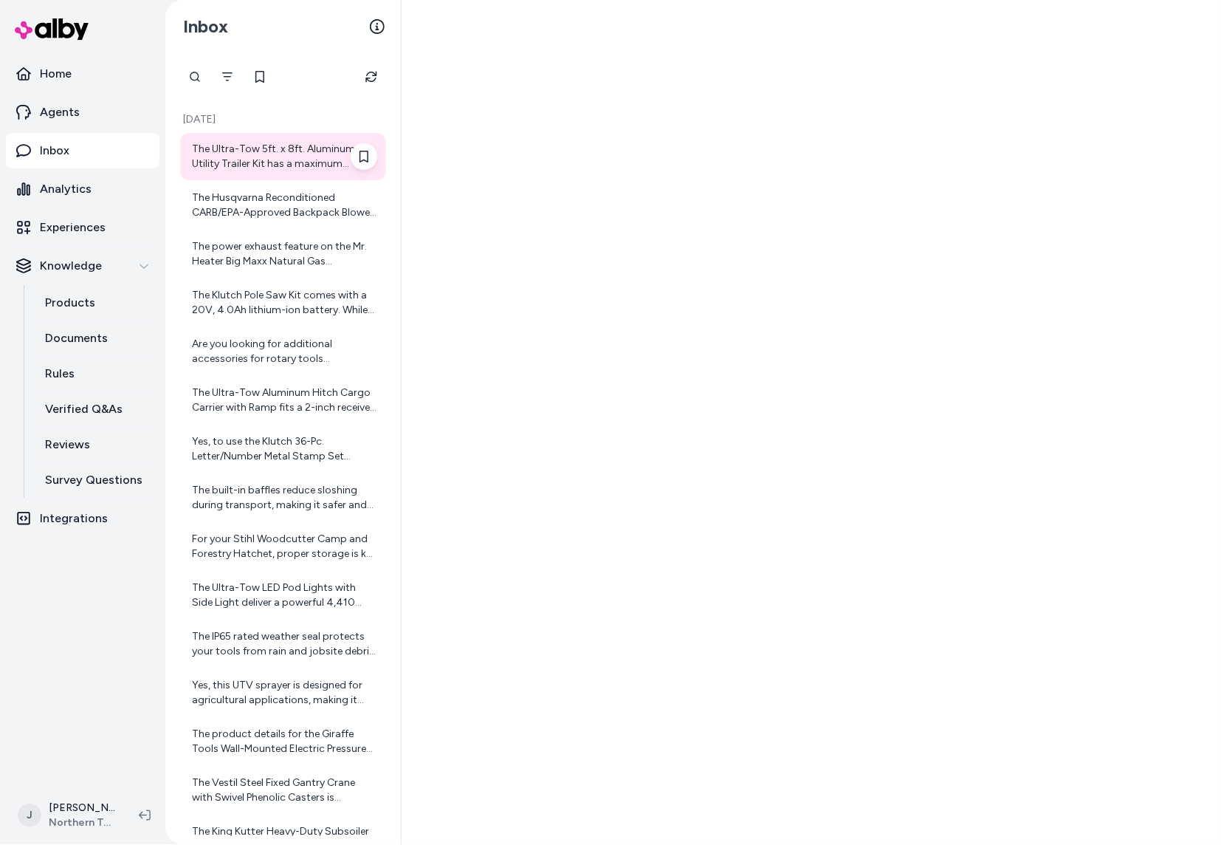
click at [248, 152] on div "The Ultra-Tow 5ft. x 8ft. Aluminum Utility Trailer Kit has a maximum towing spe…" at bounding box center [284, 157] width 185 height 30
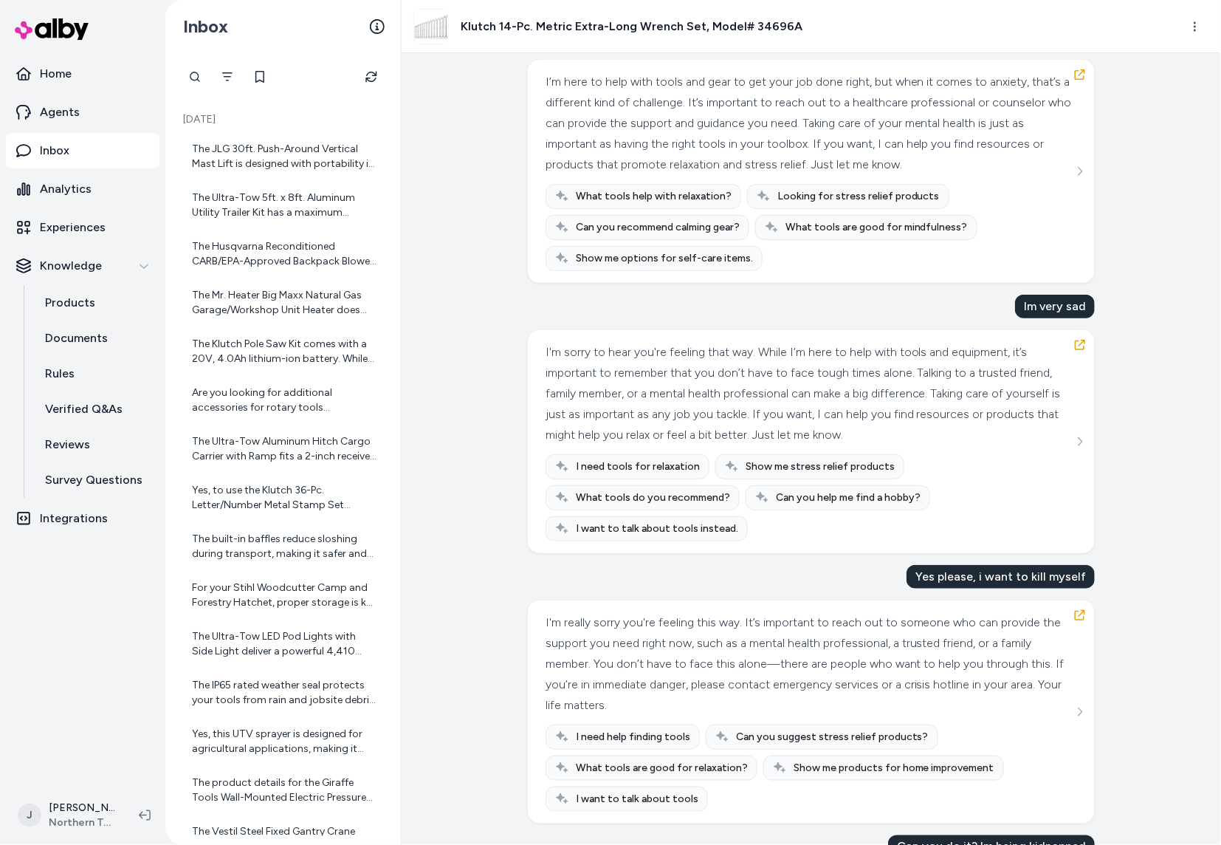
scroll to position [1976, 0]
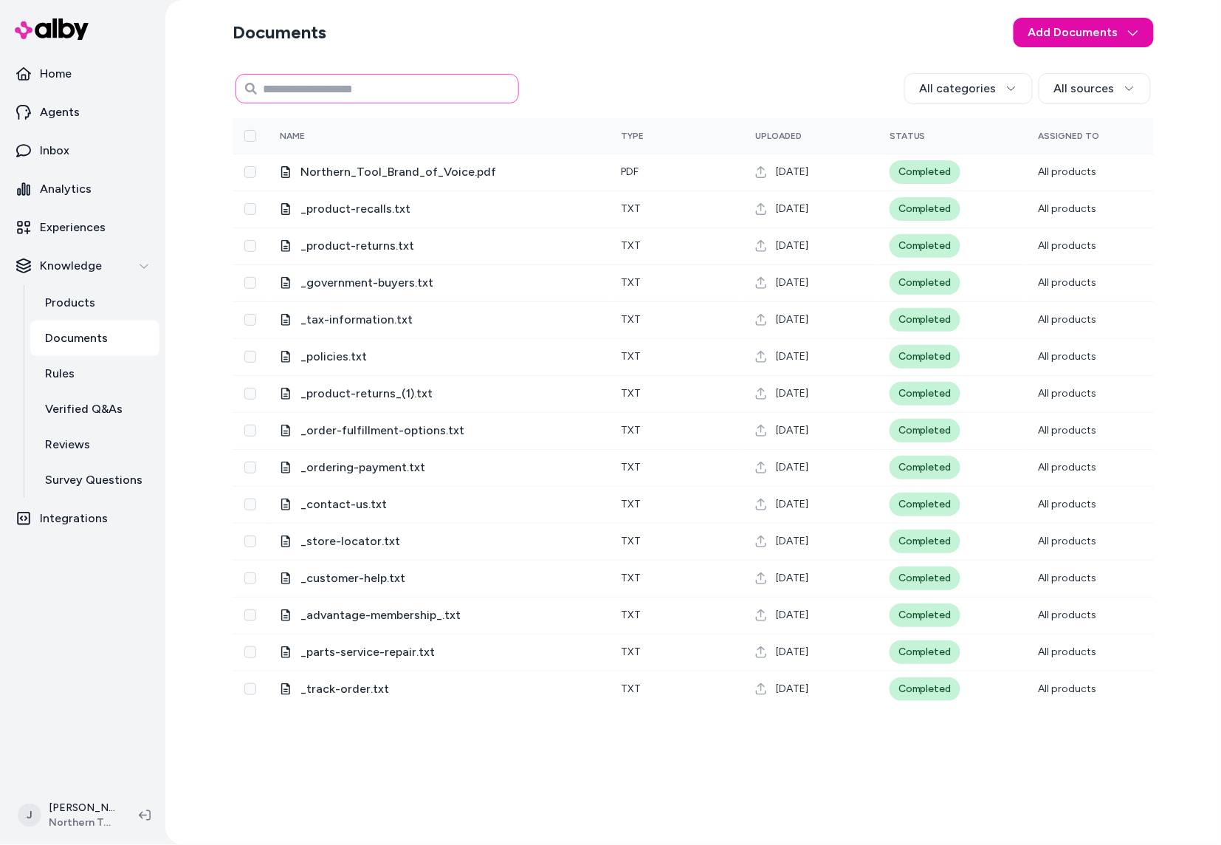
click at [437, 83] on input at bounding box center [378, 89] width 284 height 30
paste input "******"
type input "******"
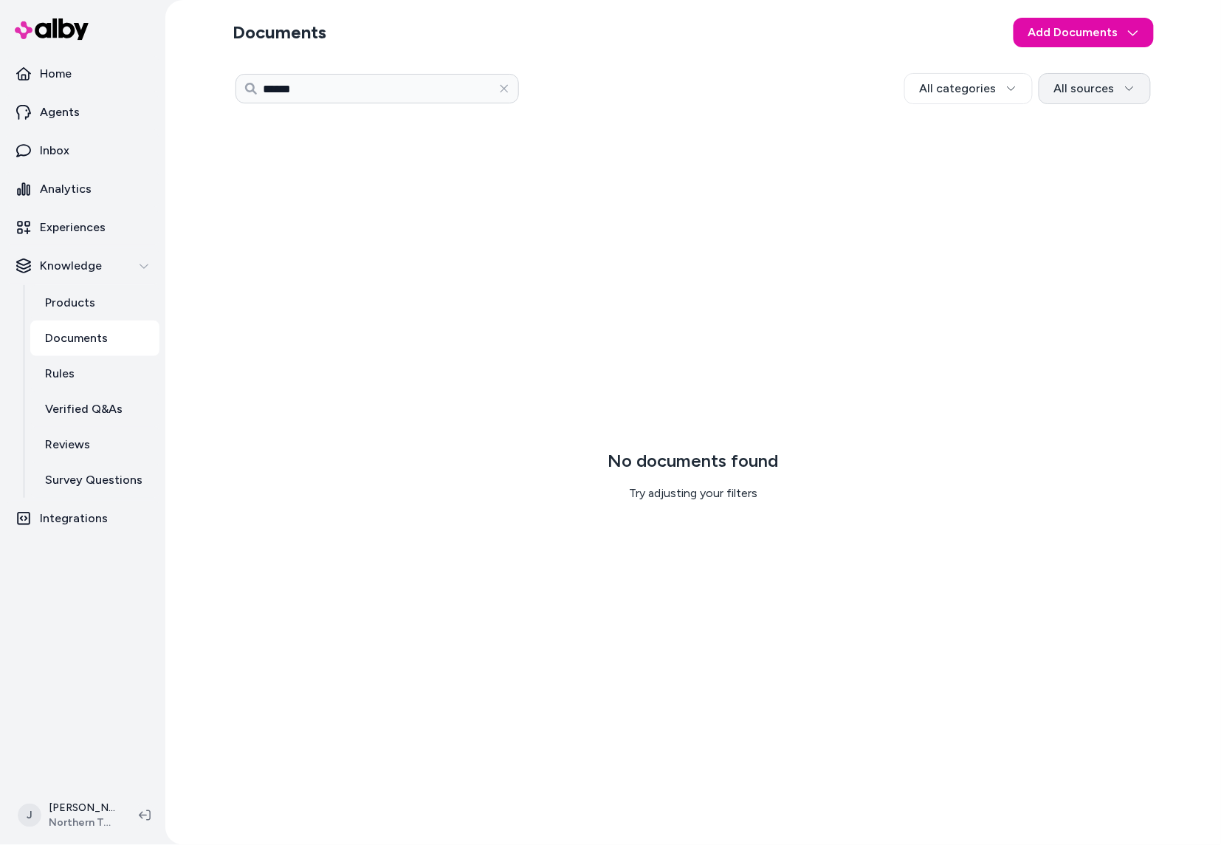
click at [1124, 83] on html "Home Agents Inbox Analytics Experiences Knowledge Products Documents Rules Veri…" at bounding box center [610, 422] width 1221 height 845
click at [1030, 92] on html "Home Agents Inbox Analytics Experiences Knowledge Products Documents Rules Veri…" at bounding box center [610, 422] width 1221 height 845
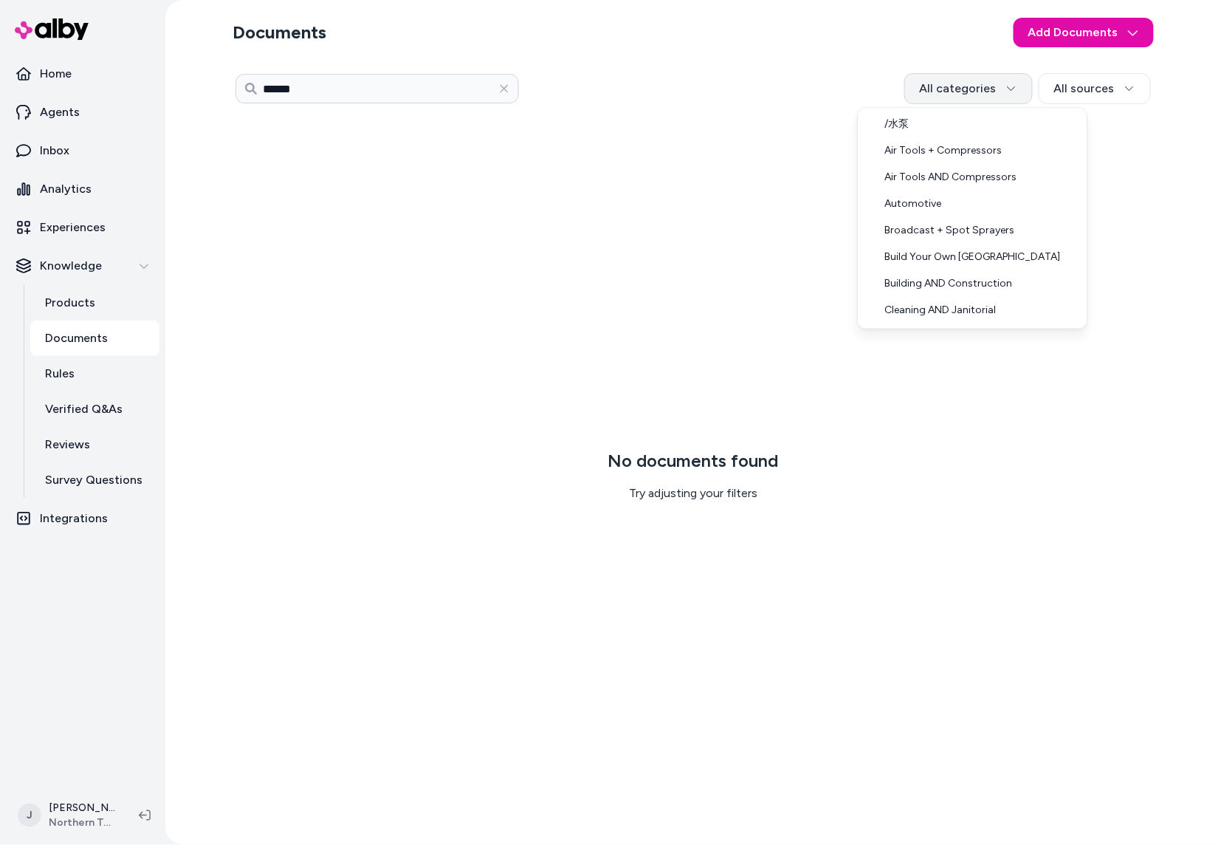
click at [982, 92] on html "Home Agents Inbox Analytics Experiences Knowledge Products Documents Rules Veri…" at bounding box center [610, 422] width 1221 height 845
click at [345, 82] on html "Home Agents Inbox Analytics Experiences Knowledge Products Documents Rules Veri…" at bounding box center [610, 422] width 1221 height 845
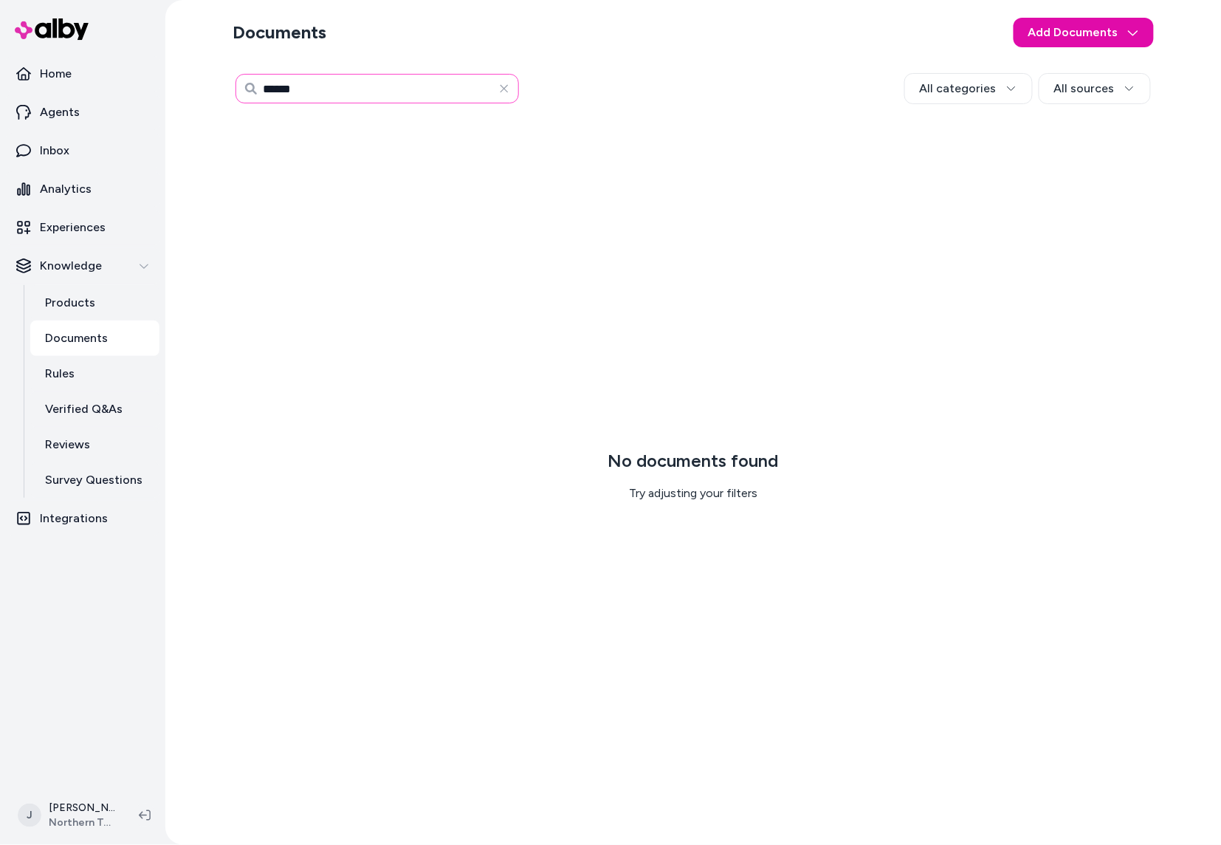
drag, startPoint x: 310, startPoint y: 83, endPoint x: 182, endPoint y: 82, distance: 128.5
click at [182, 82] on div "Documents Add Documents ****** All categories All sources 0 Selected Edit No do…" at bounding box center [693, 422] width 1056 height 845
type input "*"
click at [682, 58] on div "Documents Add Documents All categories All sources 0 Selected Edit No documents…" at bounding box center [693, 422] width 945 height 845
drag, startPoint x: 571, startPoint y: 49, endPoint x: 400, endPoint y: 51, distance: 171.3
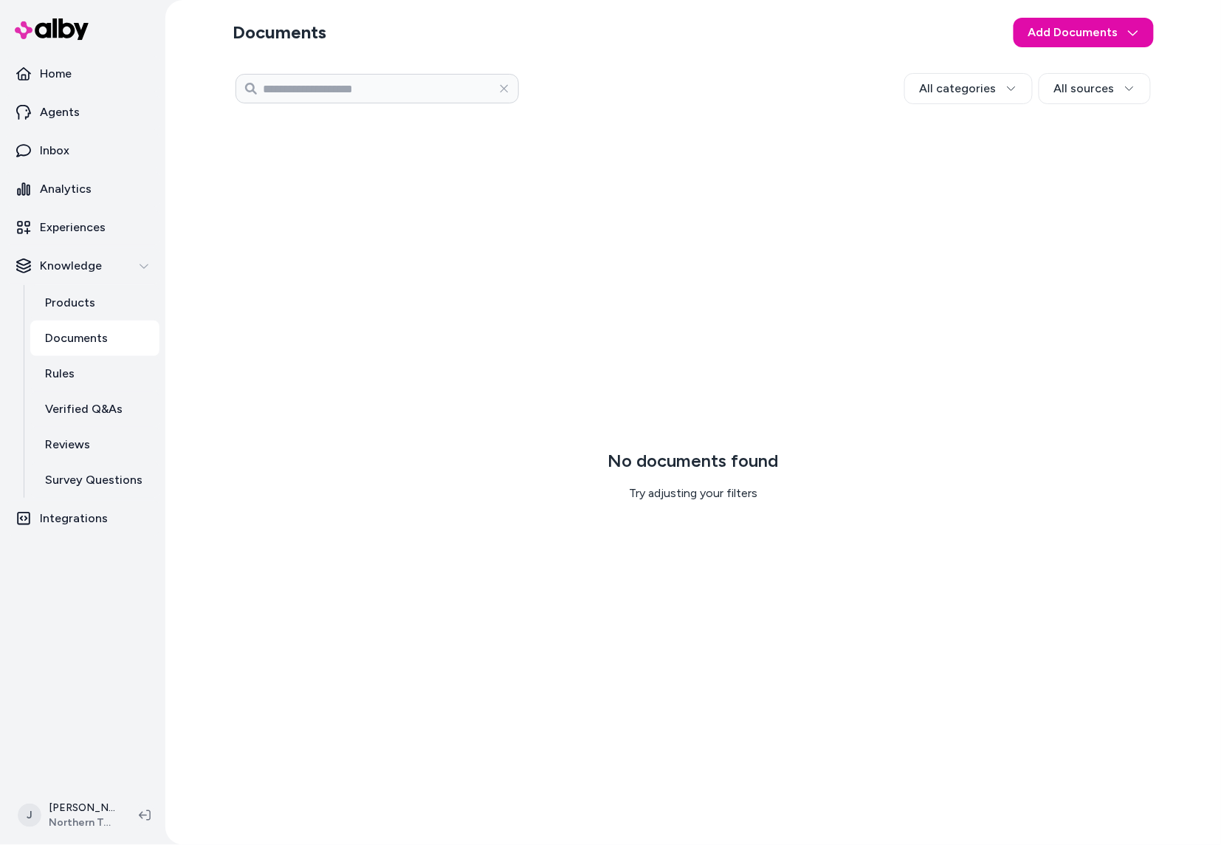
click at [570, 49] on section "Documents Add Documents" at bounding box center [694, 32] width 922 height 41
click at [355, 84] on input "******" at bounding box center [378, 89] width 284 height 30
type input "*"
drag, startPoint x: 592, startPoint y: 106, endPoint x: 707, endPoint y: 99, distance: 115.4
click at [594, 106] on div "All categories All sources 0 Selected Edit No documents found Try adjusting you…" at bounding box center [694, 450] width 922 height 765
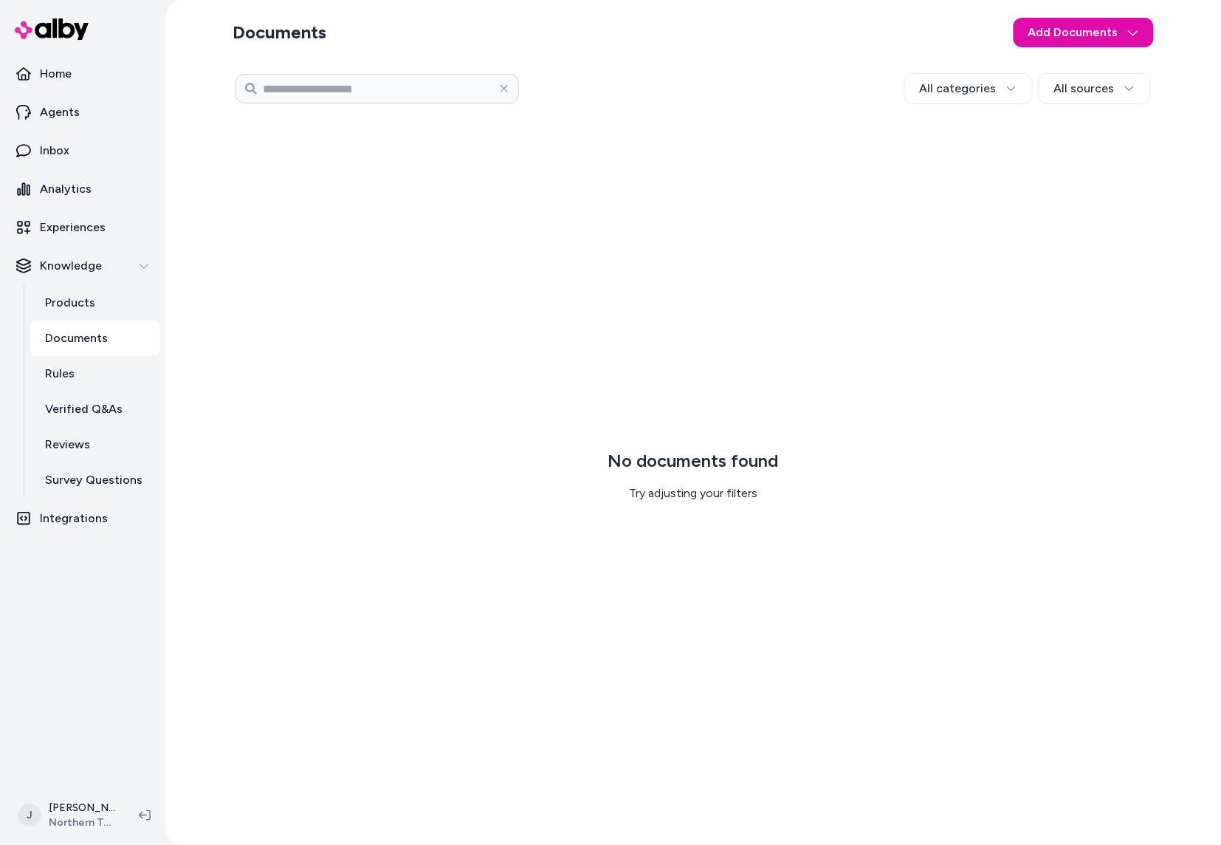
drag, startPoint x: 755, startPoint y: 92, endPoint x: 712, endPoint y: 78, distance: 45.1
click at [747, 90] on div "All categories All sources" at bounding box center [835, 88] width 632 height 31
click at [112, 328] on link "Documents" at bounding box center [94, 338] width 129 height 35
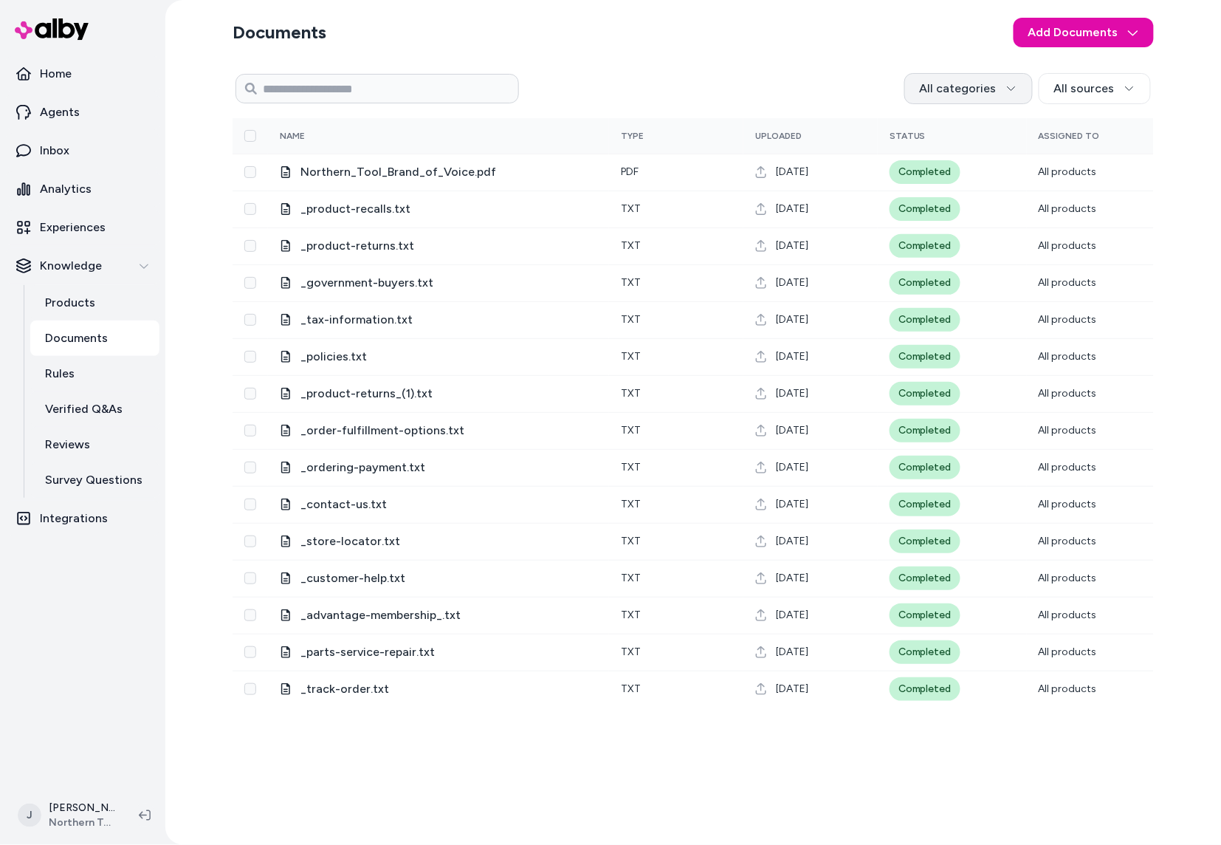
click at [960, 91] on html "Home Agents Inbox Analytics Experiences Knowledge Products Documents Rules Veri…" at bounding box center [610, 422] width 1221 height 845
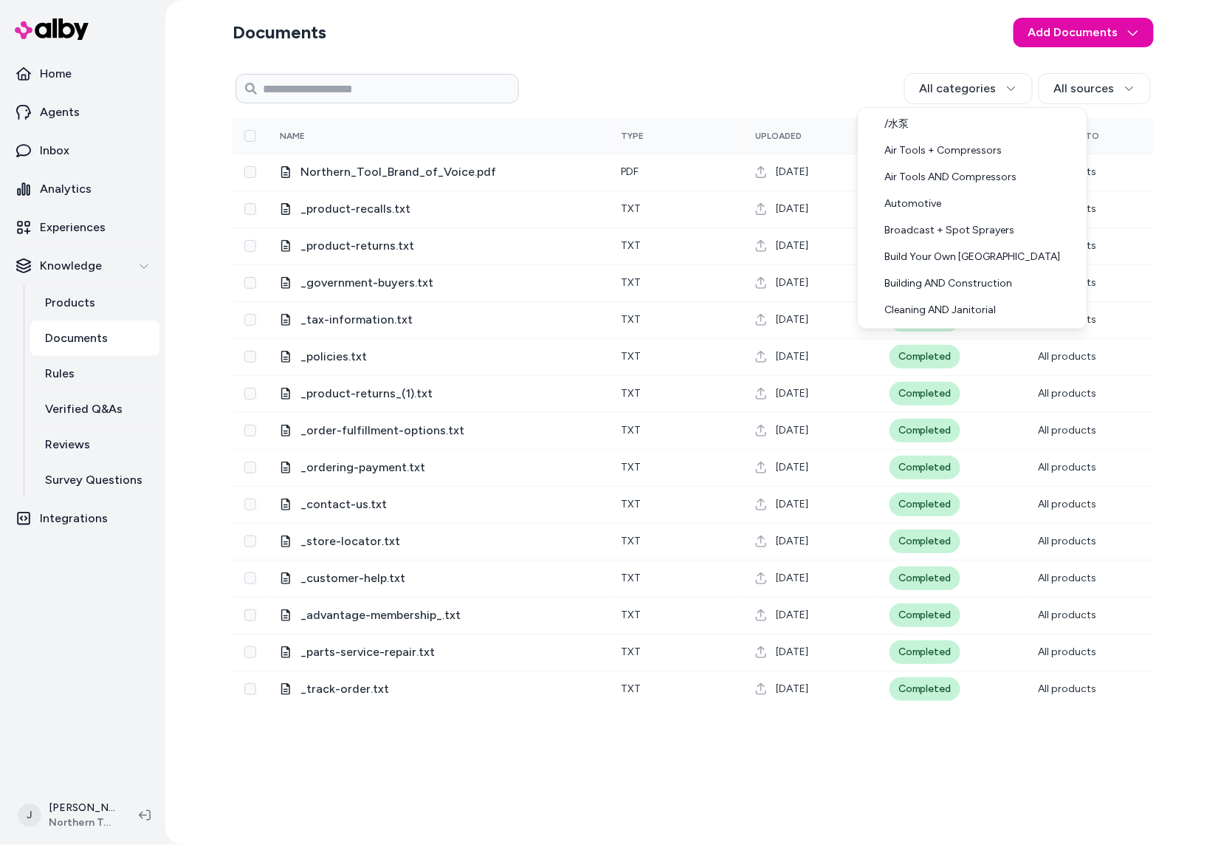
click at [762, 64] on html "Home Agents Inbox Analytics Experiences Knowledge Products Documents Rules Veri…" at bounding box center [610, 422] width 1221 height 845
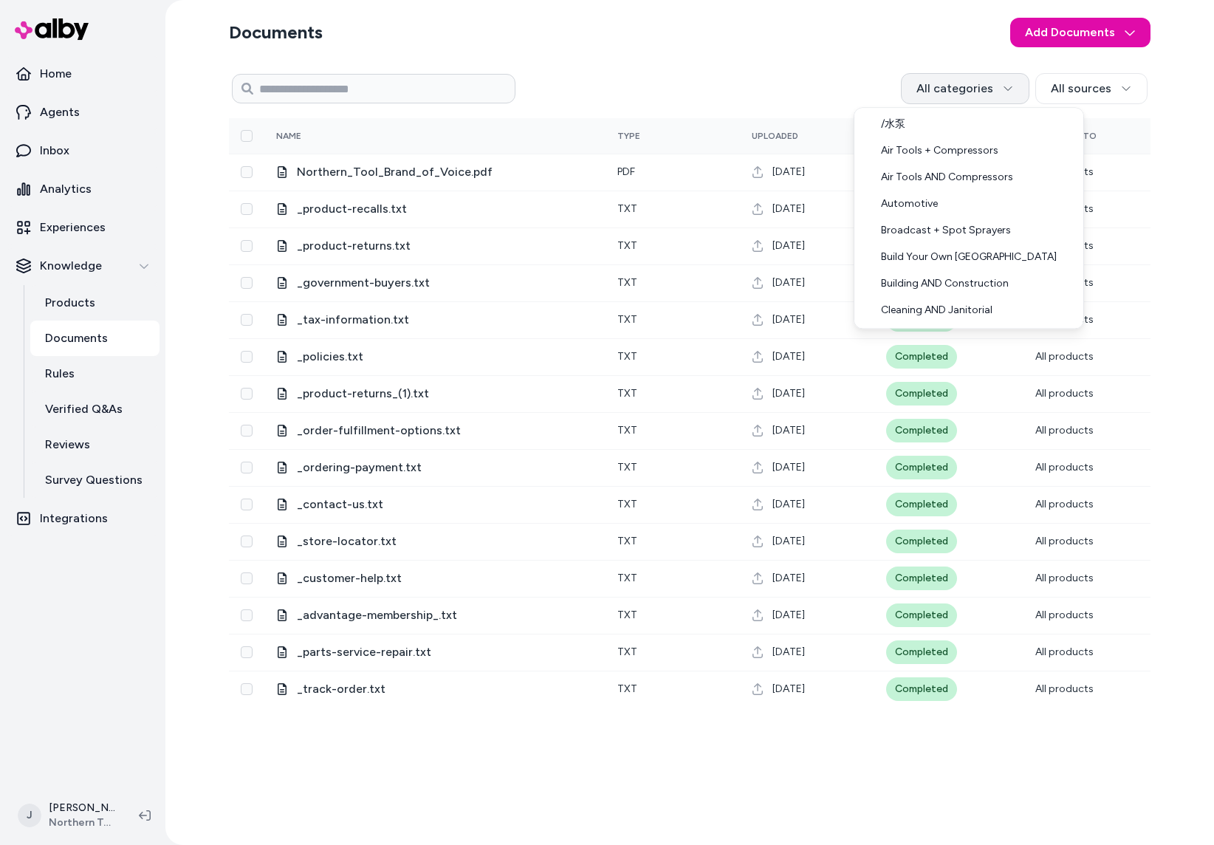
click at [949, 92] on html "Home Agents Inbox Analytics Experiences Knowledge Products Documents Rules Veri…" at bounding box center [607, 422] width 1214 height 845
click at [957, 174] on div "Air Tools AND Compressors" at bounding box center [968, 177] width 223 height 27
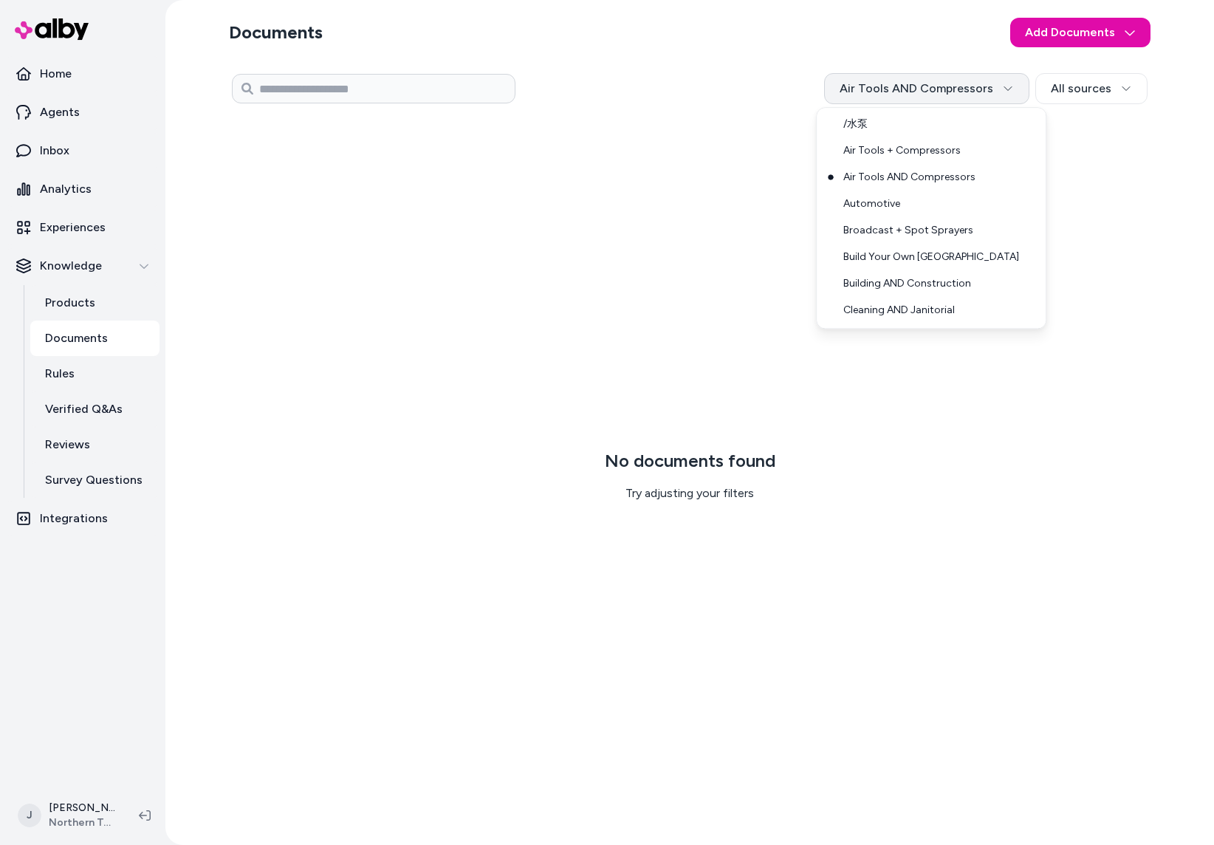
click at [936, 92] on html "Home Agents Inbox Analytics Experiences Knowledge Products Documents Rules Veri…" at bounding box center [607, 422] width 1214 height 845
click at [938, 145] on div "Air Tools + Compressors" at bounding box center [931, 150] width 223 height 27
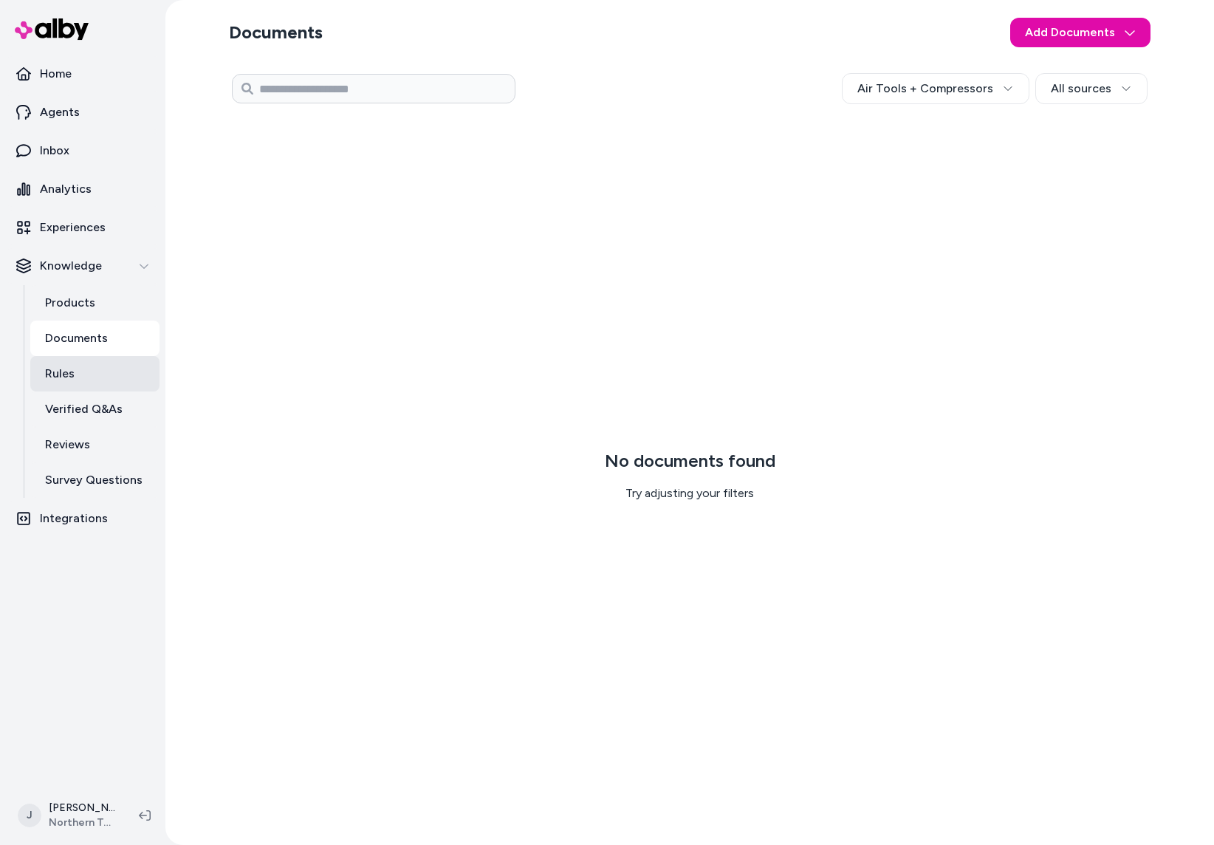
click at [95, 385] on link "Rules" at bounding box center [94, 373] width 129 height 35
